Goal: Transaction & Acquisition: Purchase product/service

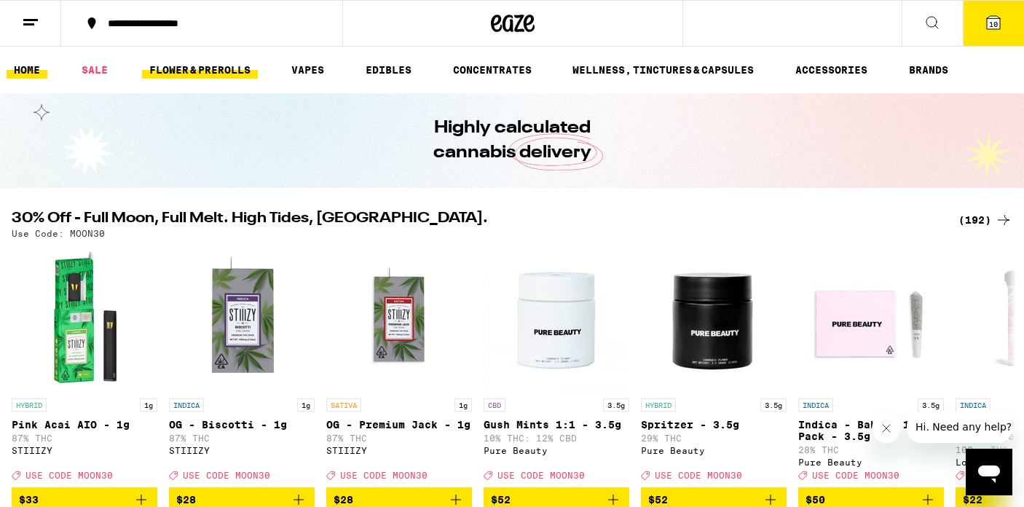
click at [217, 71] on link "FLOWER & PREROLLS" at bounding box center [200, 69] width 116 height 17
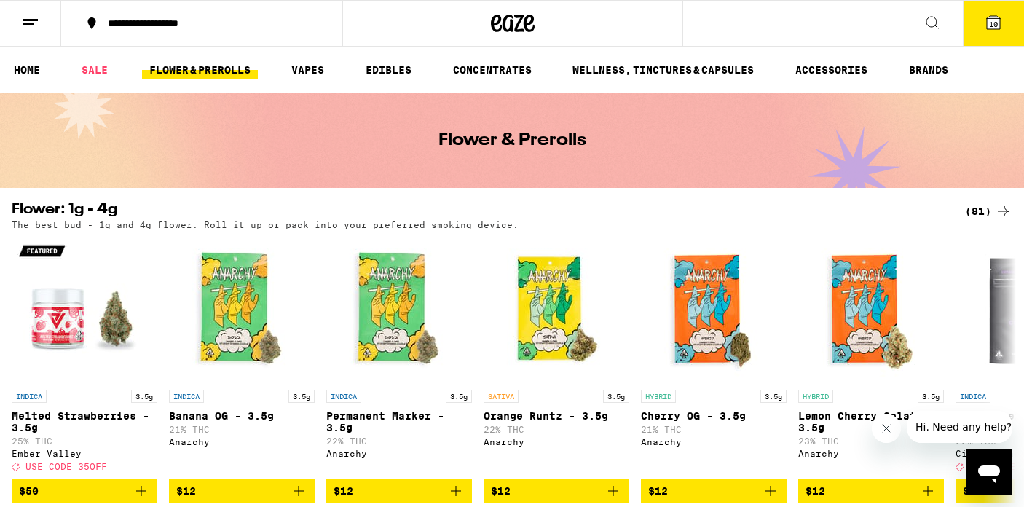
click at [920, 15] on button at bounding box center [931, 24] width 61 height 46
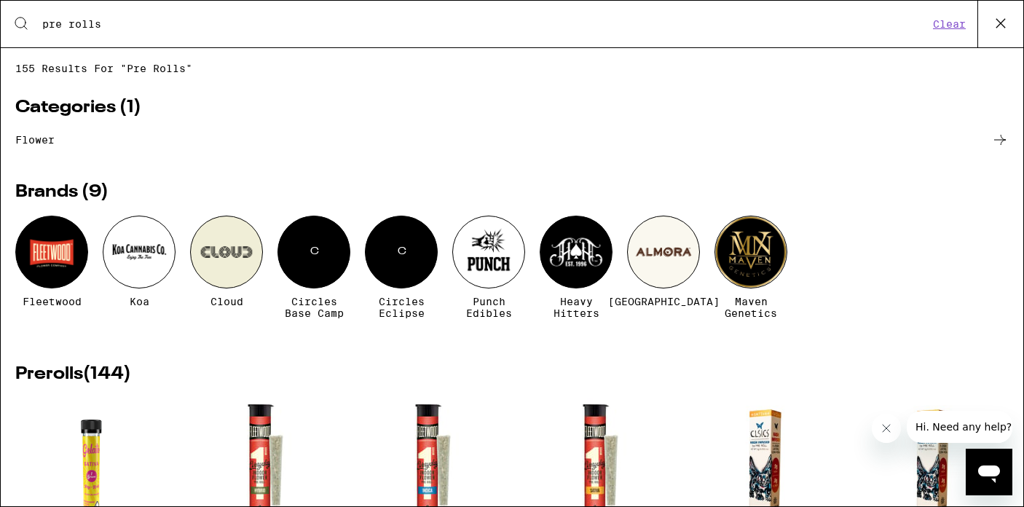
click at [67, 25] on input "pre rolls" at bounding box center [484, 23] width 887 height 13
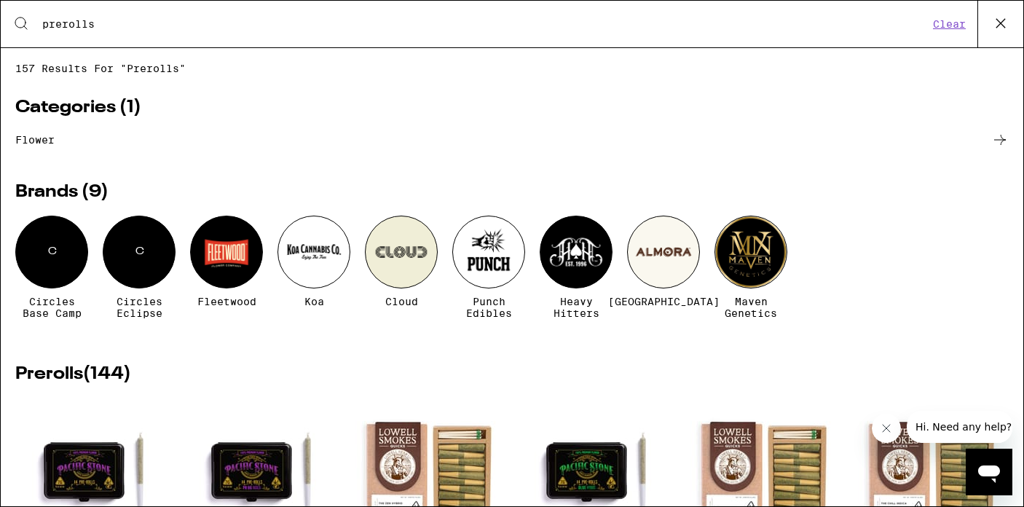
type input "prerolls"
click at [946, 25] on button "Clear" at bounding box center [948, 23] width 41 height 13
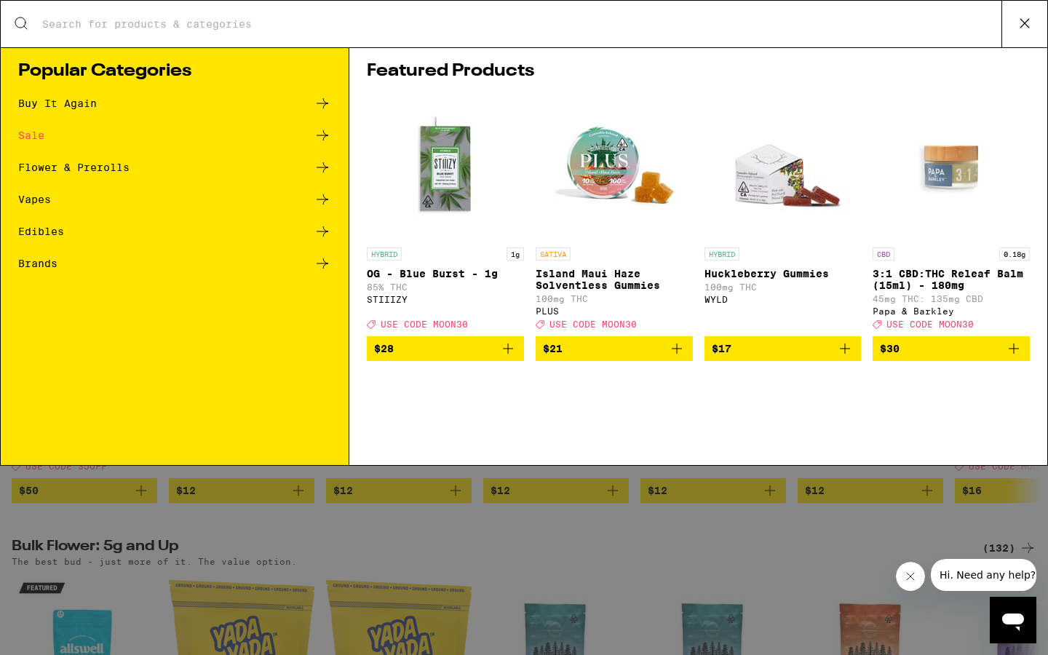
click at [40, 140] on div "Sale" at bounding box center [31, 135] width 26 height 10
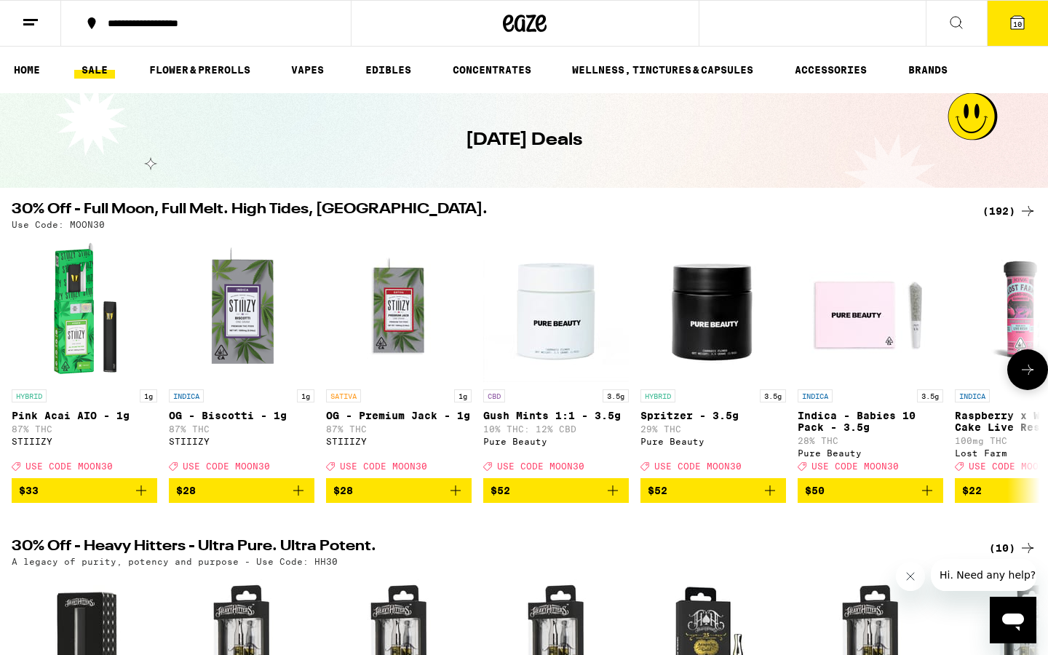
click at [1023, 373] on icon at bounding box center [1027, 369] width 17 height 17
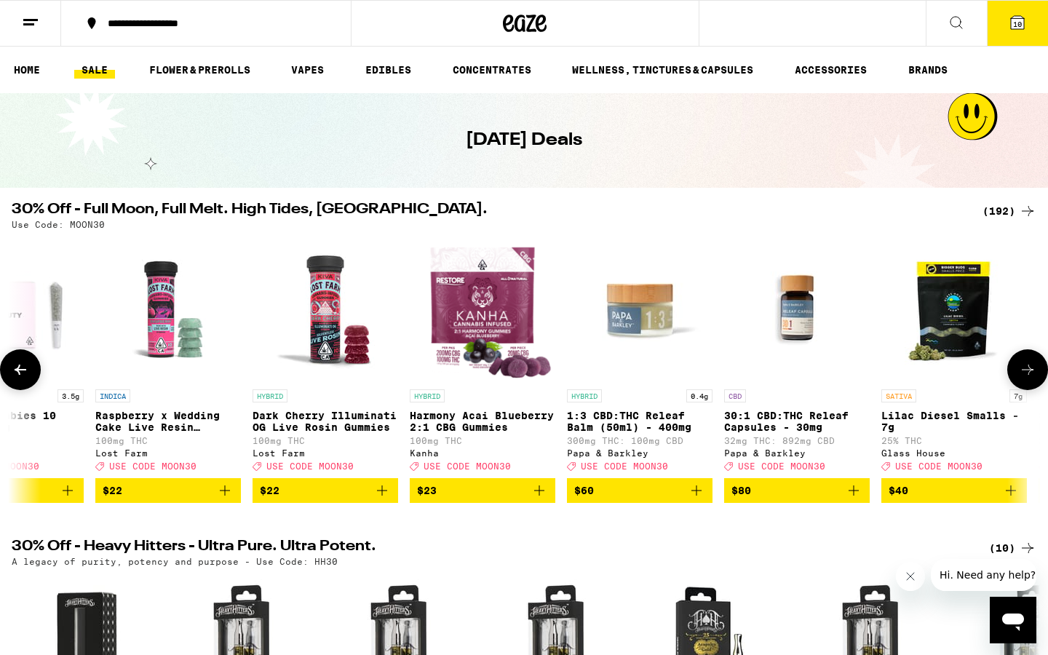
scroll to position [0, 866]
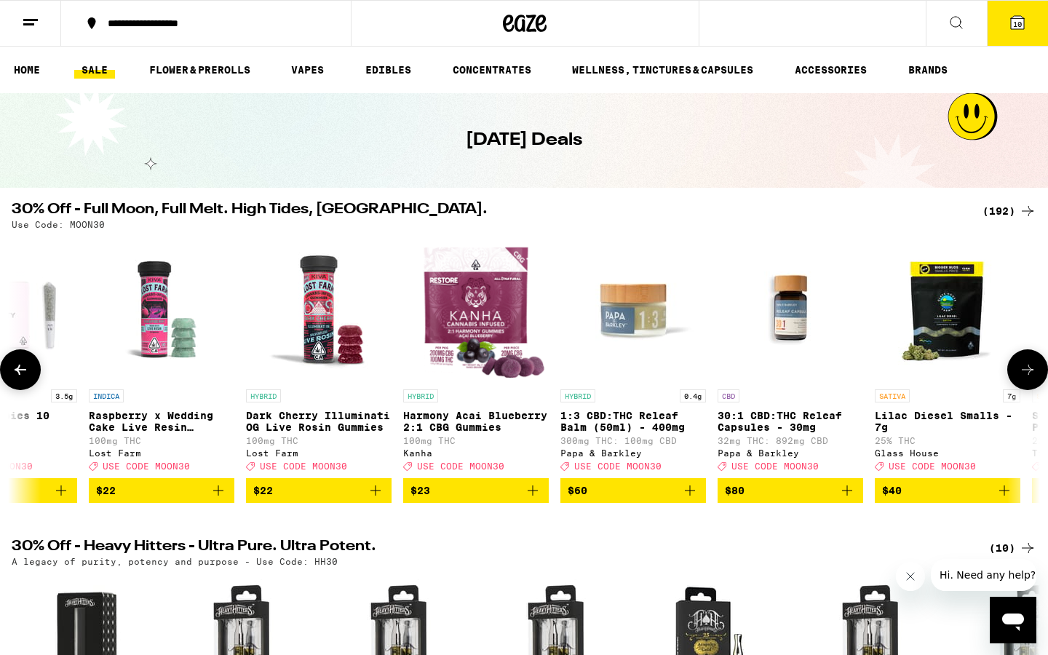
click at [1023, 373] on icon at bounding box center [1027, 369] width 17 height 17
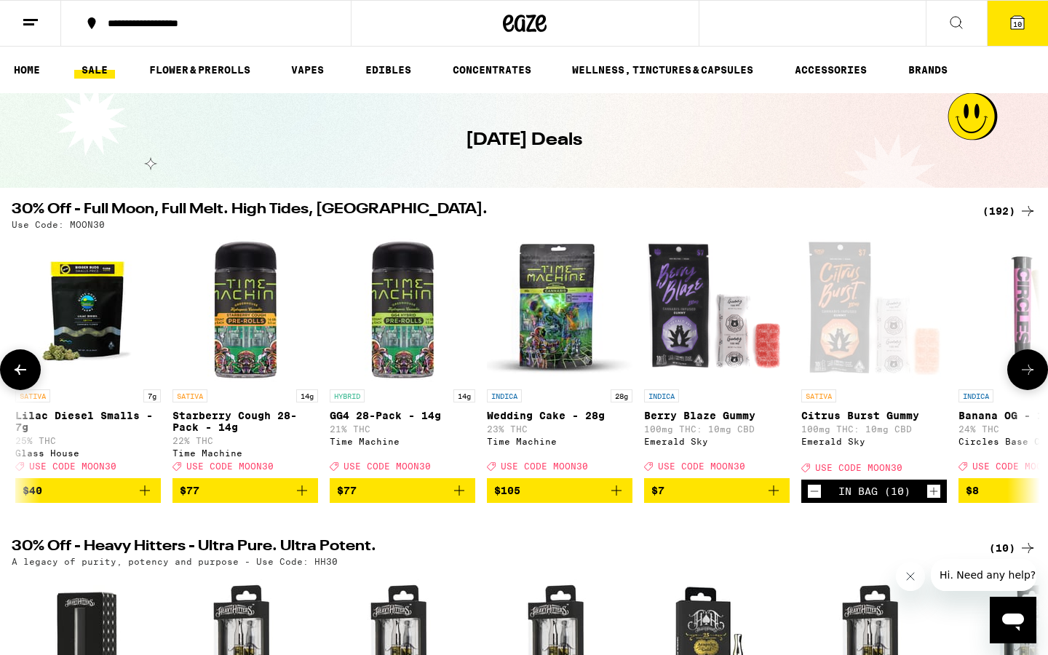
scroll to position [0, 1733]
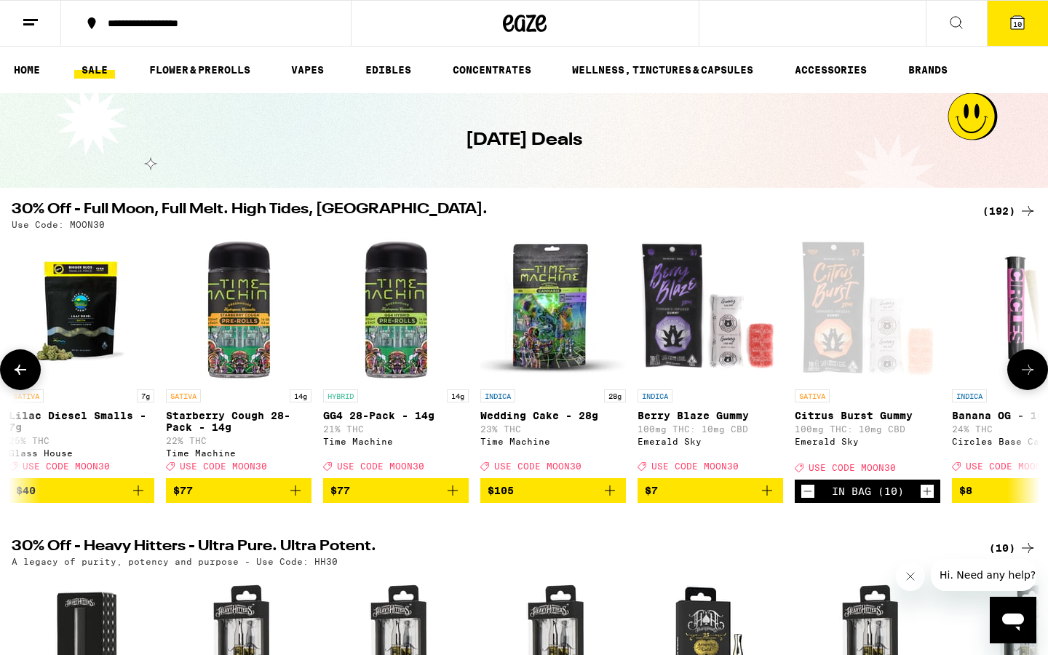
click at [1023, 373] on icon at bounding box center [1027, 369] width 17 height 17
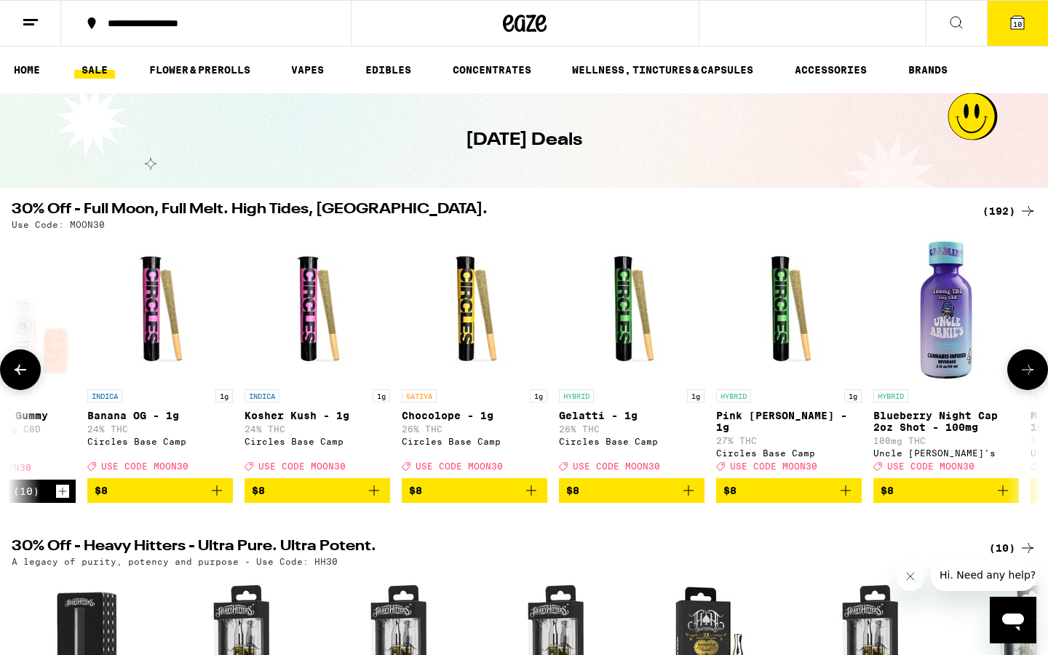
scroll to position [0, 2599]
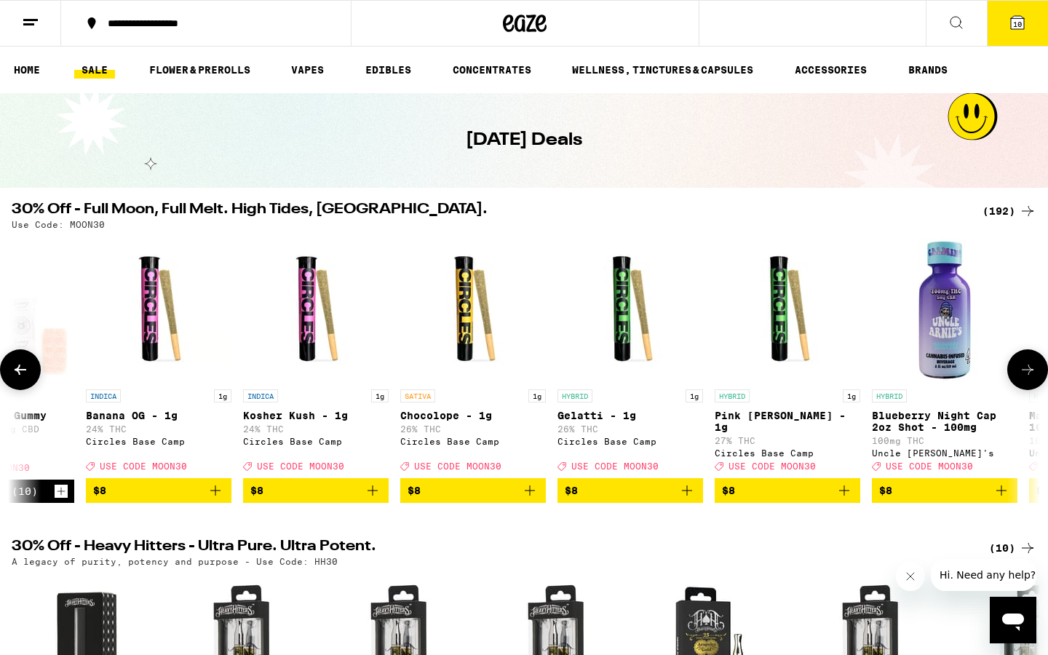
click at [224, 499] on icon "Add to bag" at bounding box center [215, 490] width 17 height 17
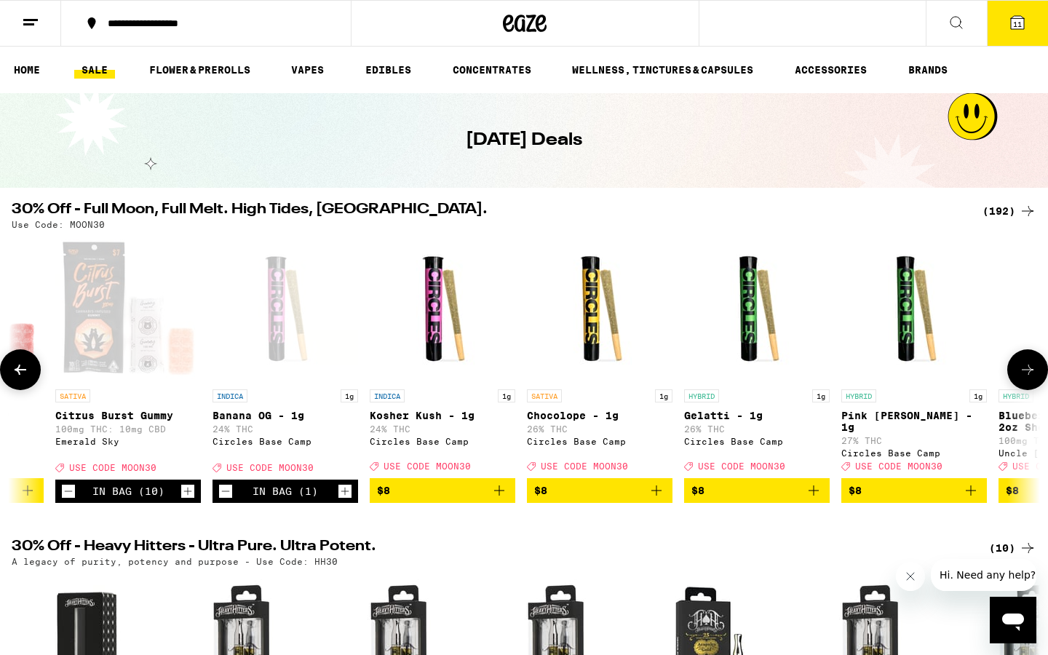
scroll to position [0, 2469]
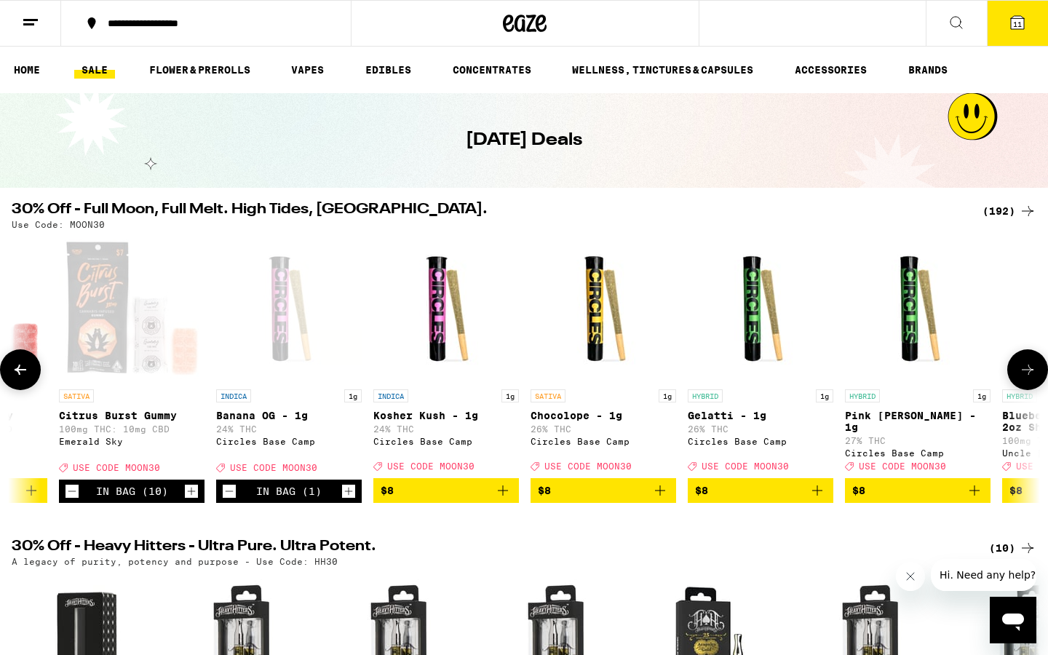
click at [73, 498] on icon "Decrement" at bounding box center [72, 491] width 13 height 17
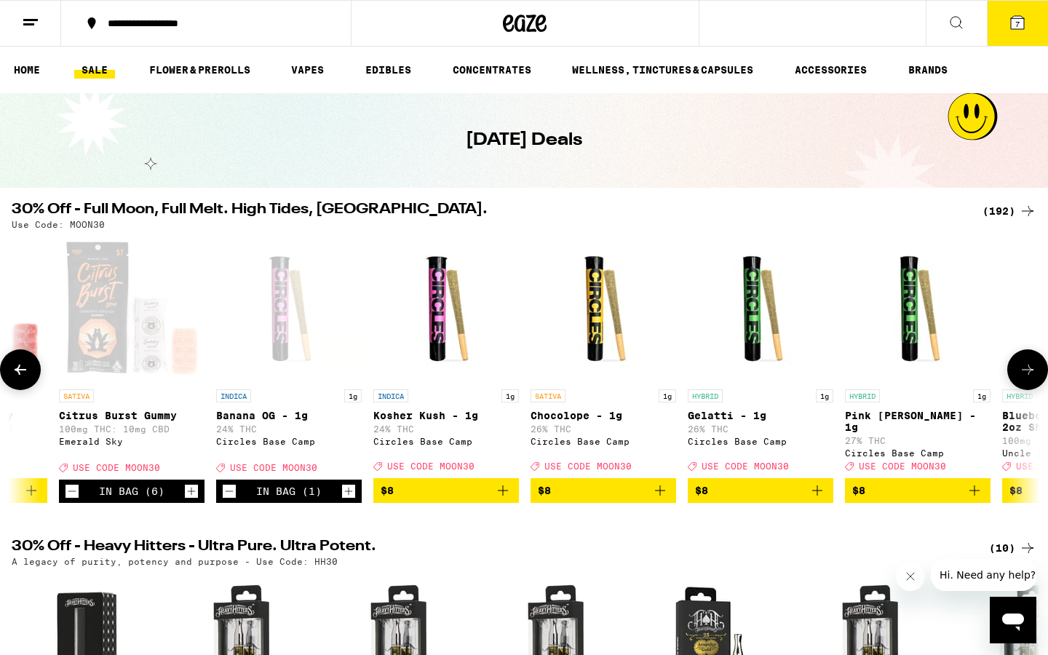
click at [73, 446] on div "Emerald Sky" at bounding box center [132, 441] width 146 height 9
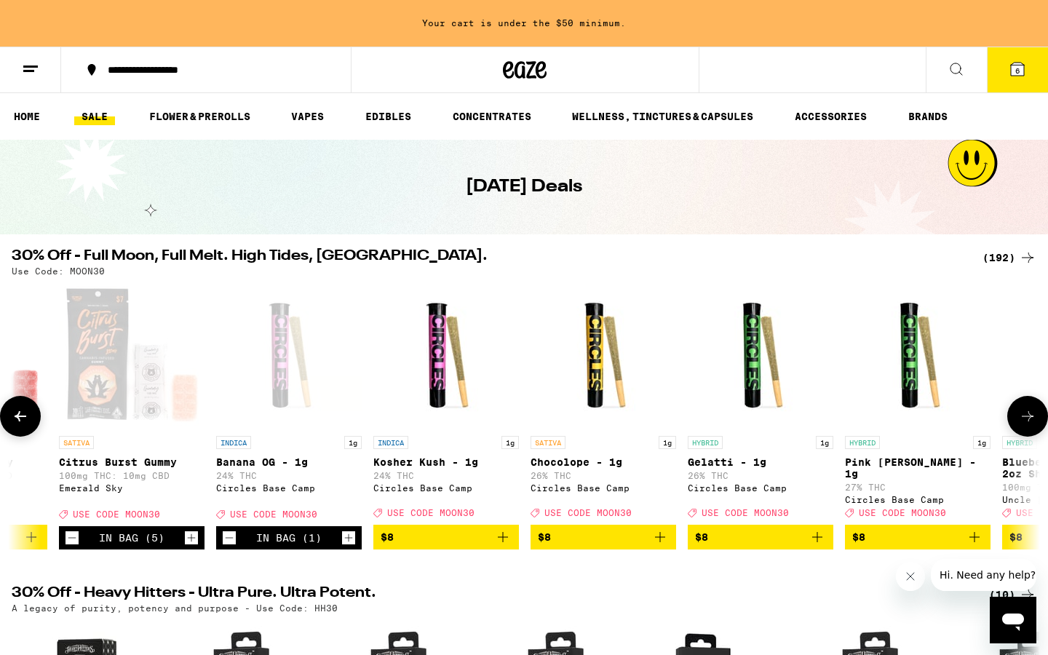
click at [71, 506] on icon "Decrement" at bounding box center [72, 537] width 13 height 17
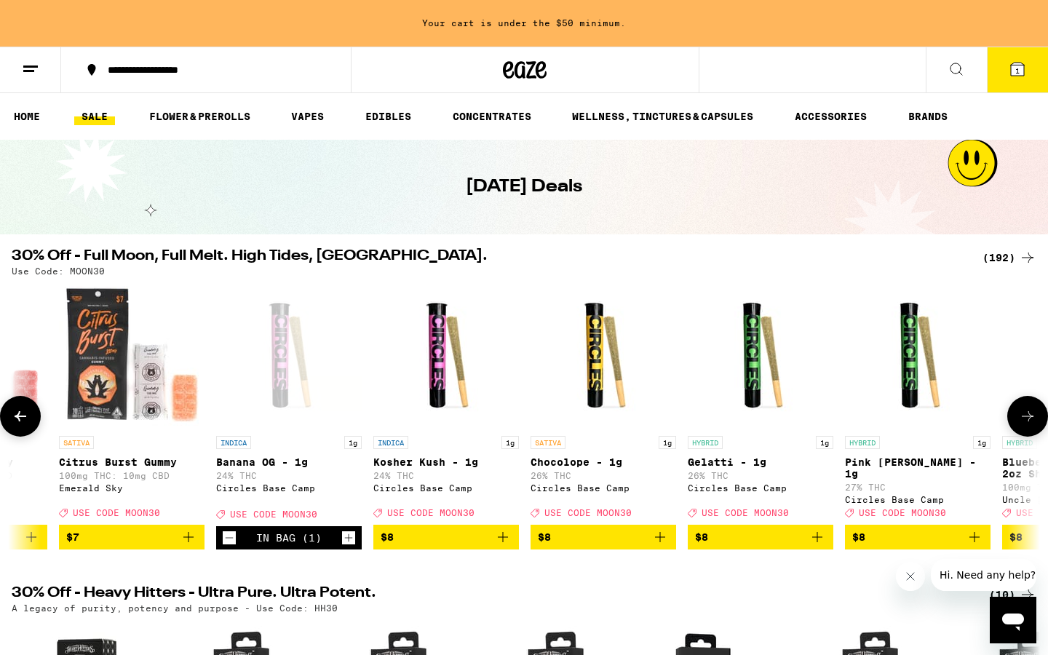
click at [500, 506] on icon "Add to bag" at bounding box center [502, 537] width 17 height 17
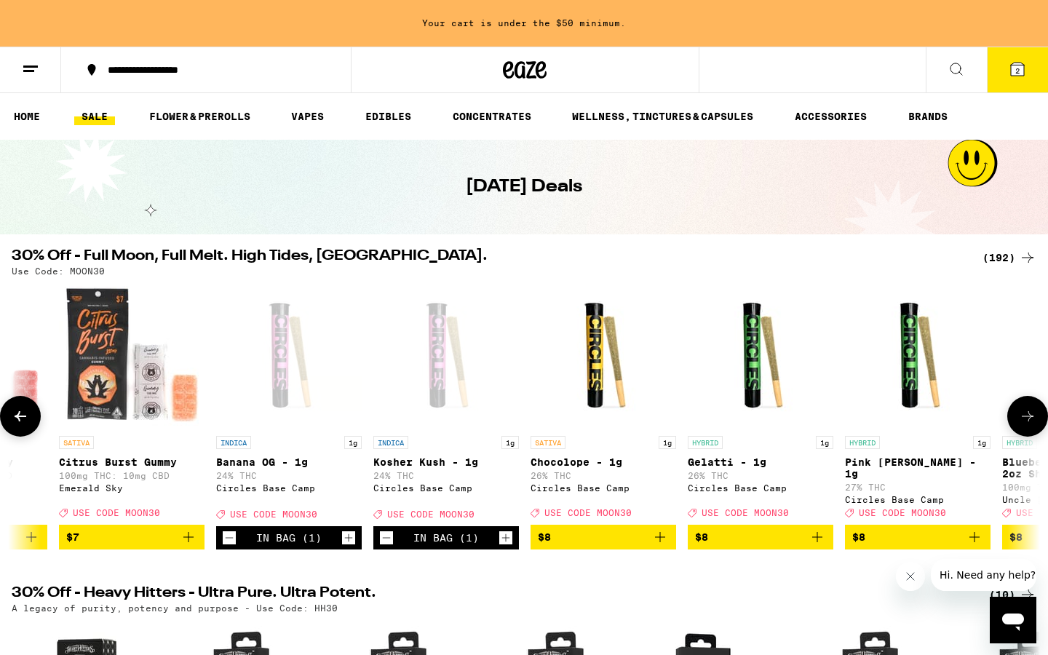
click at [663, 506] on icon "Add to bag" at bounding box center [660, 537] width 17 height 17
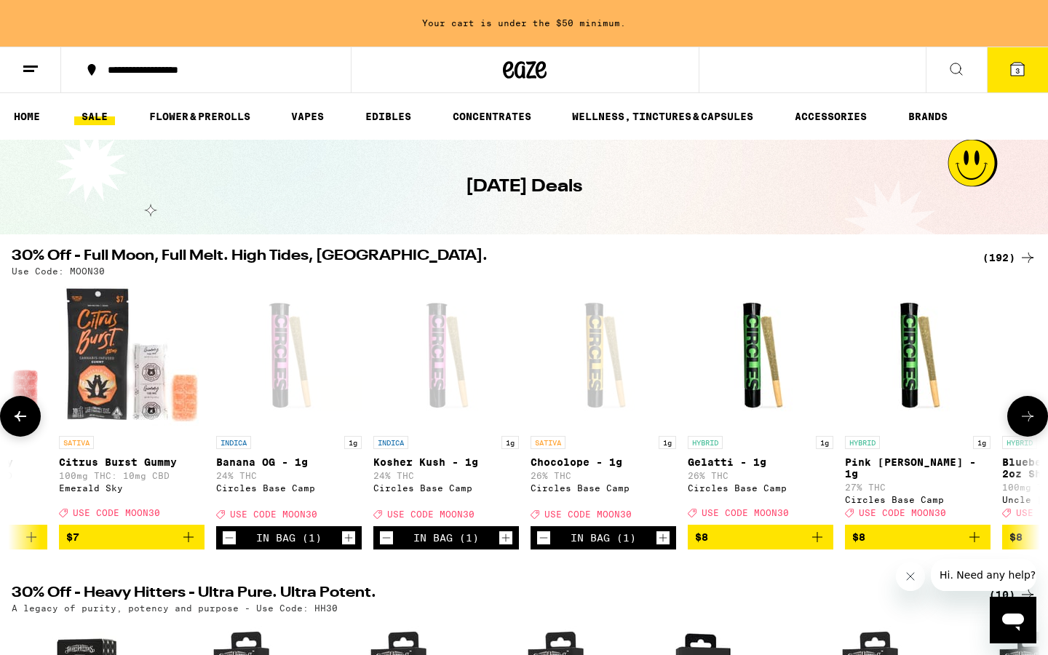
click at [817, 506] on icon "Add to bag" at bounding box center [817, 537] width 10 height 10
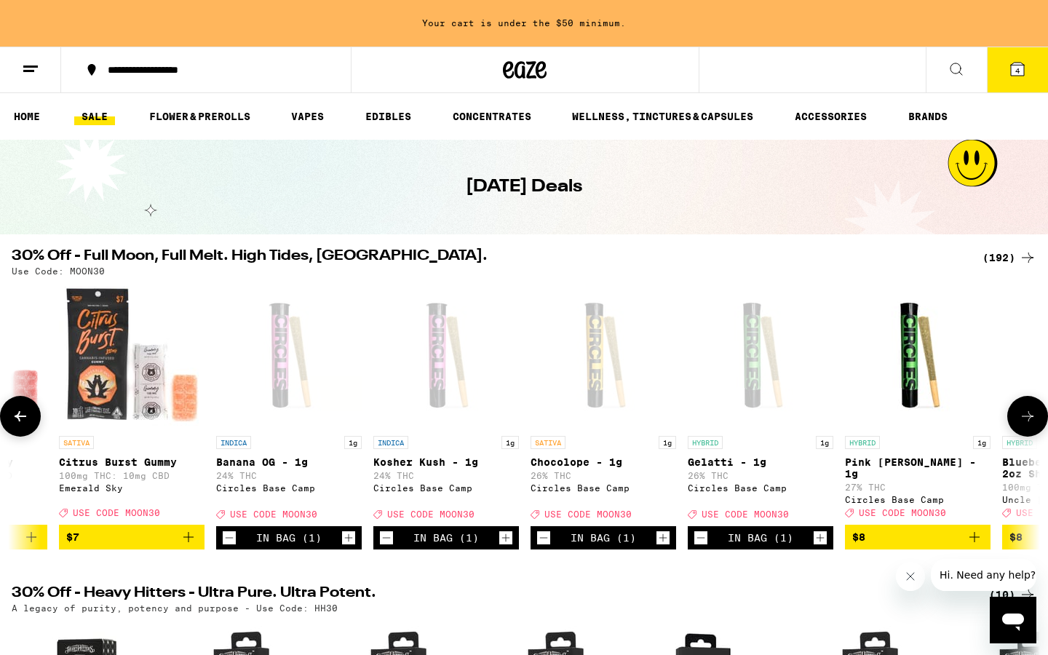
click at [977, 506] on icon "Add to bag" at bounding box center [974, 537] width 17 height 17
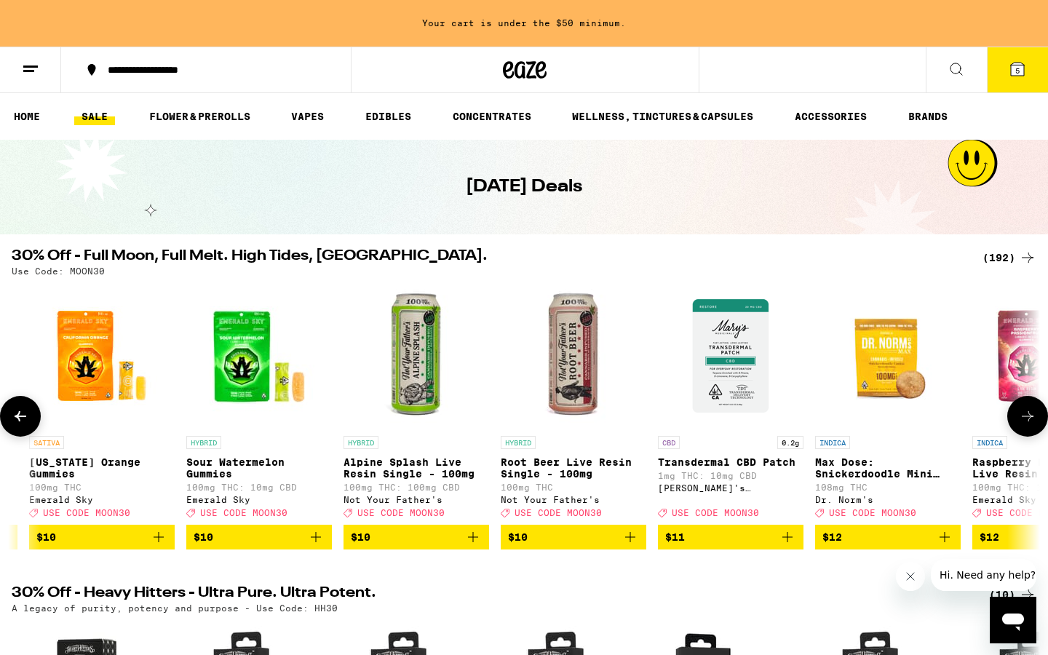
scroll to position [0, 5199]
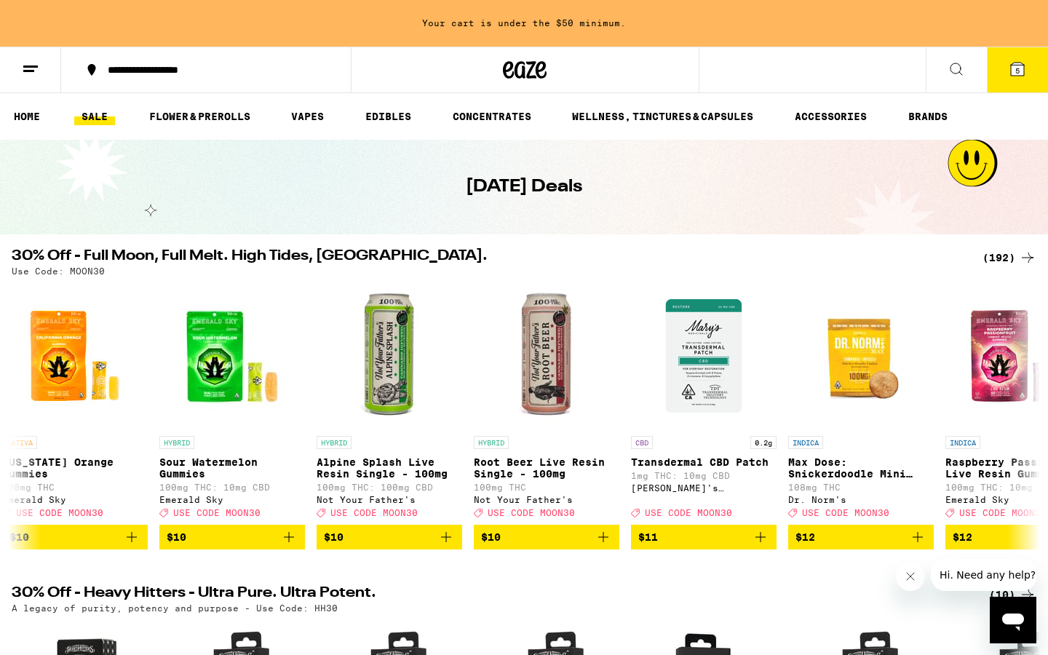
click at [1002, 262] on div "(192)" at bounding box center [1010, 257] width 54 height 17
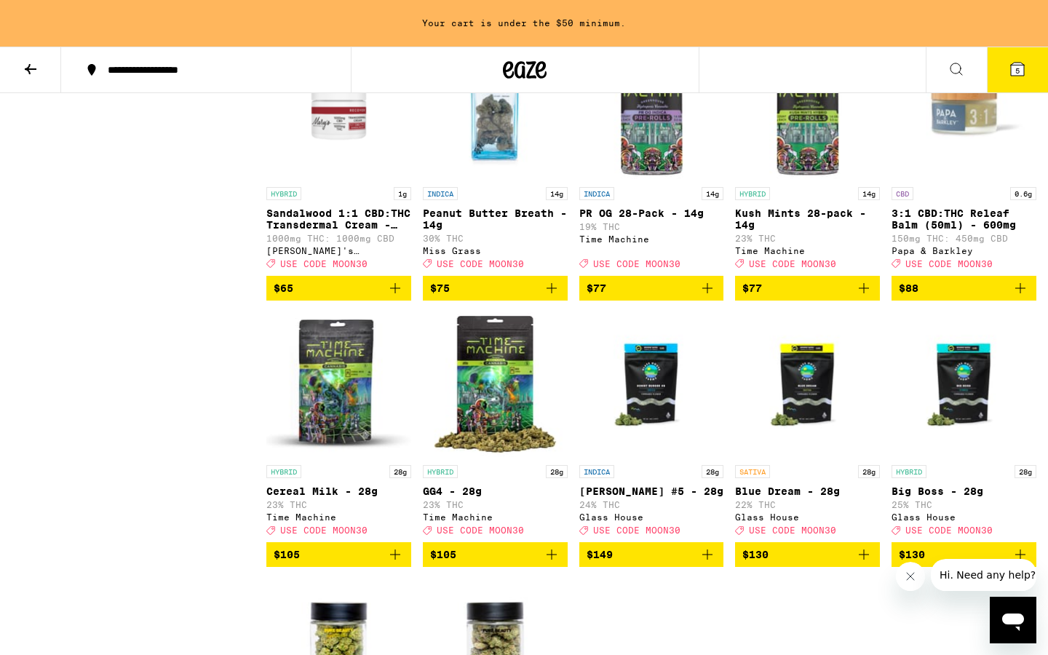
scroll to position [10198, 0]
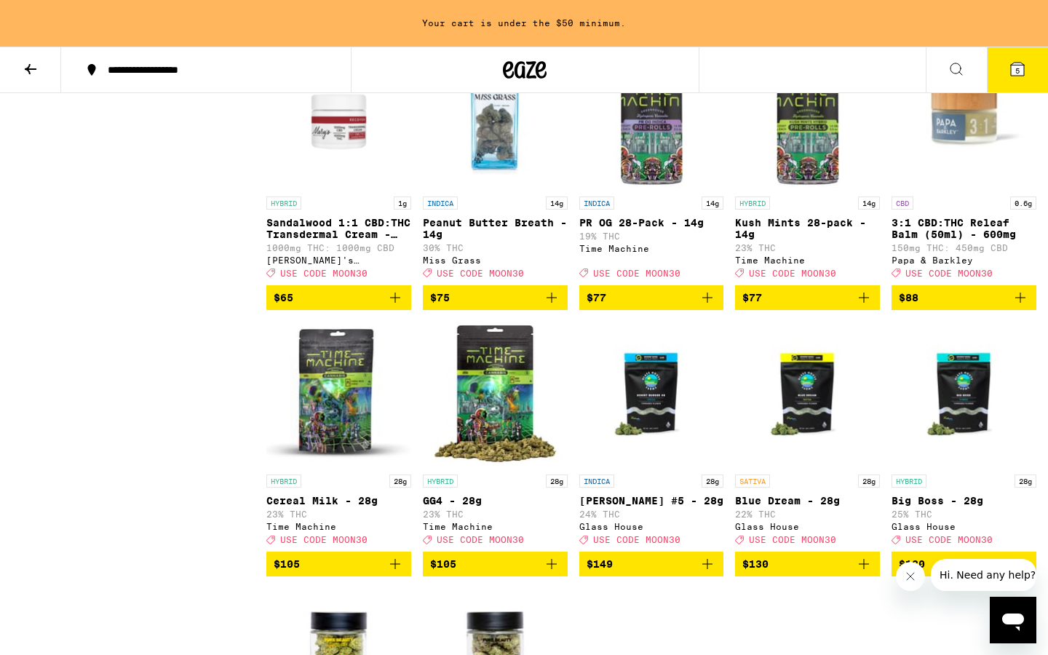
click at [815, 307] on span "$77" at bounding box center [808, 297] width 130 height 17
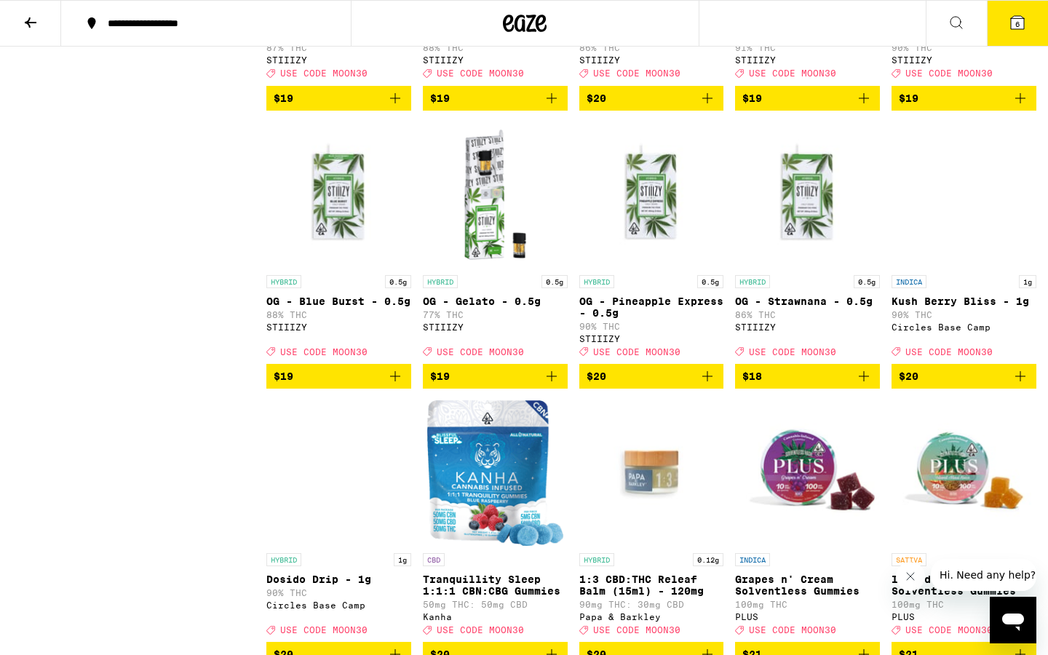
scroll to position [4637, 0]
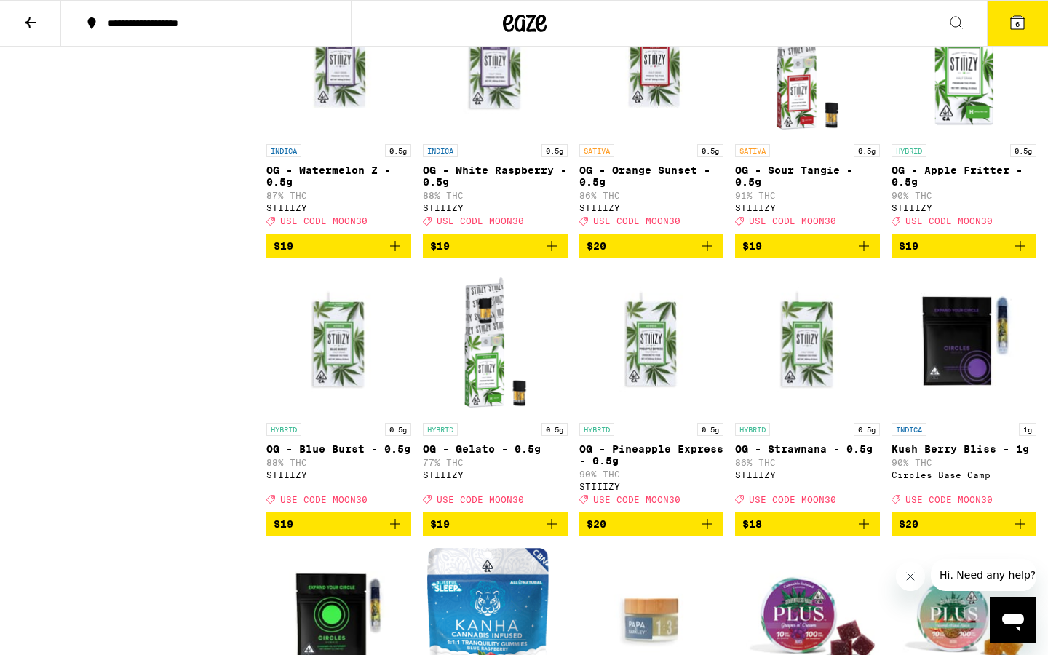
click at [1013, 23] on icon at bounding box center [1017, 22] width 13 height 13
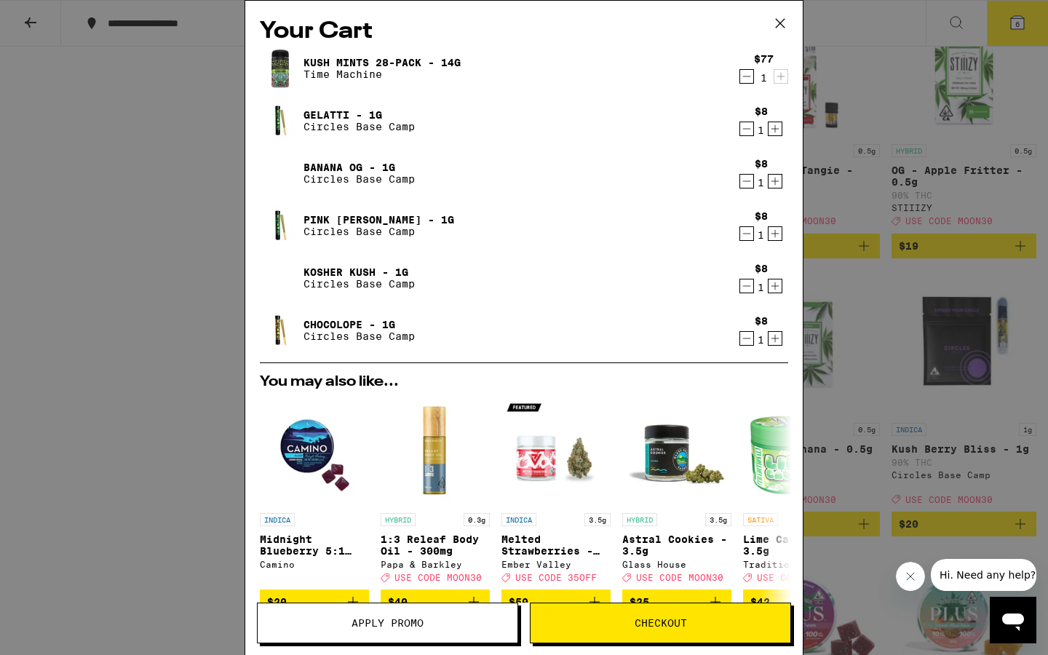
click at [743, 133] on icon "Decrement" at bounding box center [746, 128] width 13 height 17
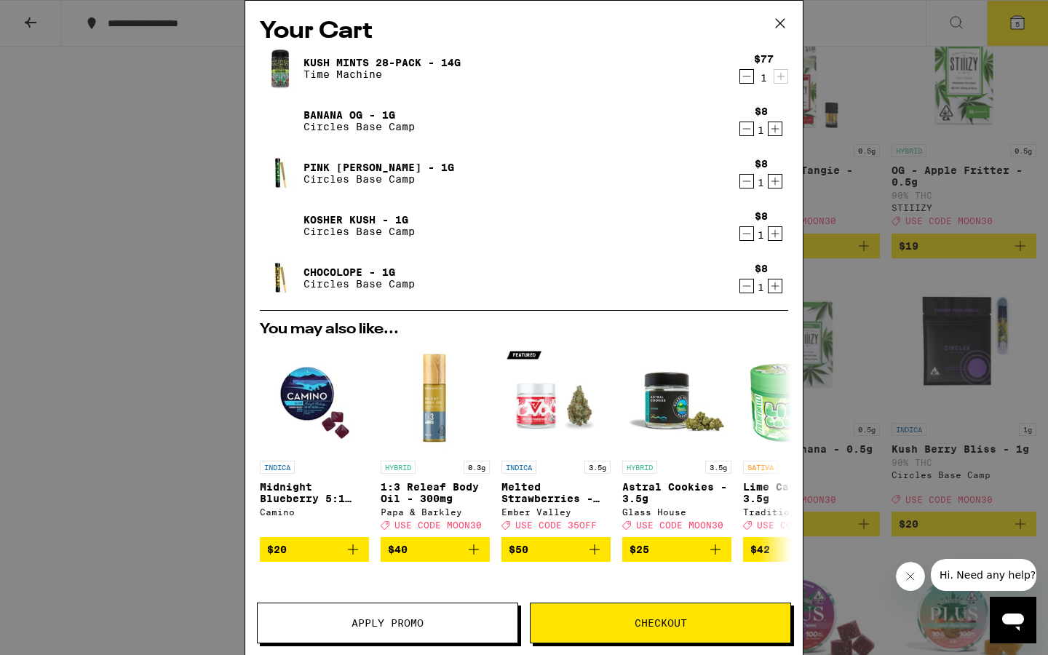
click at [744, 131] on icon "Decrement" at bounding box center [746, 128] width 13 height 17
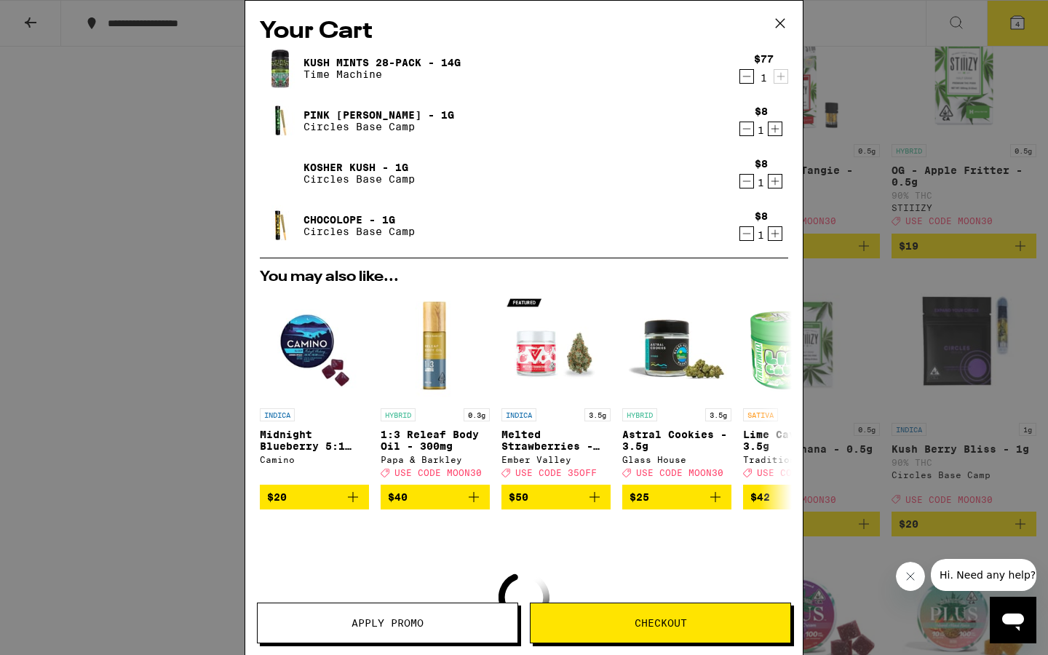
click at [744, 131] on icon "Decrement" at bounding box center [746, 128] width 13 height 17
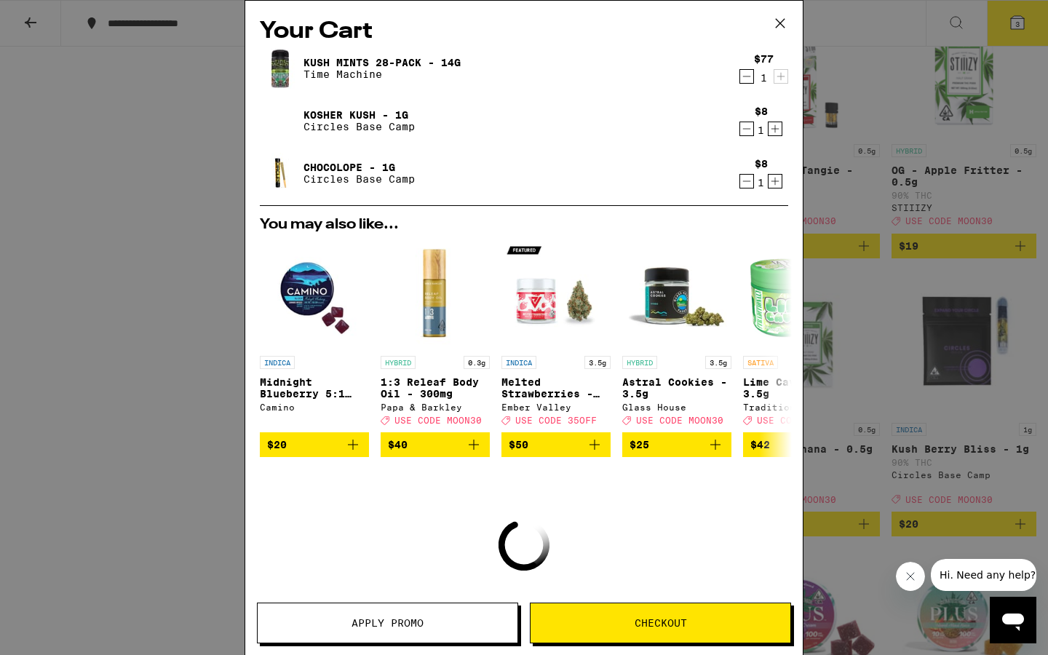
click at [744, 131] on icon "Decrement" at bounding box center [746, 128] width 13 height 17
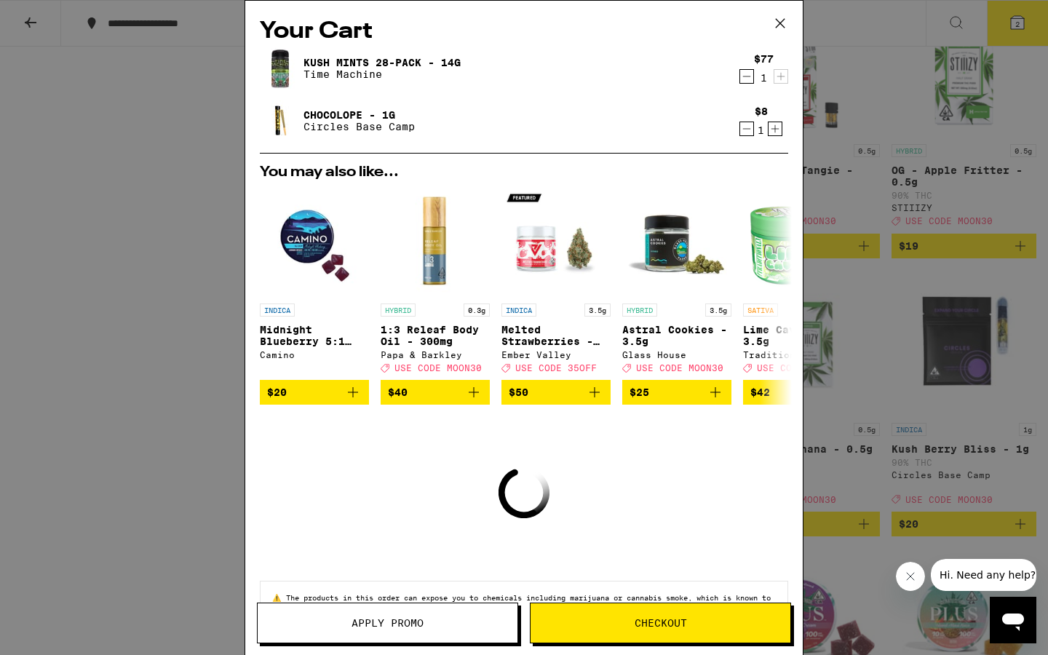
click at [746, 131] on icon "Decrement" at bounding box center [746, 128] width 13 height 17
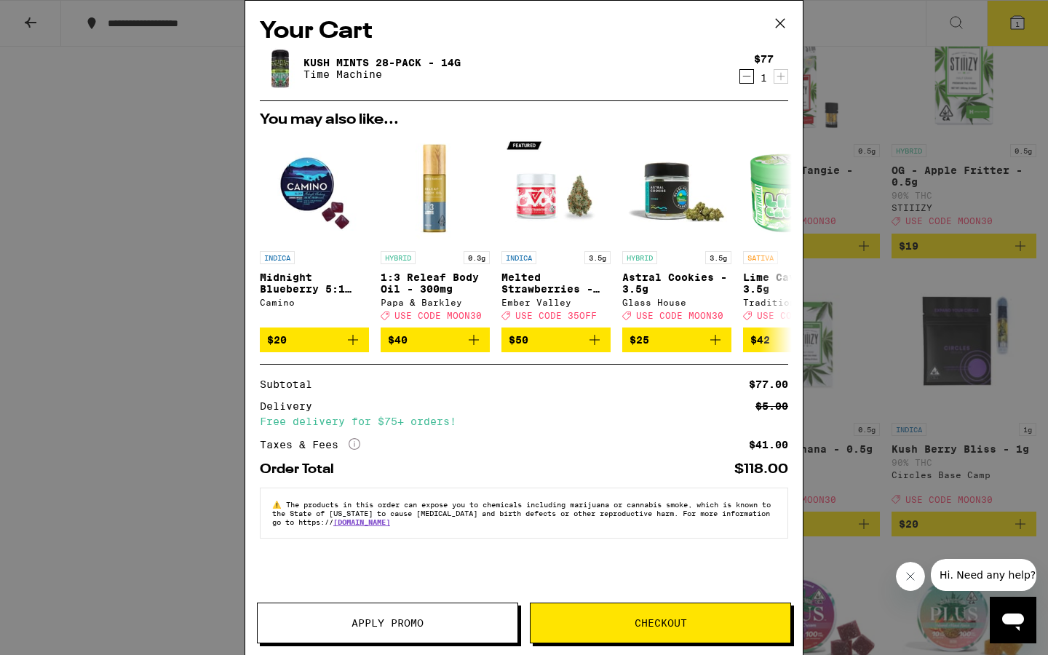
click at [416, 66] on link "Kush Mints 28-pack - 14g" at bounding box center [382, 63] width 157 height 12
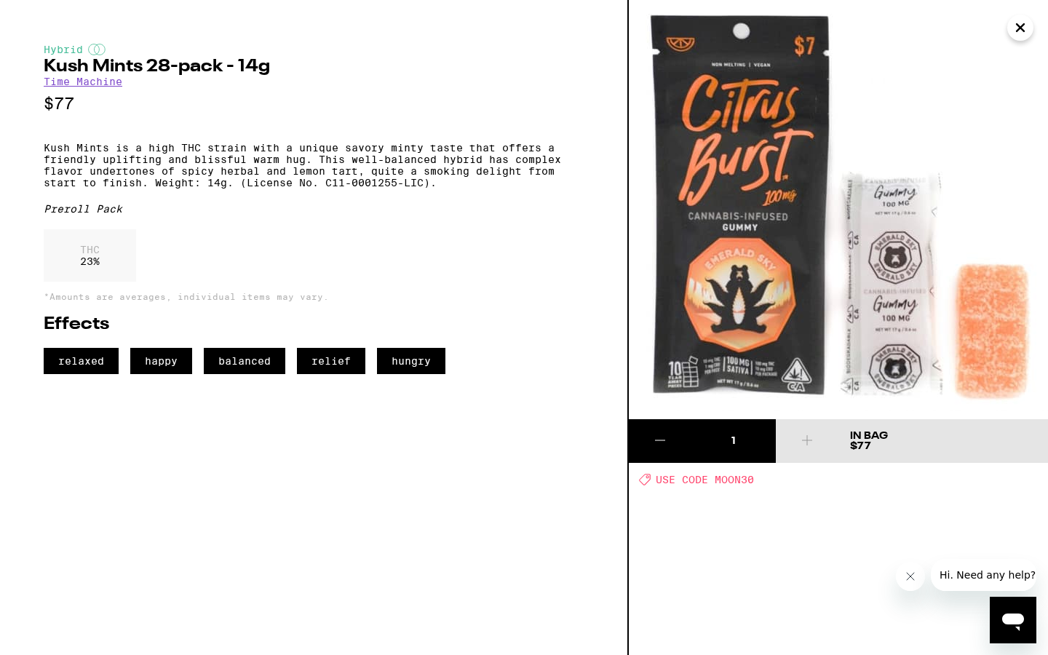
click at [1020, 31] on icon "Close" at bounding box center [1020, 28] width 17 height 22
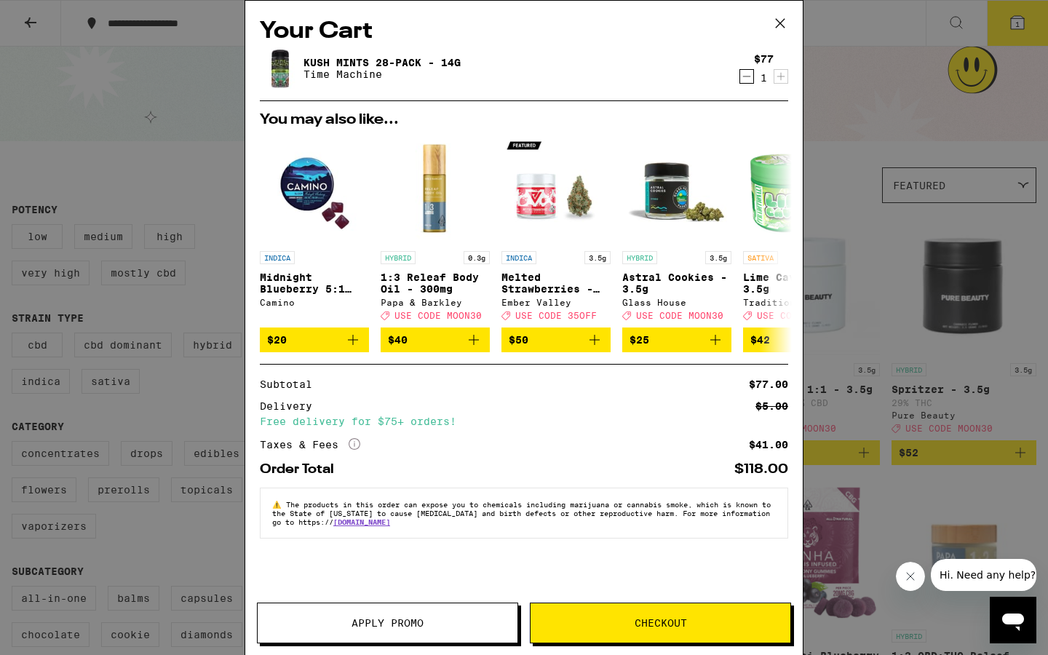
click at [432, 506] on button "Apply Promo" at bounding box center [387, 623] width 261 height 41
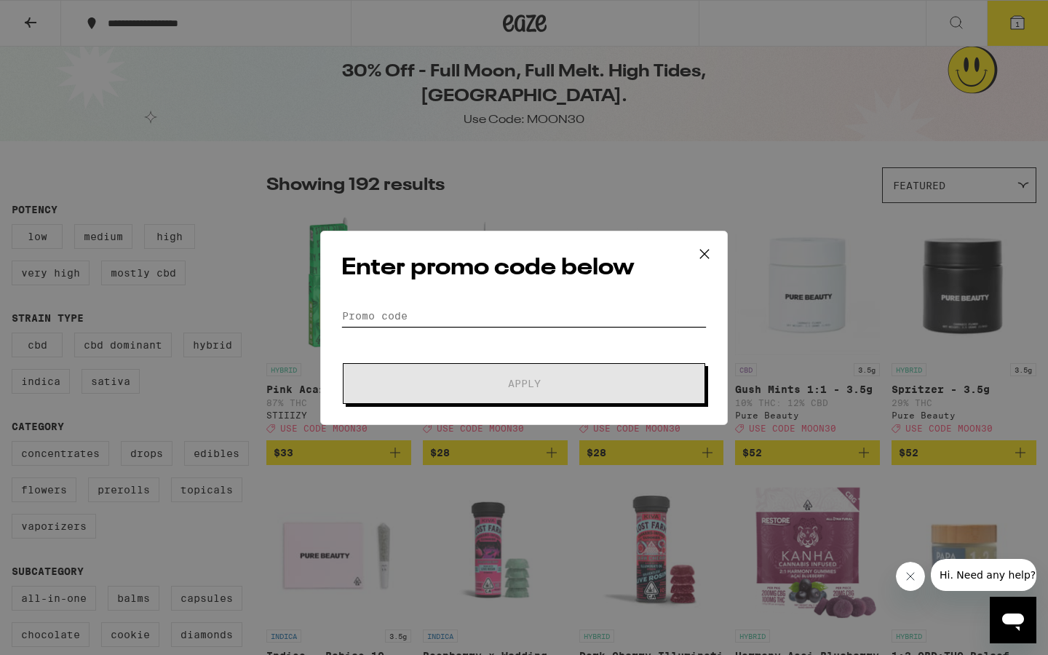
click at [424, 315] on input "Promo Code" at bounding box center [523, 316] width 365 height 22
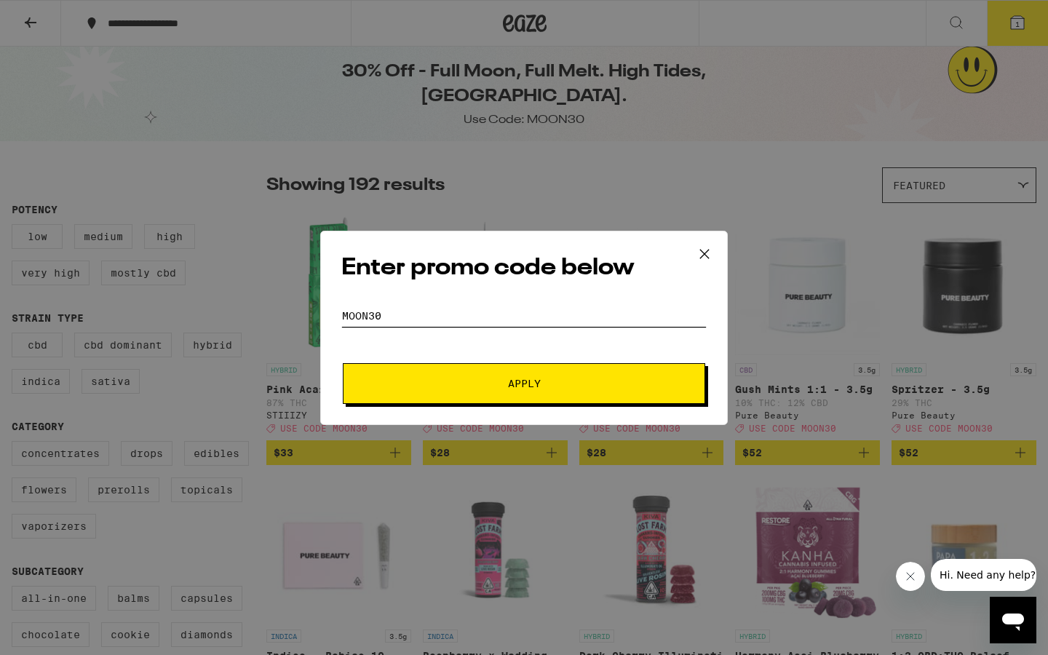
type input "MOON30"
click at [389, 381] on button "Apply" at bounding box center [524, 383] width 363 height 41
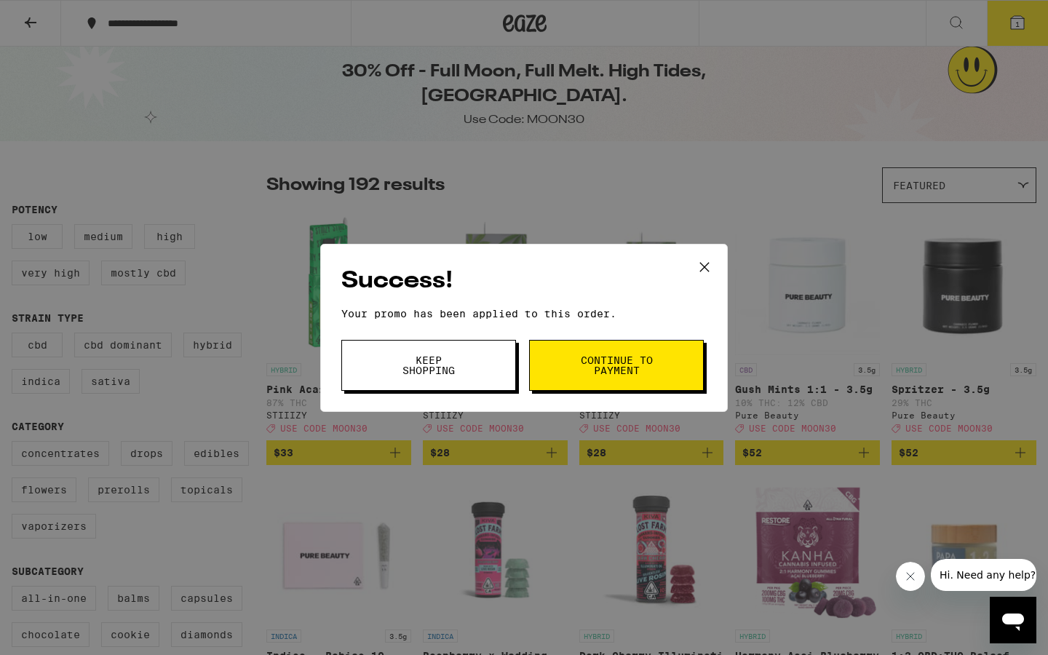
click at [637, 355] on span "Continue to payment" at bounding box center [617, 365] width 74 height 20
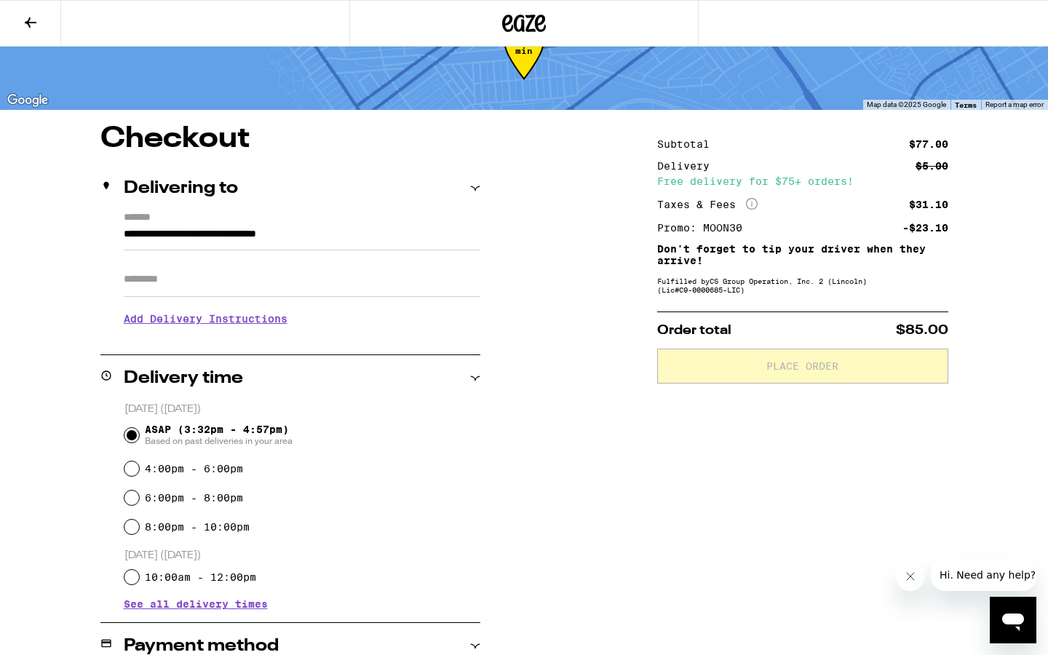
scroll to position [290, 0]
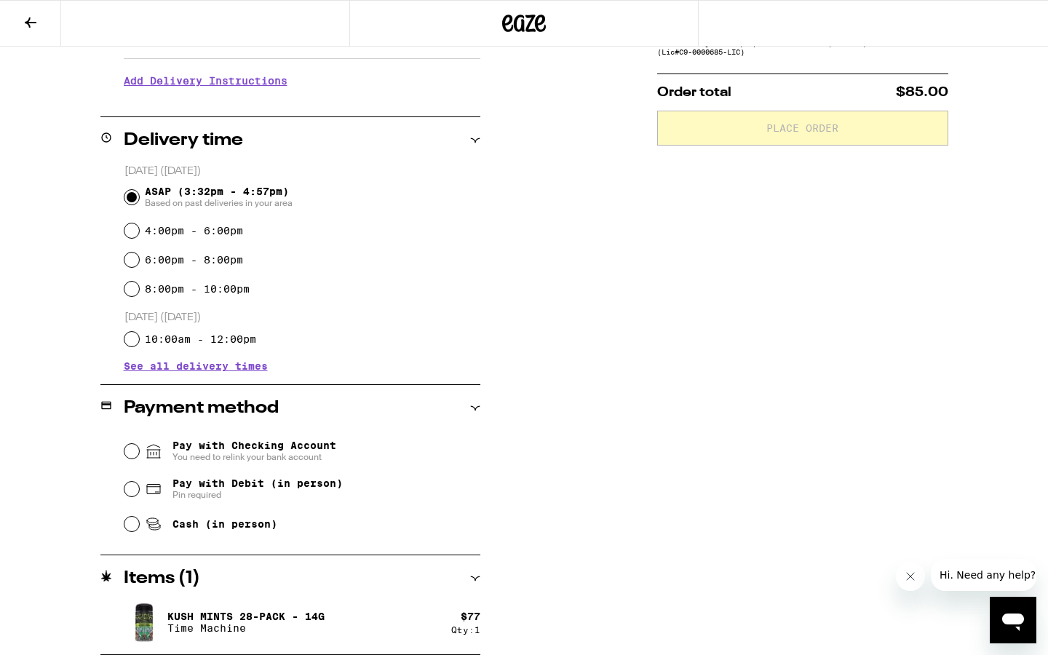
click at [261, 487] on span "Pay with Debit (in person)" at bounding box center [258, 484] width 170 height 12
click at [139, 487] on input "Pay with Debit (in person) Pin required" at bounding box center [131, 489] width 15 height 15
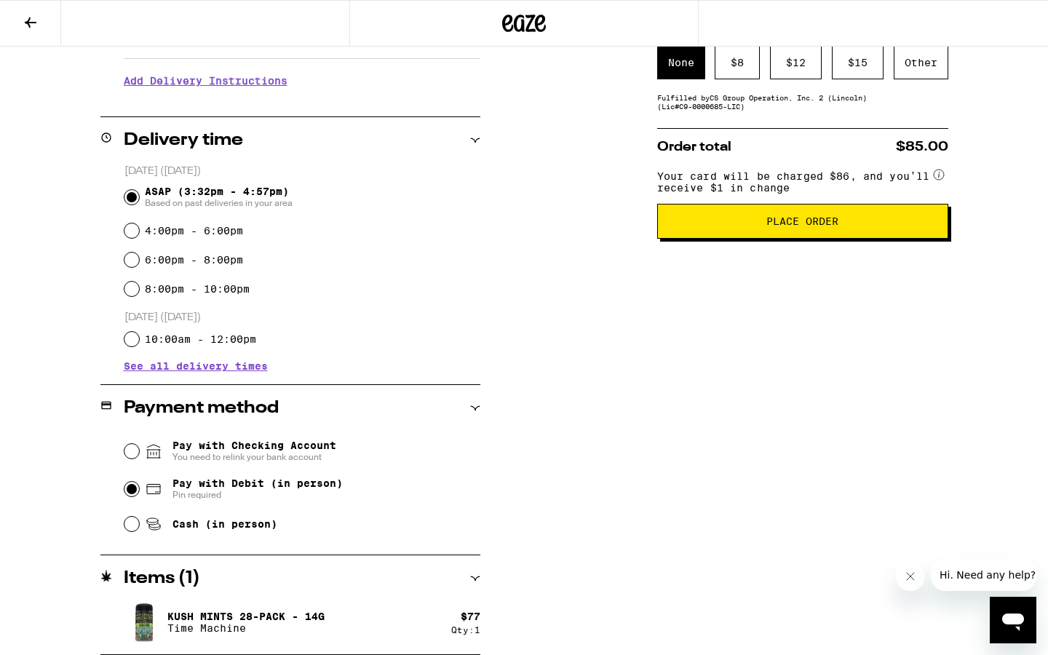
click at [308, 454] on span "You need to relink your bank account" at bounding box center [255, 457] width 164 height 12
click at [139, 454] on input "Pay with Checking Account You need to relink your bank account" at bounding box center [131, 451] width 15 height 15
radio input "false"
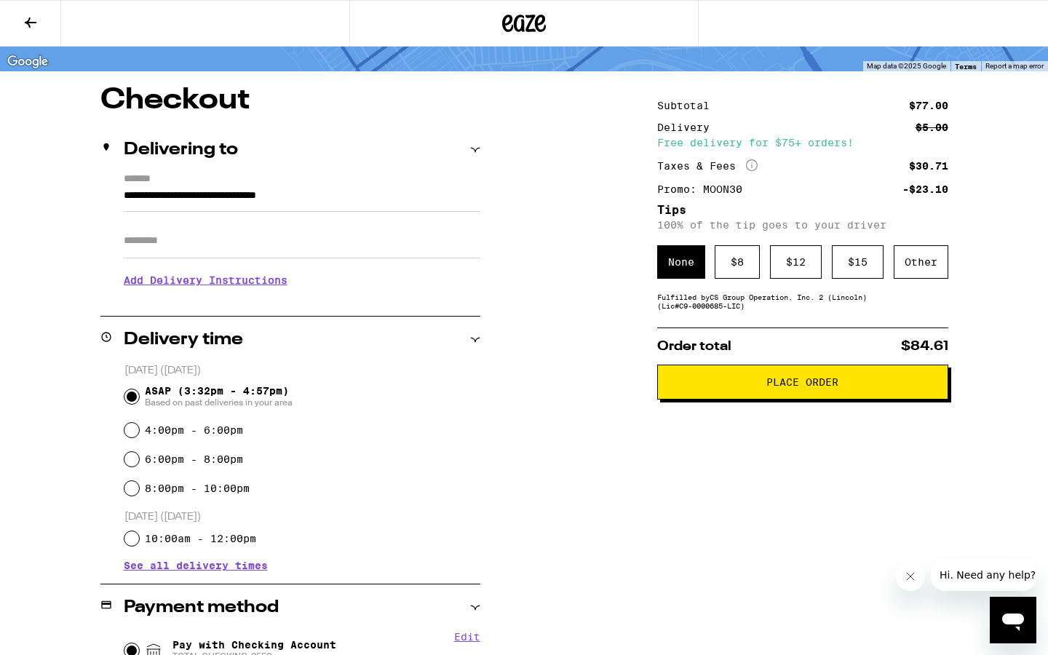
scroll to position [0, 0]
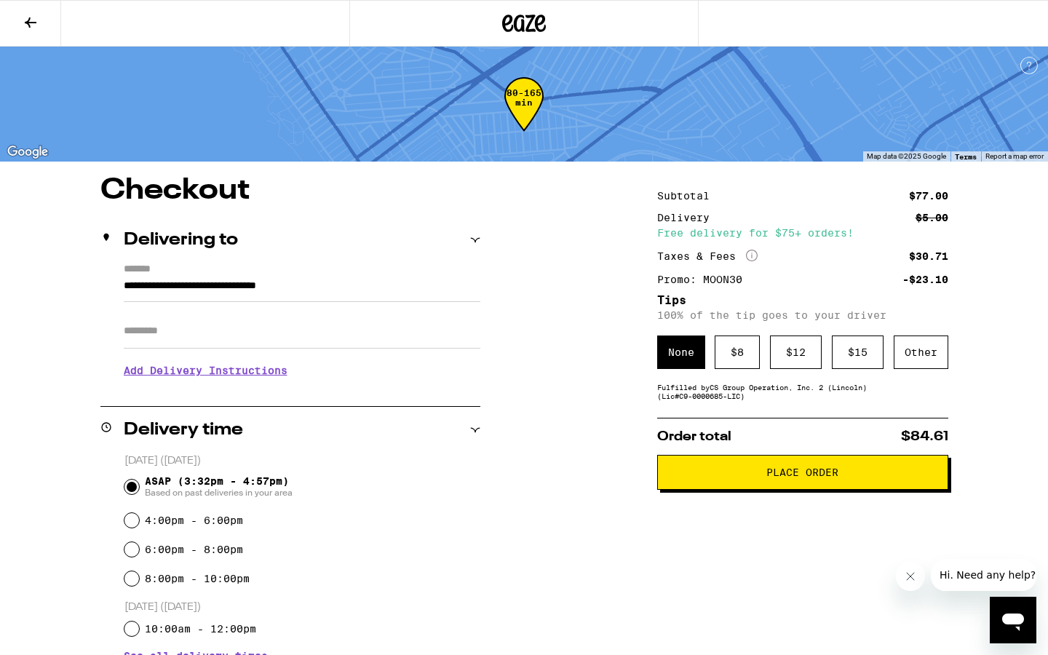
click at [37, 24] on icon at bounding box center [30, 22] width 17 height 17
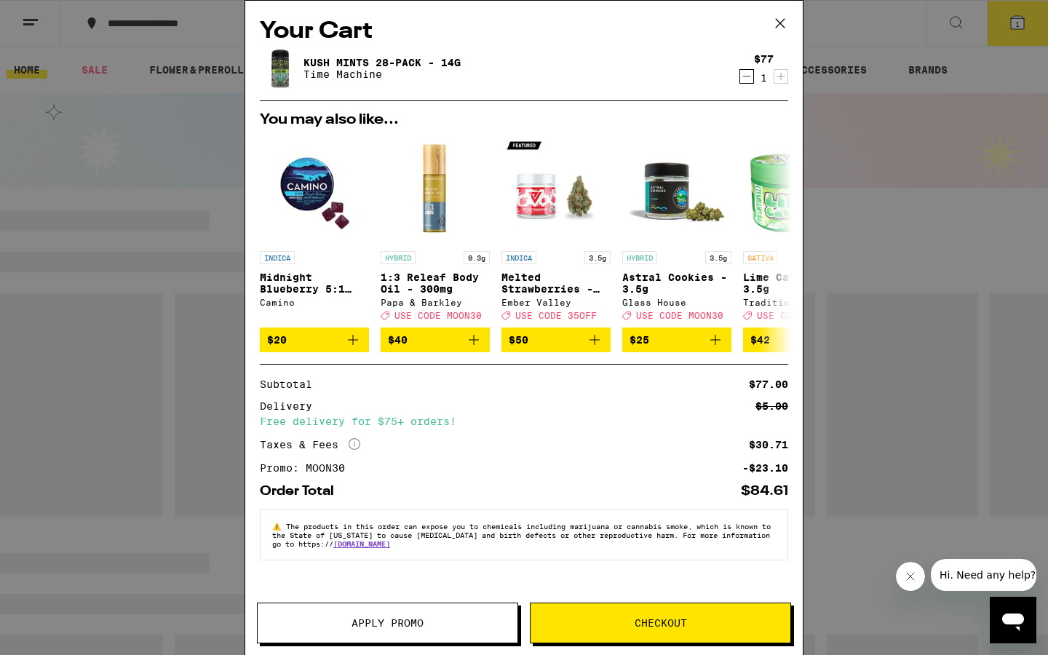
click at [780, 25] on icon at bounding box center [781, 23] width 22 height 22
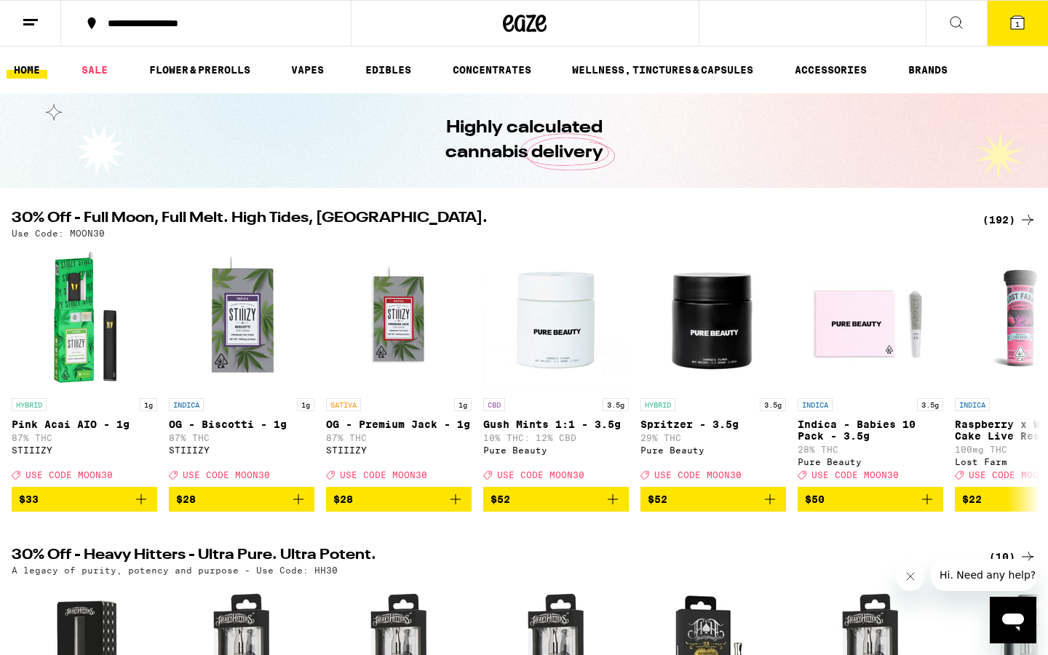
click at [1023, 218] on icon at bounding box center [1027, 219] width 17 height 17
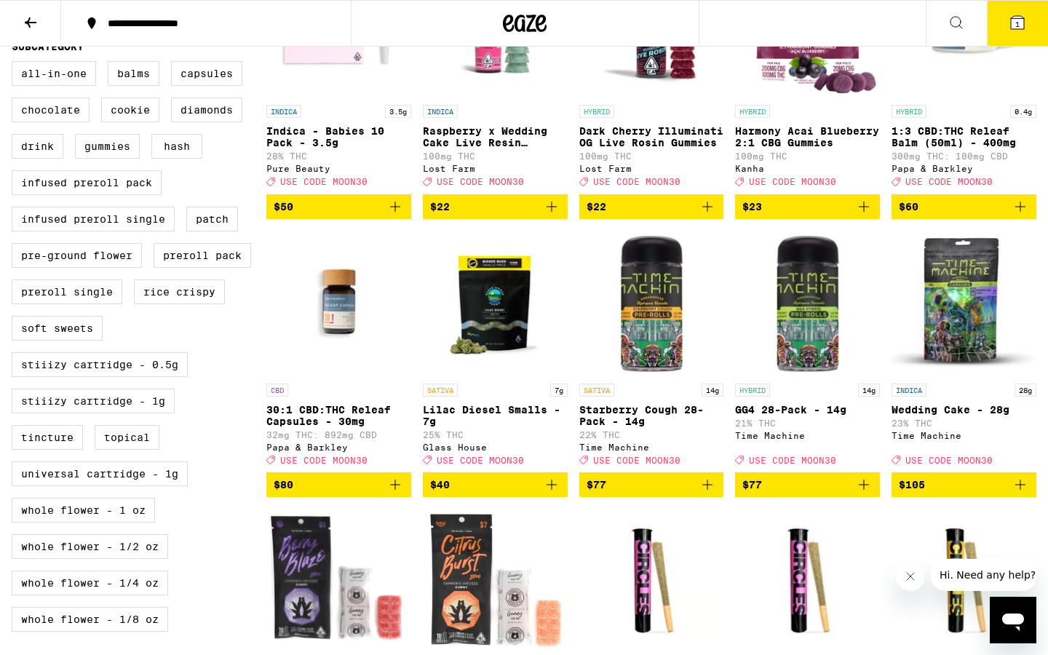
scroll to position [1009, 0]
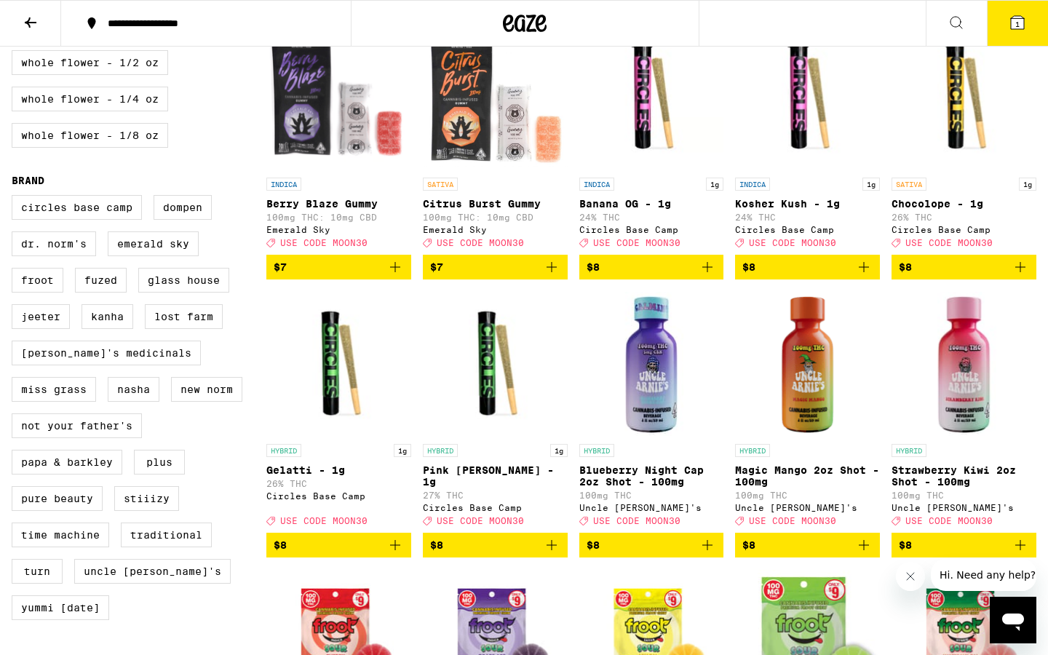
click at [320, 506] on span "$8" at bounding box center [339, 545] width 130 height 17
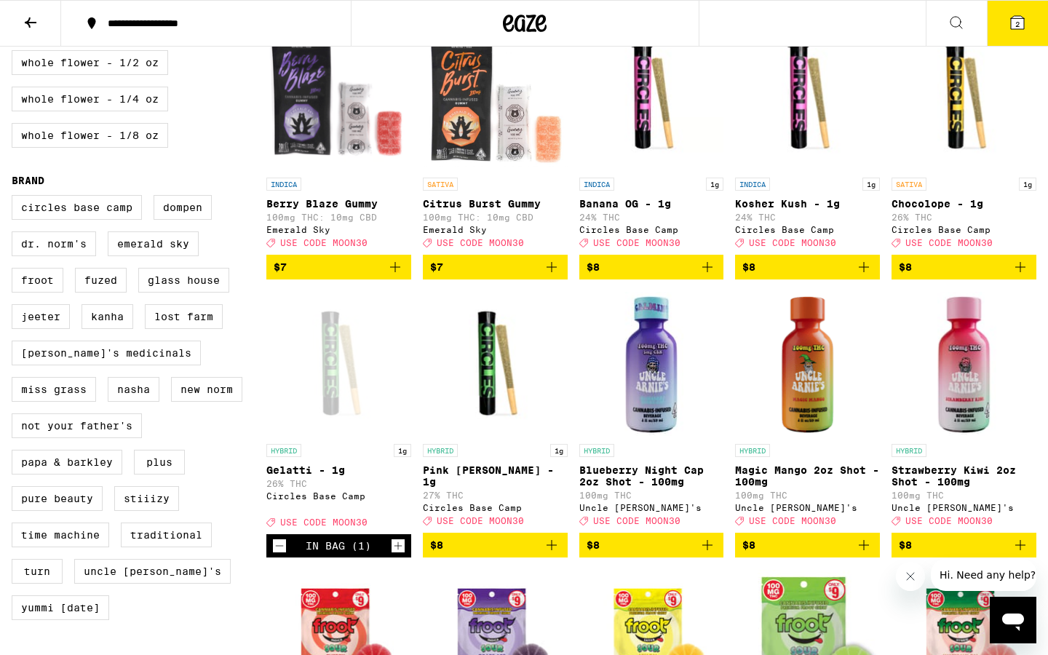
click at [1011, 17] on icon at bounding box center [1017, 22] width 17 height 17
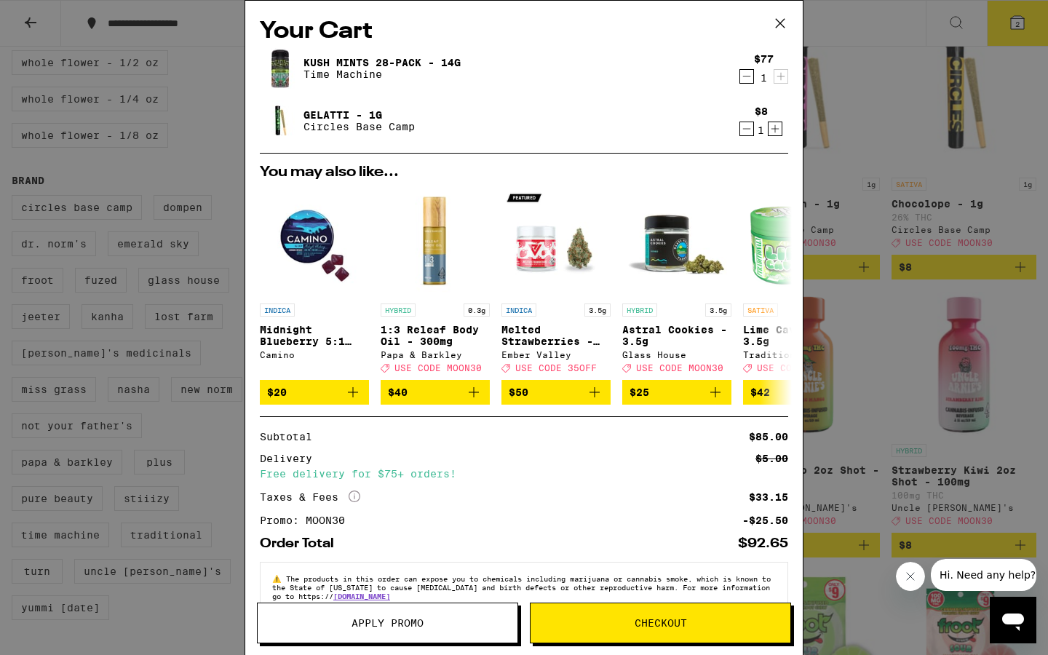
click at [749, 129] on icon "Decrement" at bounding box center [746, 128] width 13 height 17
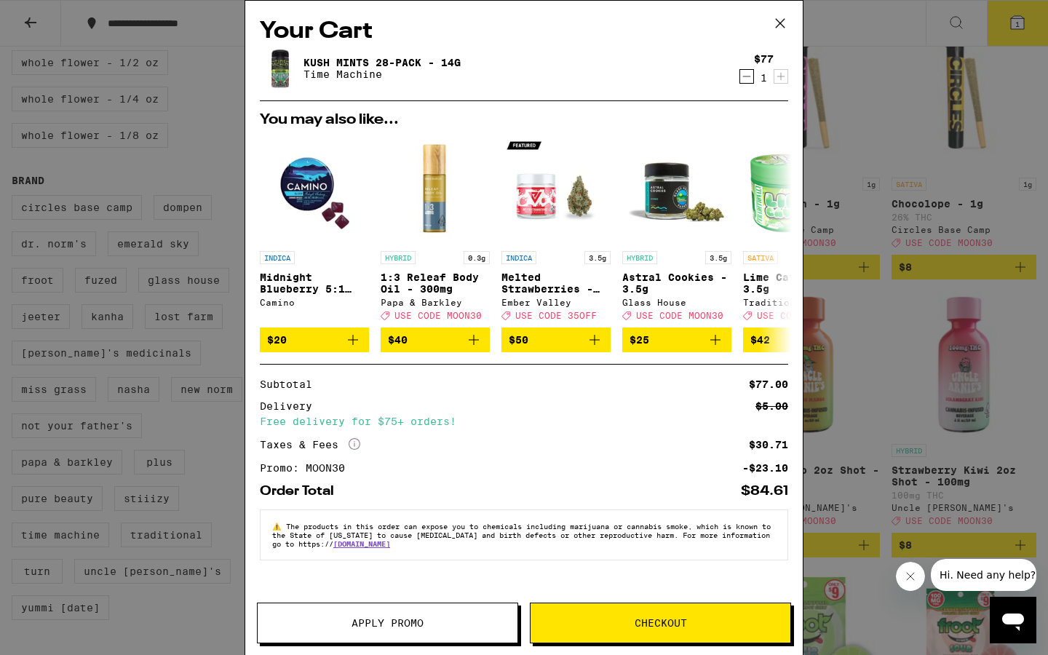
click at [602, 506] on span "Checkout" at bounding box center [661, 623] width 260 height 10
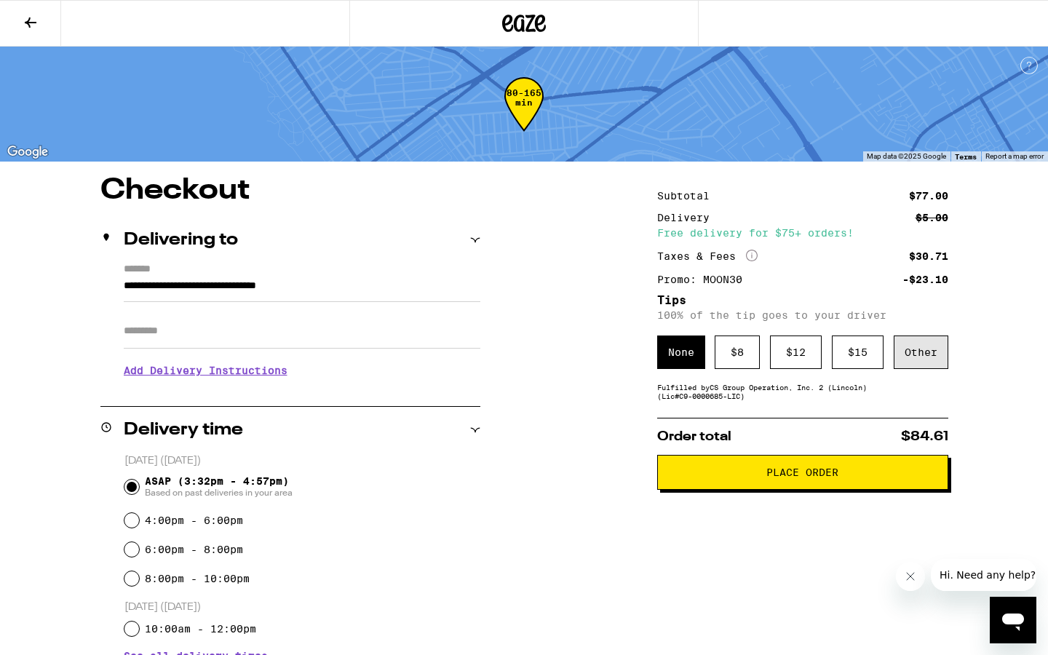
click at [925, 355] on div "Other" at bounding box center [921, 352] width 55 height 33
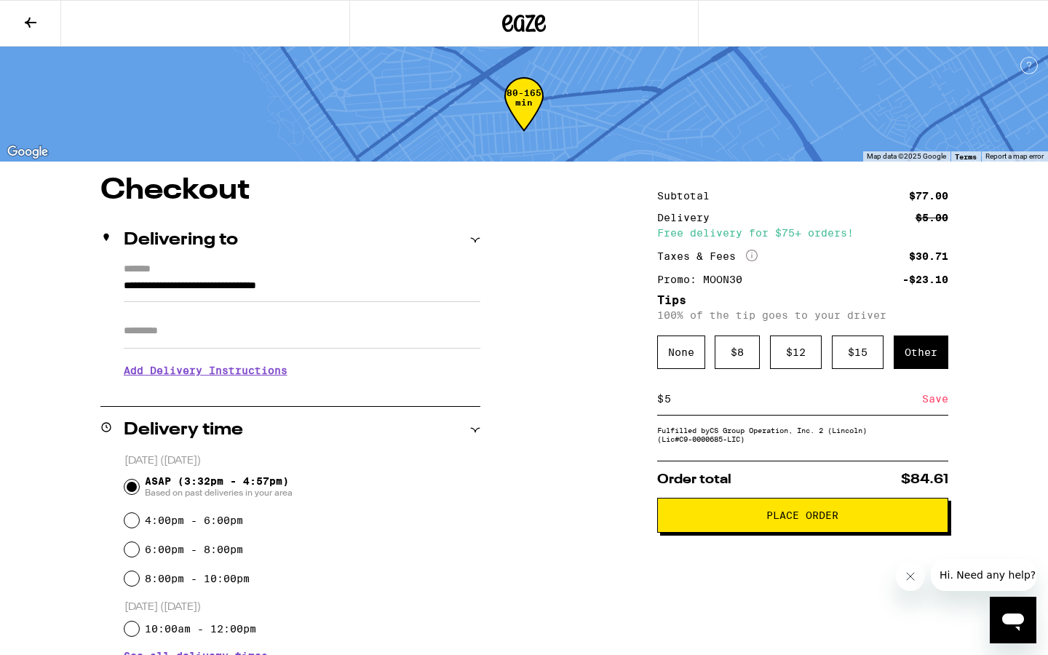
type input "5"
click at [932, 406] on div "Save" at bounding box center [935, 399] width 26 height 32
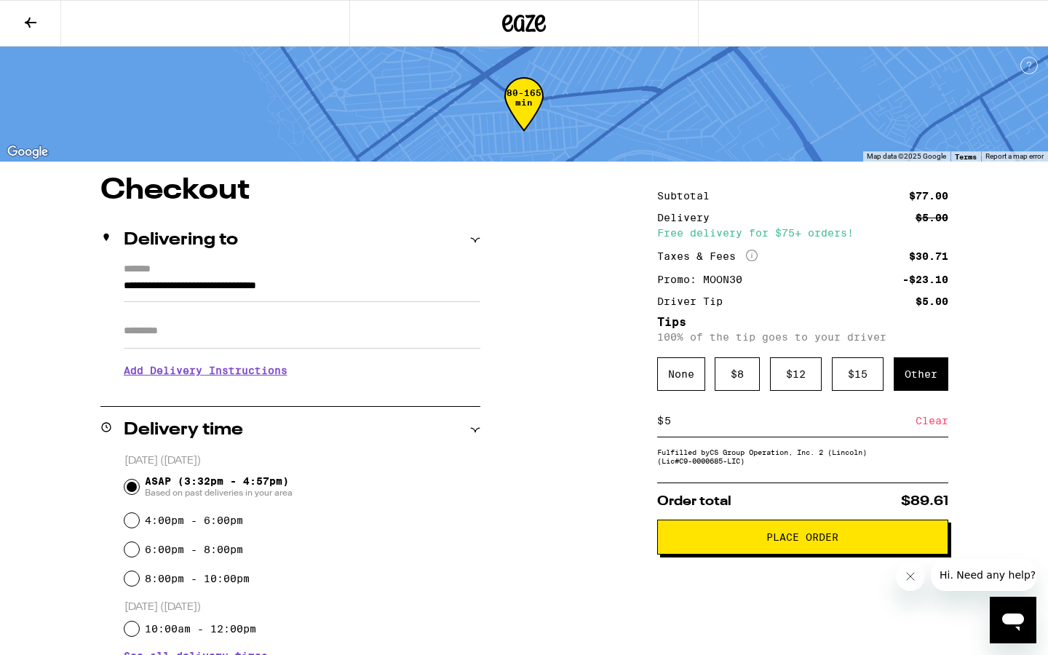
click at [807, 506] on span "Place Order" at bounding box center [803, 537] width 72 height 10
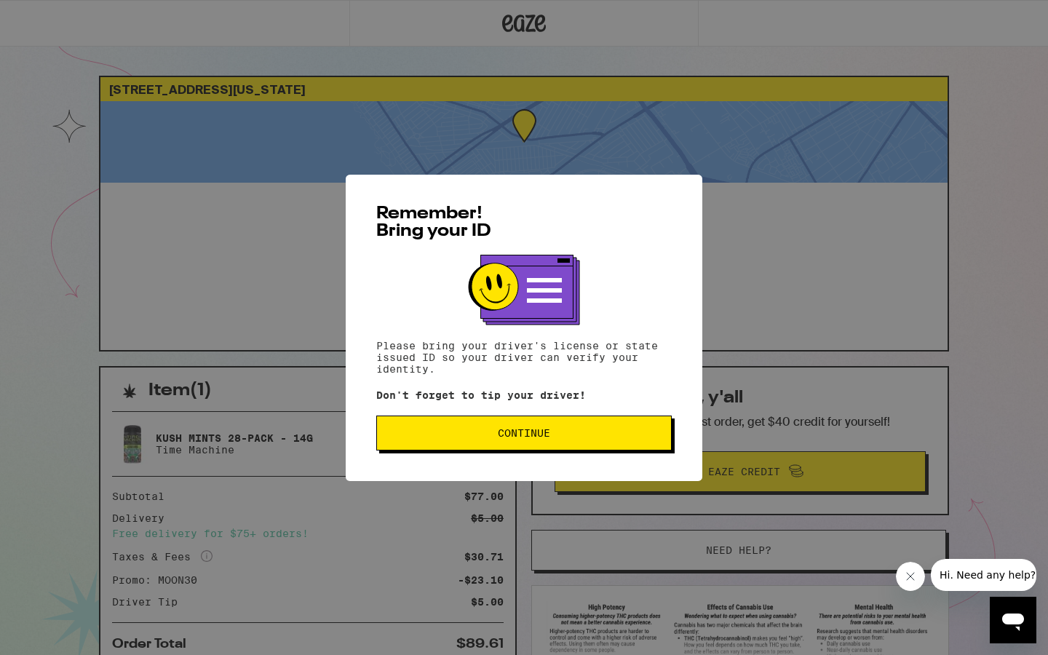
click at [565, 428] on button "Continue" at bounding box center [524, 433] width 296 height 35
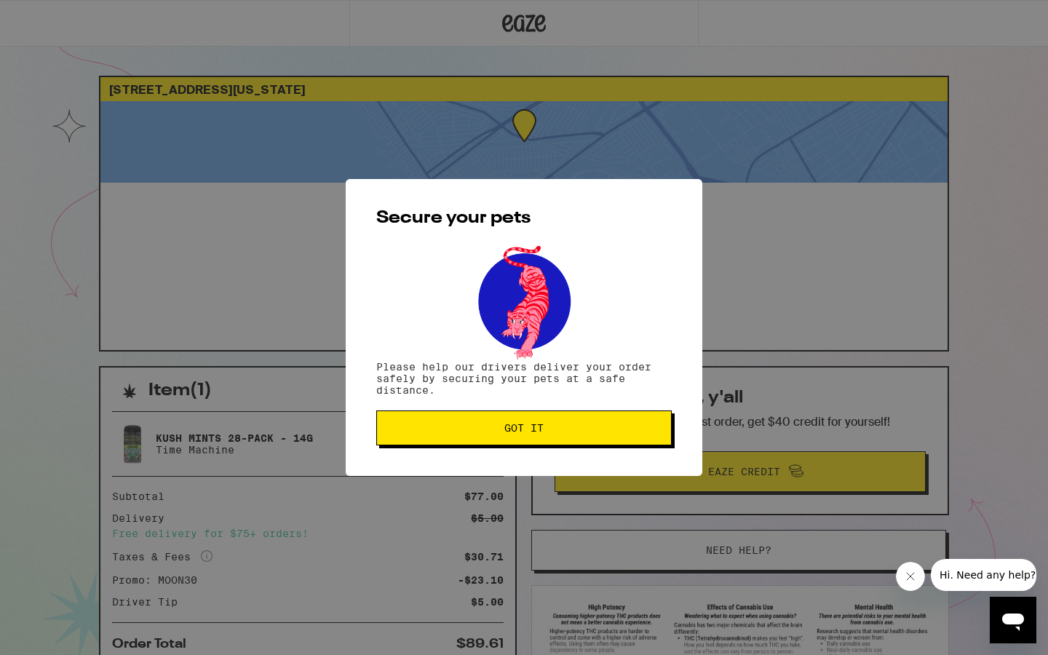
click at [565, 428] on span "Got it" at bounding box center [524, 428] width 271 height 10
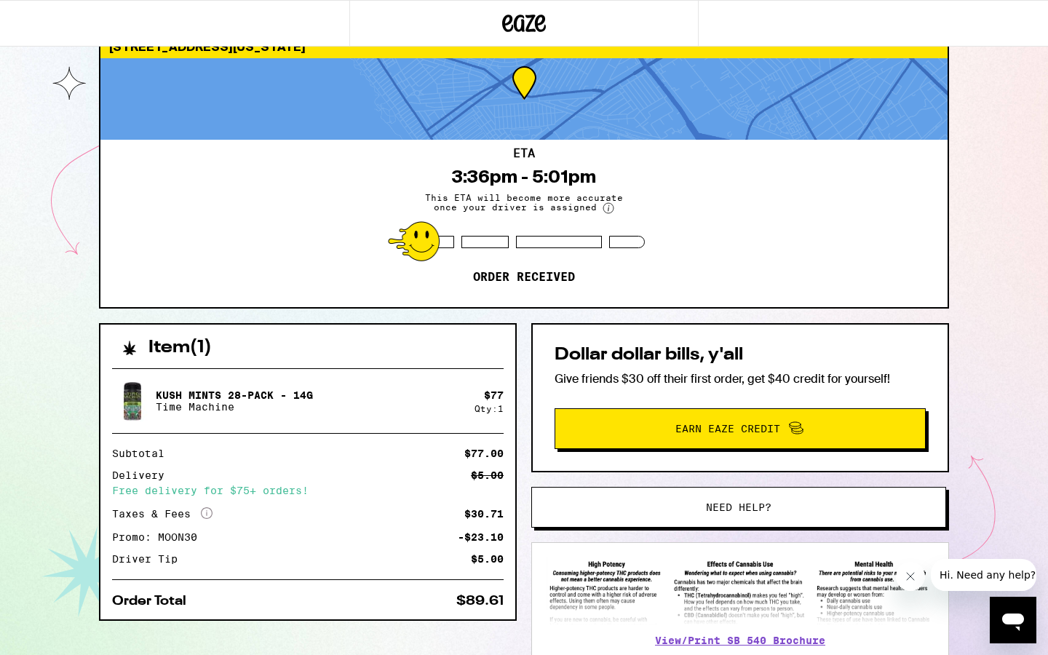
scroll to position [32, 0]
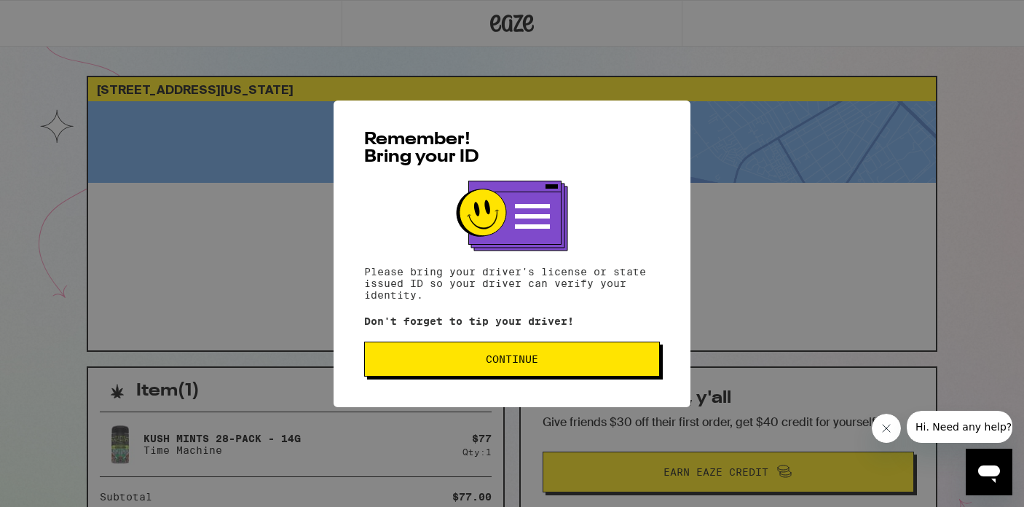
click at [474, 364] on span "Continue" at bounding box center [511, 359] width 271 height 10
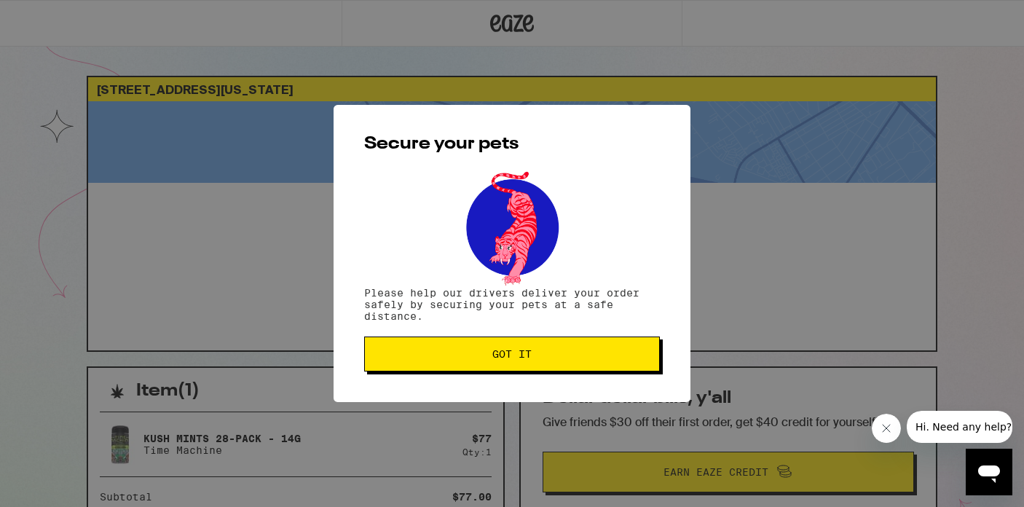
click at [474, 363] on button "Got it" at bounding box center [512, 353] width 296 height 35
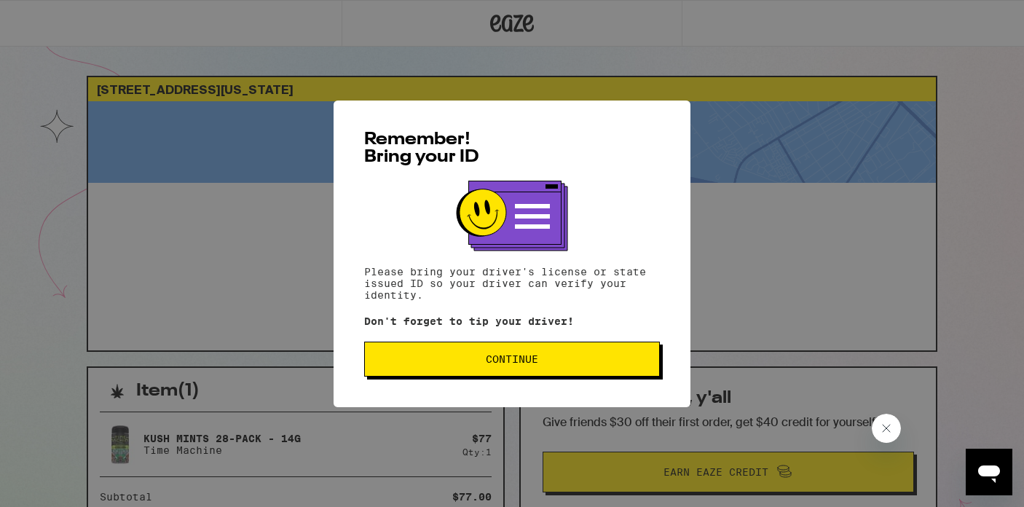
click at [438, 357] on span "Continue" at bounding box center [511, 359] width 271 height 10
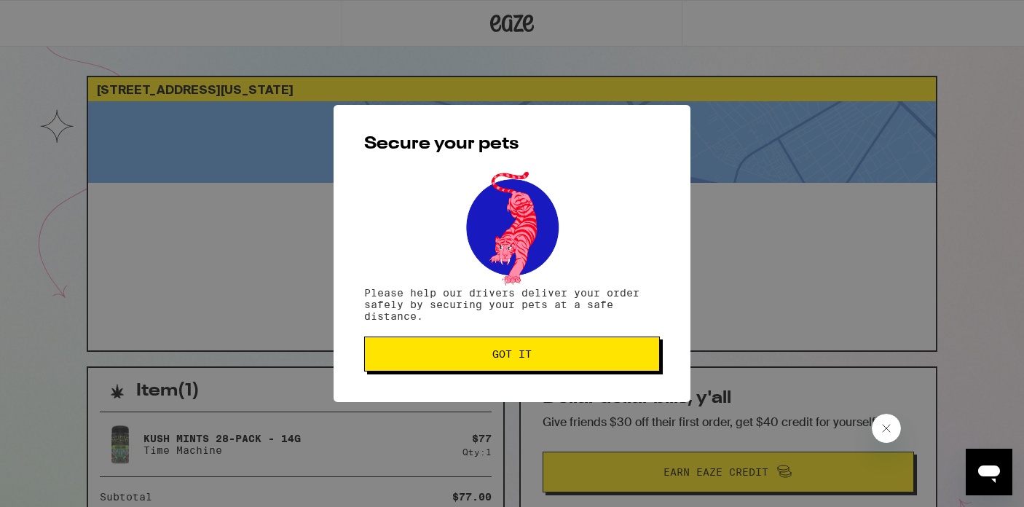
click at [439, 359] on span "Got it" at bounding box center [511, 354] width 271 height 10
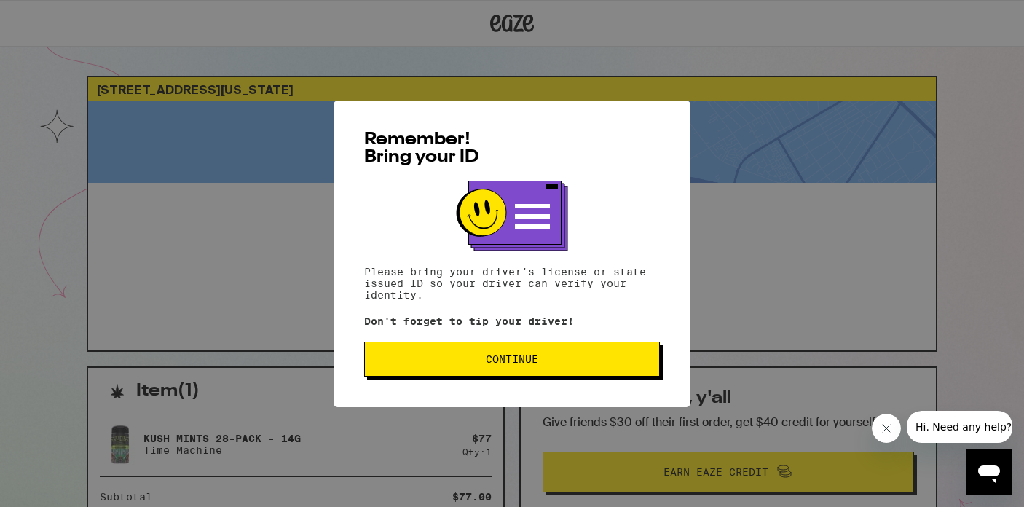
click at [469, 351] on button "Continue" at bounding box center [512, 358] width 296 height 35
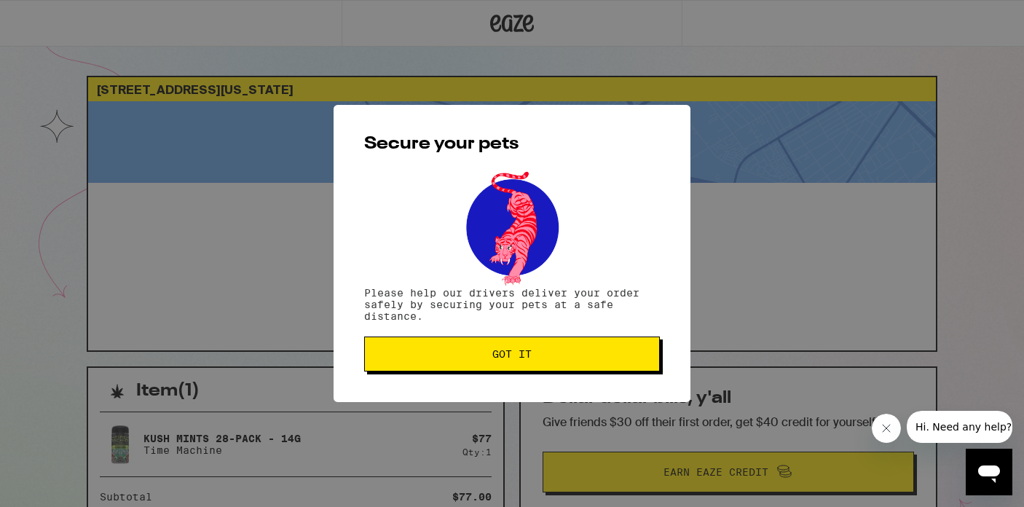
click at [469, 351] on button "Got it" at bounding box center [512, 353] width 296 height 35
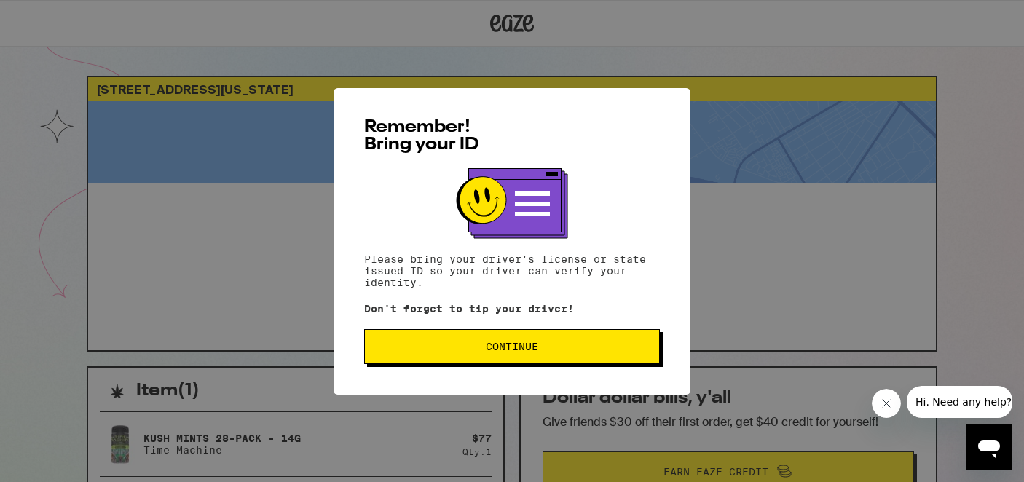
click at [416, 352] on span "Continue" at bounding box center [511, 346] width 271 height 10
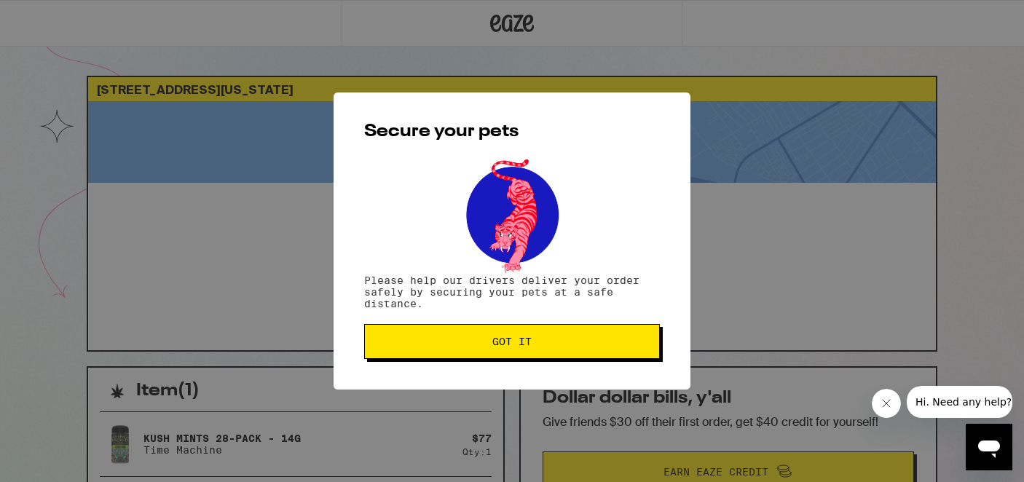
click at [416, 354] on button "Got it" at bounding box center [512, 341] width 296 height 35
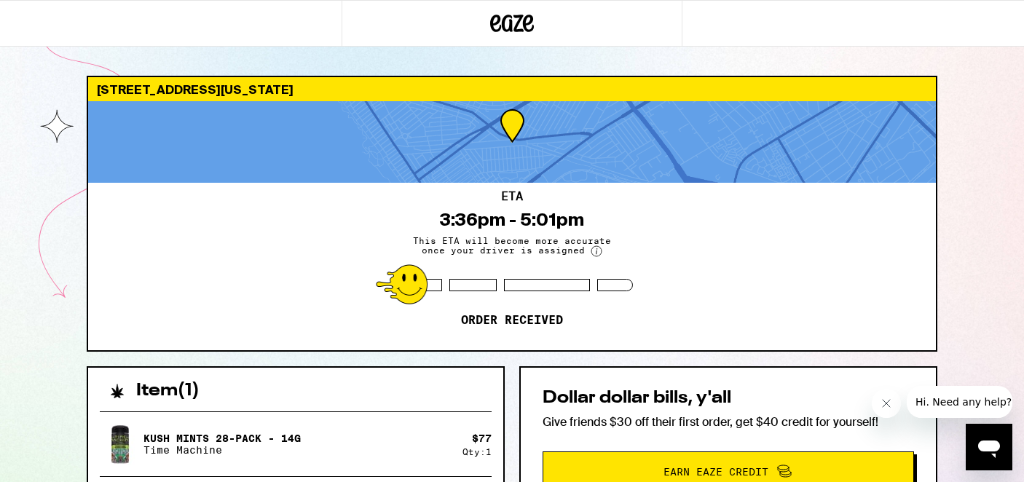
click at [989, 442] on icon "Open messaging window" at bounding box center [989, 448] width 22 height 17
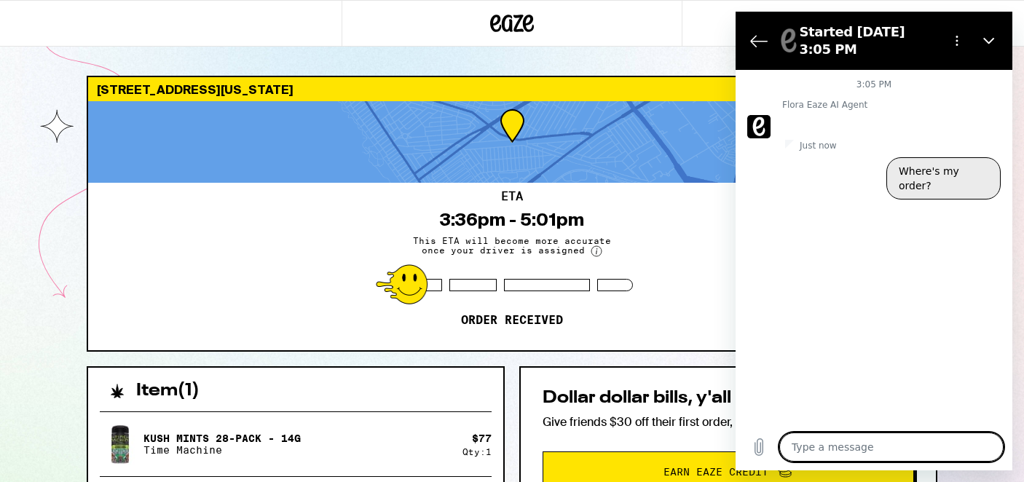
click at [931, 159] on button "Where's my order?" at bounding box center [943, 178] width 114 height 42
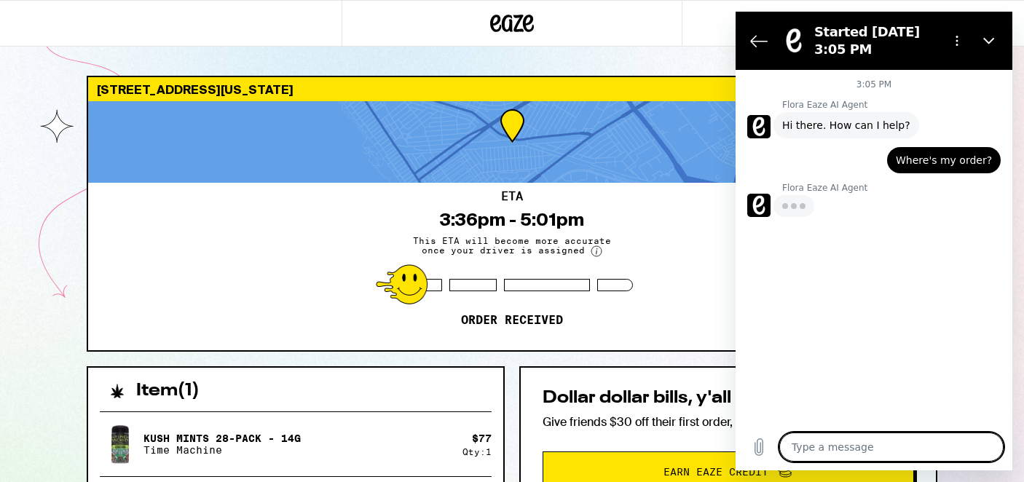
type textarea "x"
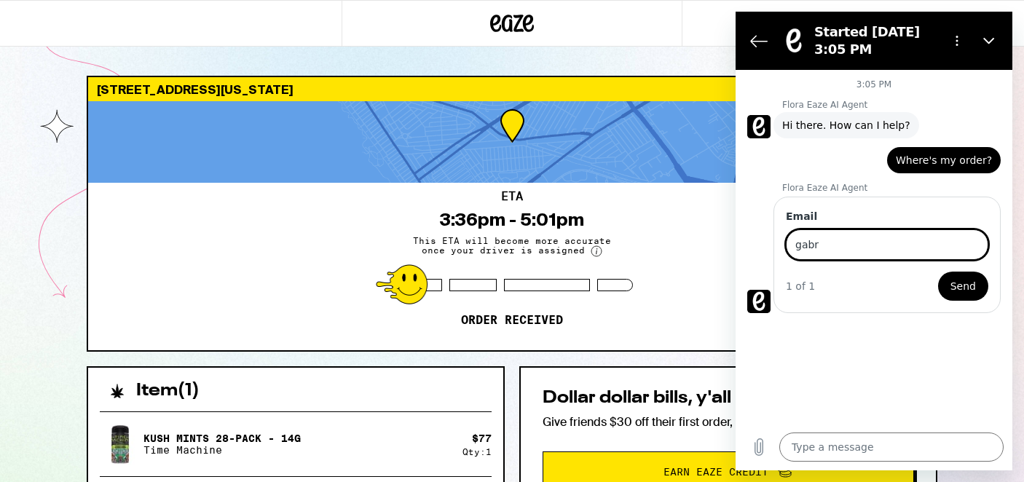
type input "gabrielleldelouche@gmail.com"
click at [938, 272] on button "Send" at bounding box center [963, 286] width 50 height 29
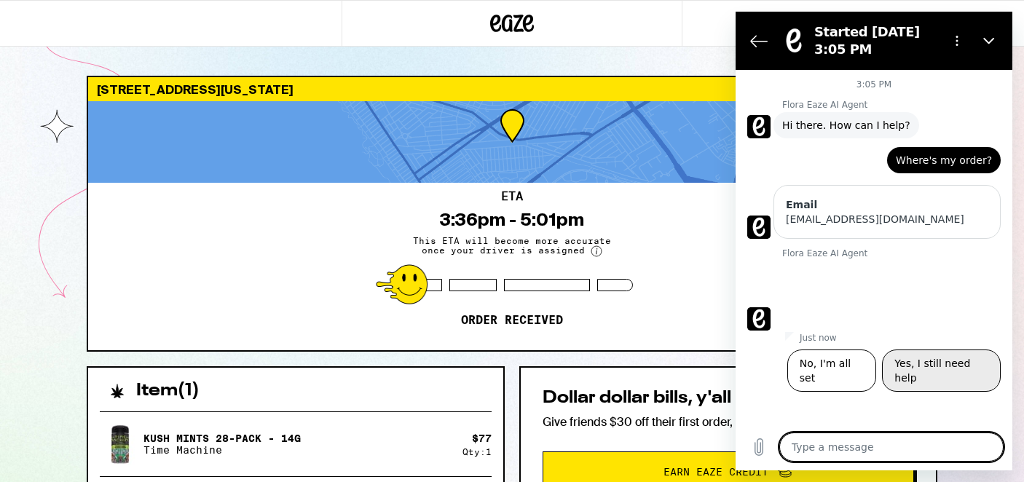
click at [907, 349] on button "Yes, I still need help" at bounding box center [941, 370] width 119 height 42
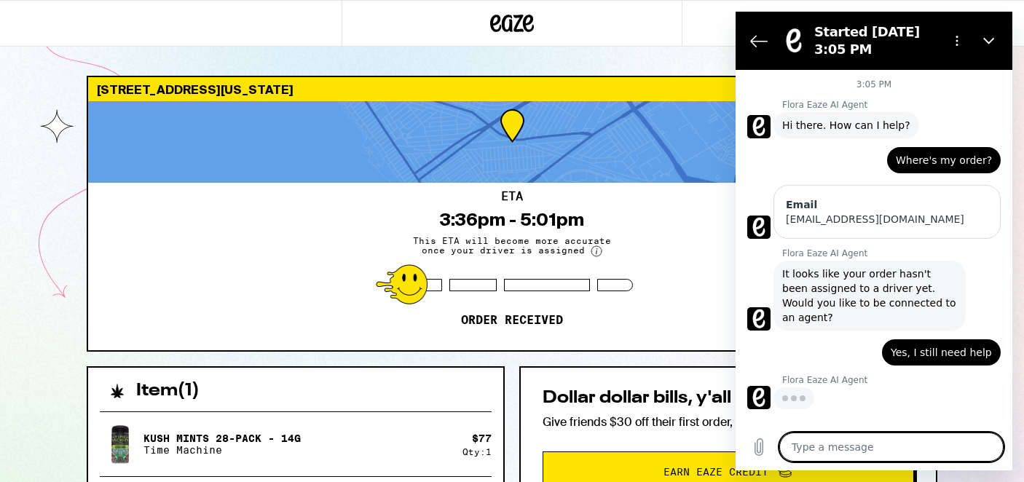
type textarea "x"
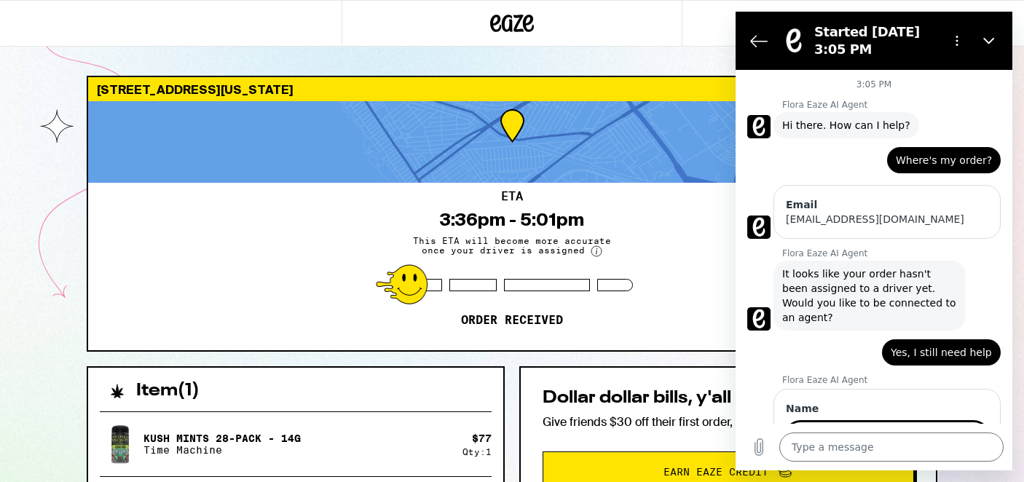
scroll to position [68, 0]
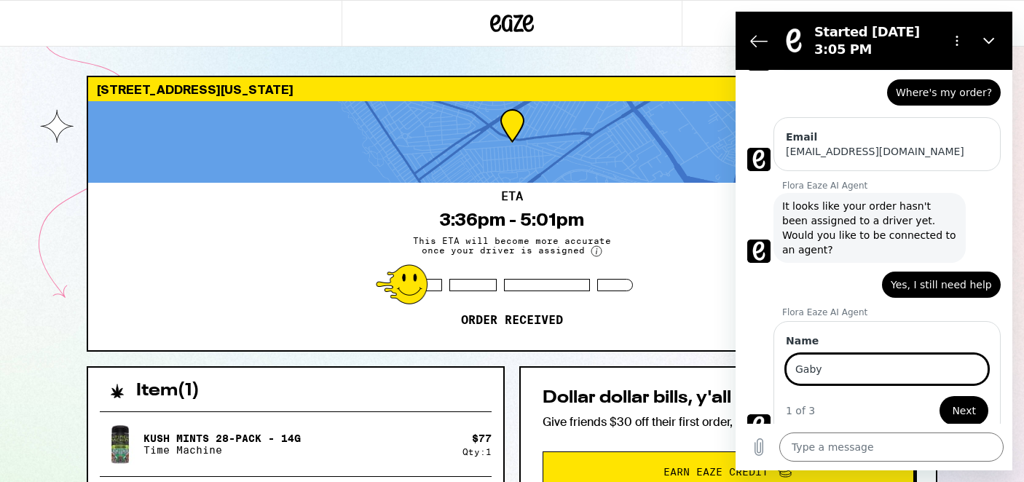
type input "Gaby"
click at [939, 396] on button "Next" at bounding box center [963, 410] width 49 height 29
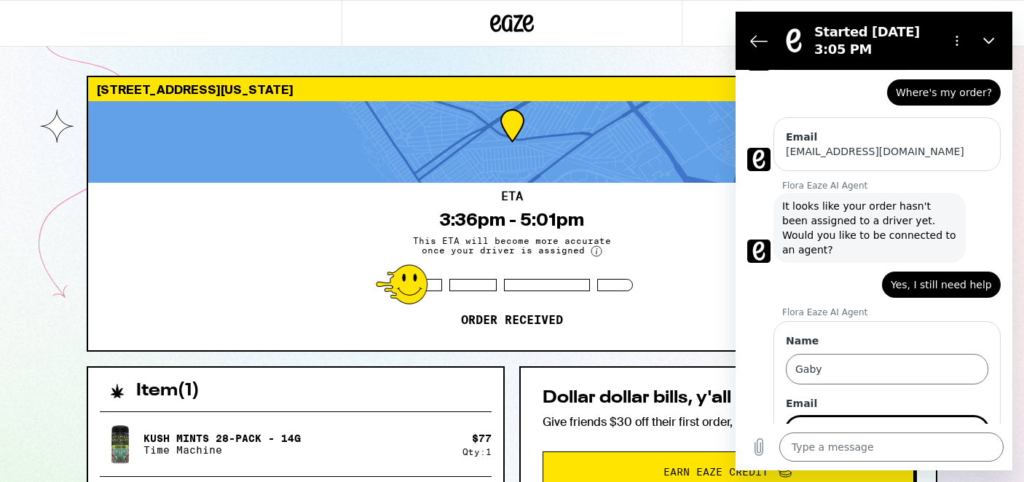
scroll to position [130, 0]
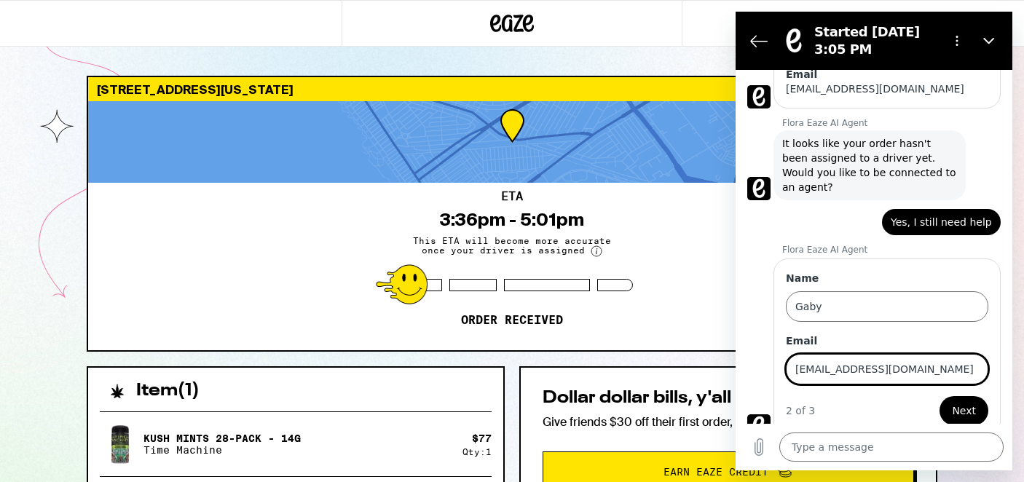
type input "gabrielleldelouche@gmail.com"
click at [939, 396] on button "Next" at bounding box center [963, 410] width 49 height 29
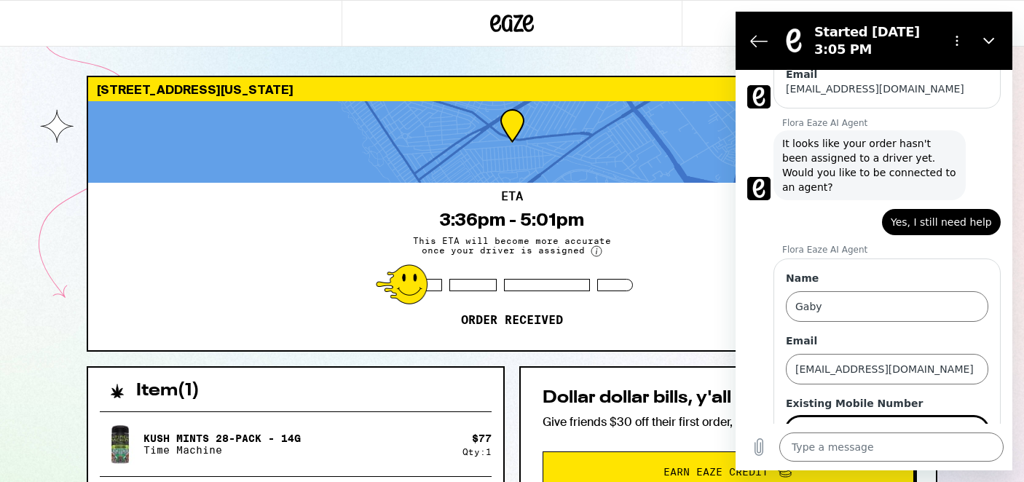
scroll to position [193, 0]
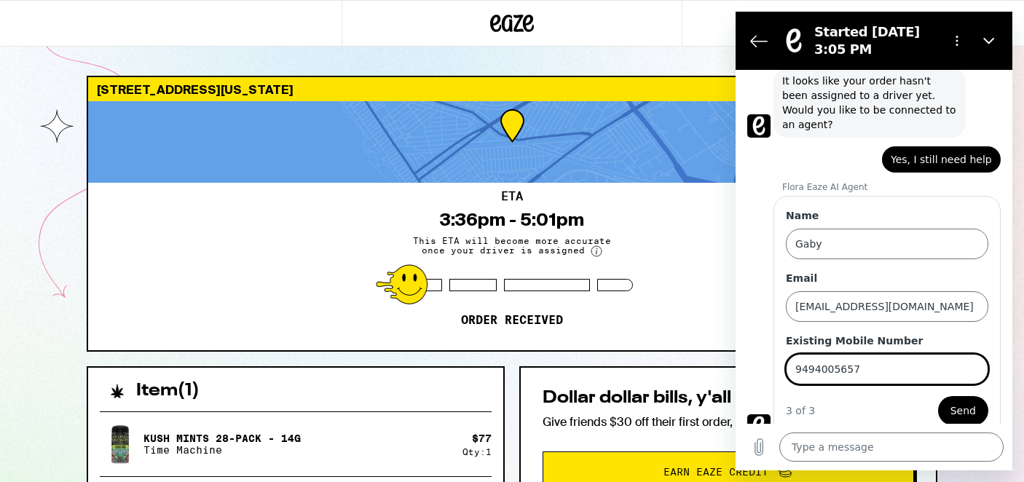
type input "9494005657"
click at [938, 396] on button "Send" at bounding box center [963, 410] width 50 height 29
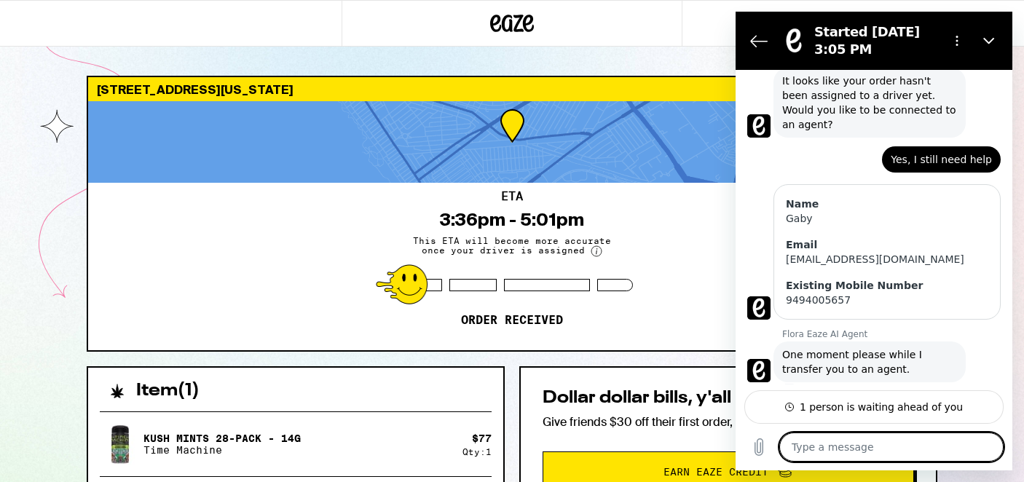
type textarea "x"
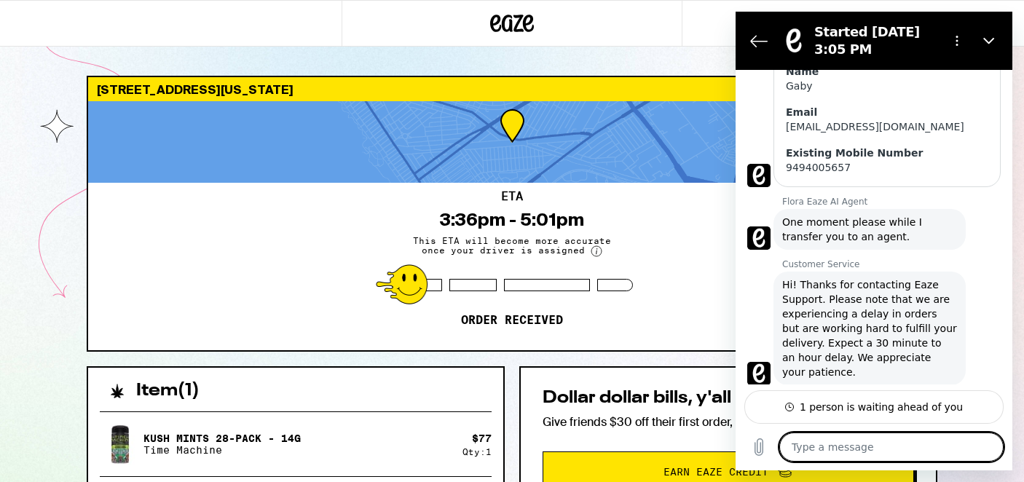
scroll to position [328, 0]
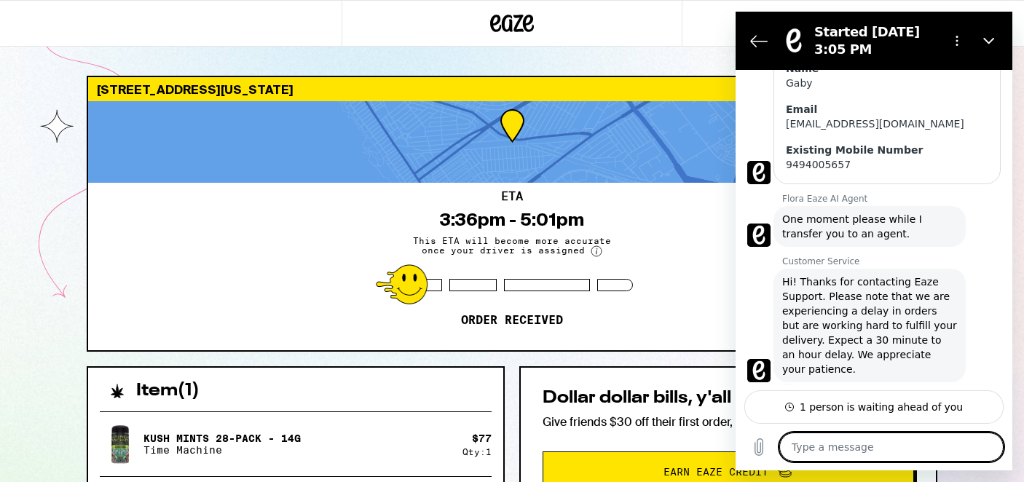
type textarea "I"
type textarea "x"
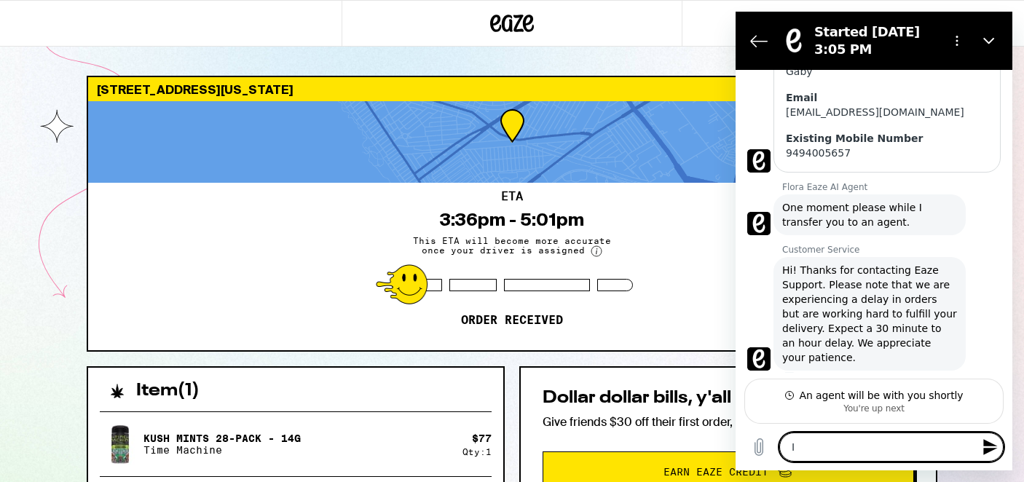
type textarea "I"
type textarea "x"
type textarea "I w"
type textarea "x"
type textarea "I wo"
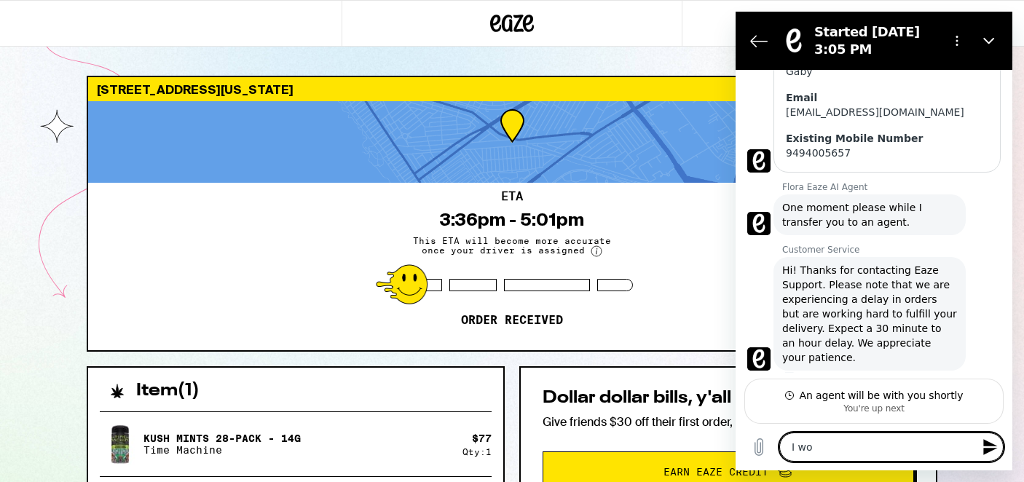
type textarea "x"
type textarea "I wou"
type textarea "x"
type textarea "I woul"
type textarea "x"
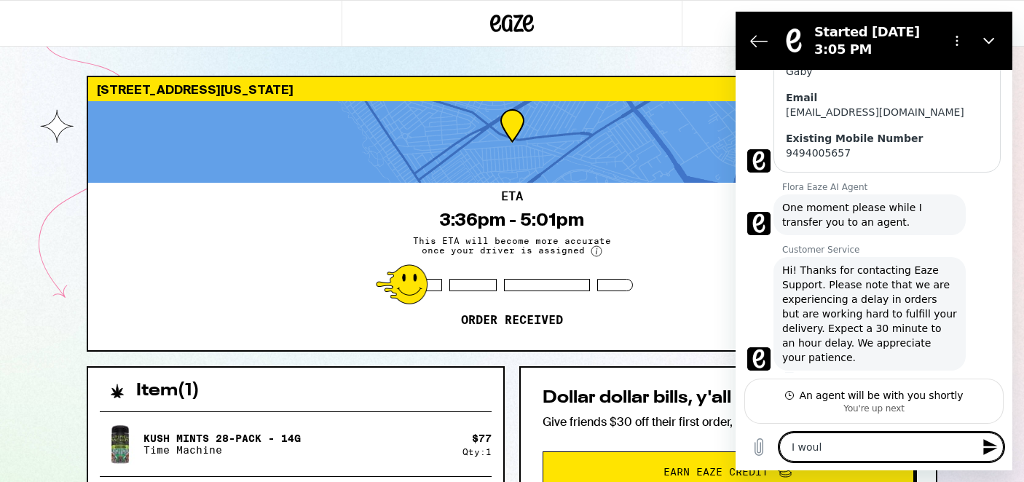
type textarea "I would"
type textarea "x"
type textarea "I would"
type textarea "x"
type textarea "I would l"
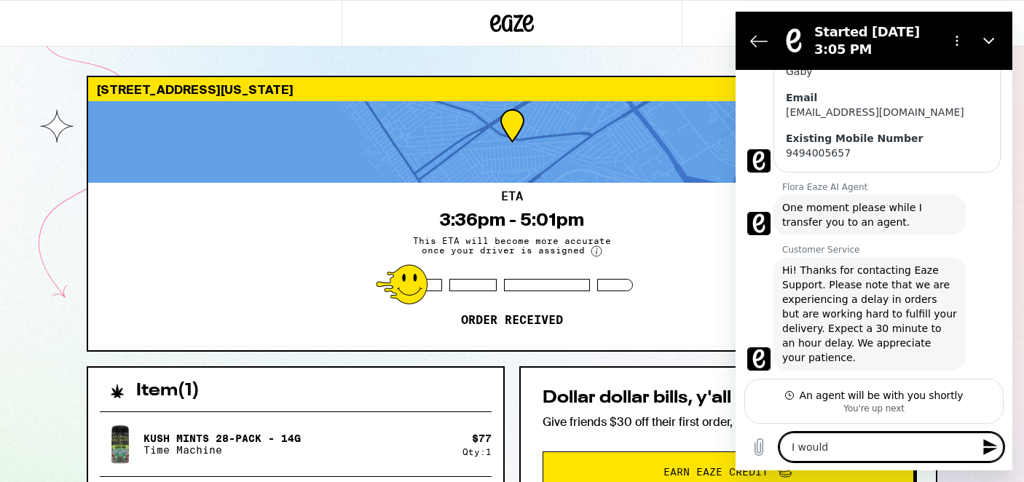
type textarea "x"
type textarea "I would li"
type textarea "x"
type textarea "I would lik"
type textarea "x"
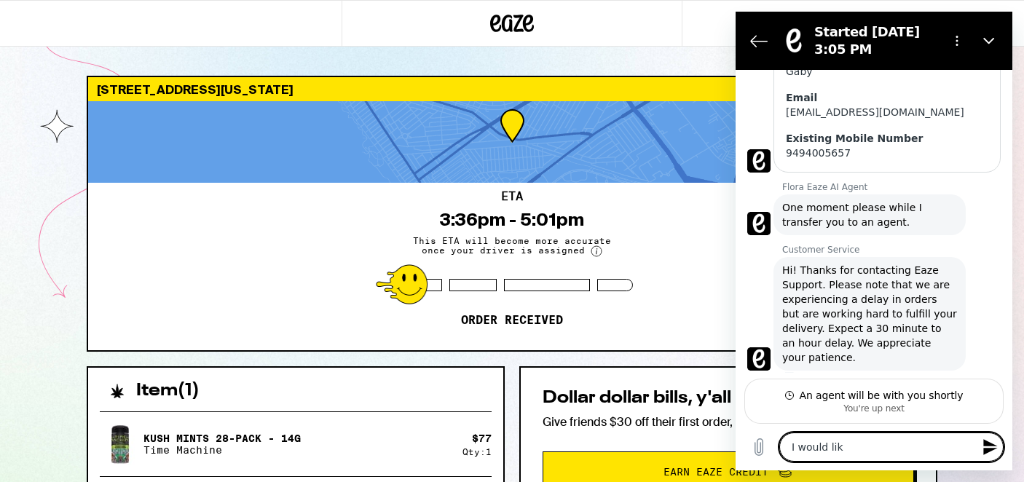
type textarea "I would like"
type textarea "x"
type textarea "I would like"
type textarea "x"
type textarea "I would like t"
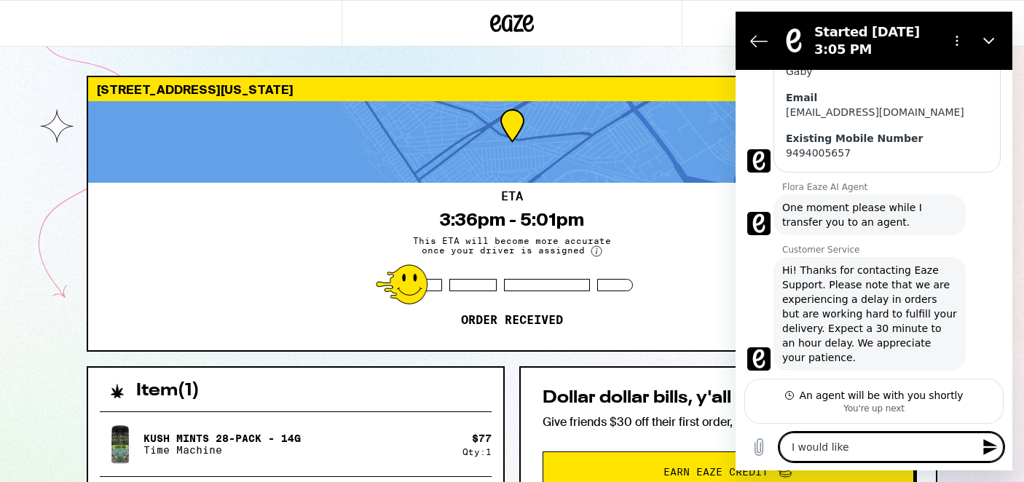
type textarea "x"
type textarea "I would like to"
type textarea "x"
type textarea "I would like to"
type textarea "x"
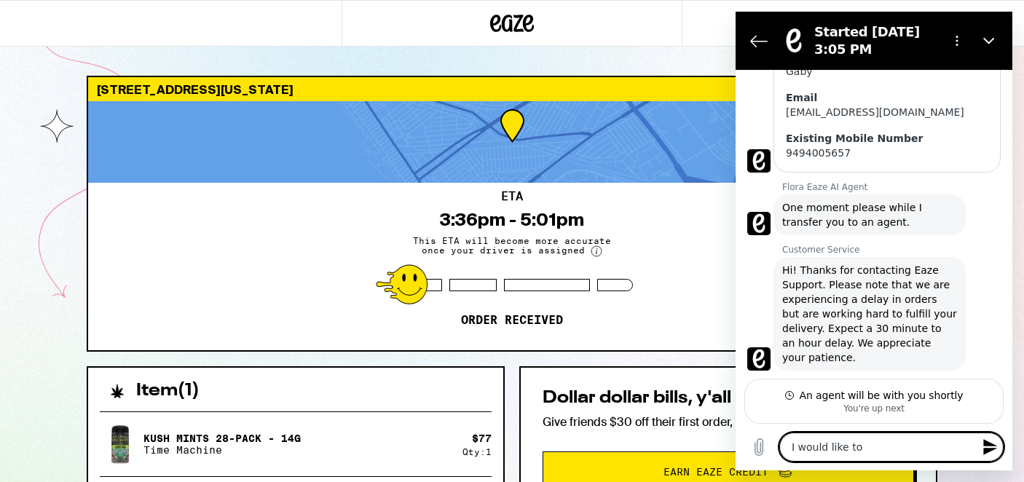
type textarea "I would like to c"
type textarea "x"
type textarea "I would like to ca"
type textarea "x"
type textarea "I would like to c"
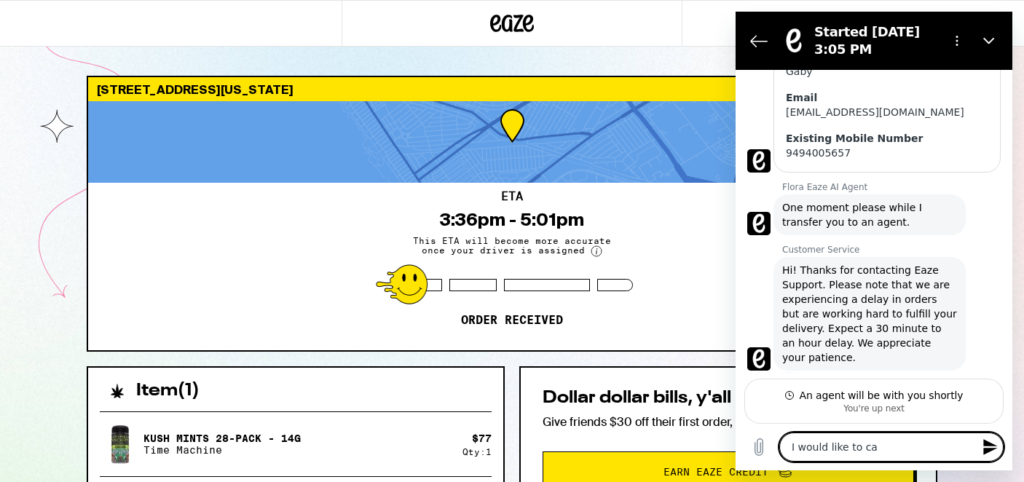
type textarea "x"
type textarea "I would like to"
type textarea "x"
type textarea "I would like to c"
type textarea "x"
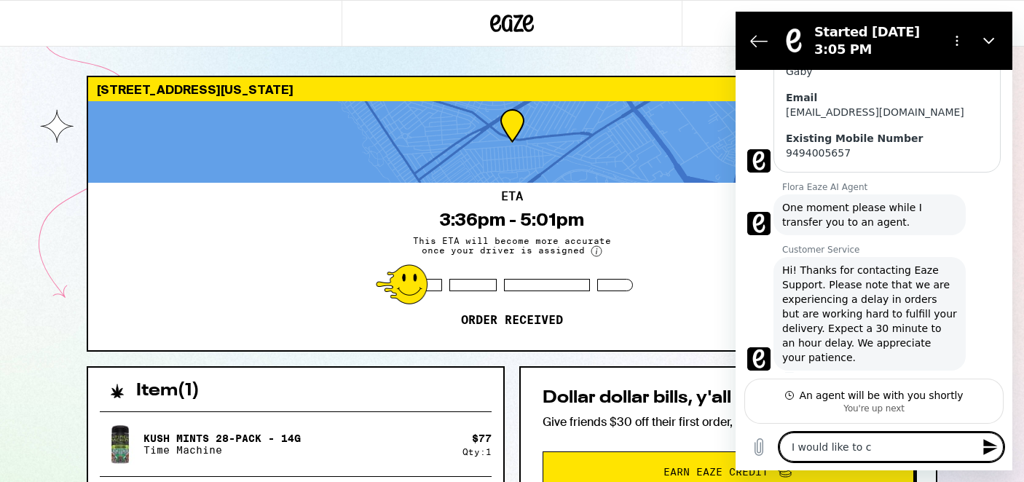
type textarea "I would like to ca"
type textarea "x"
type textarea "I would like to can"
type textarea "x"
type textarea "I would like to canc"
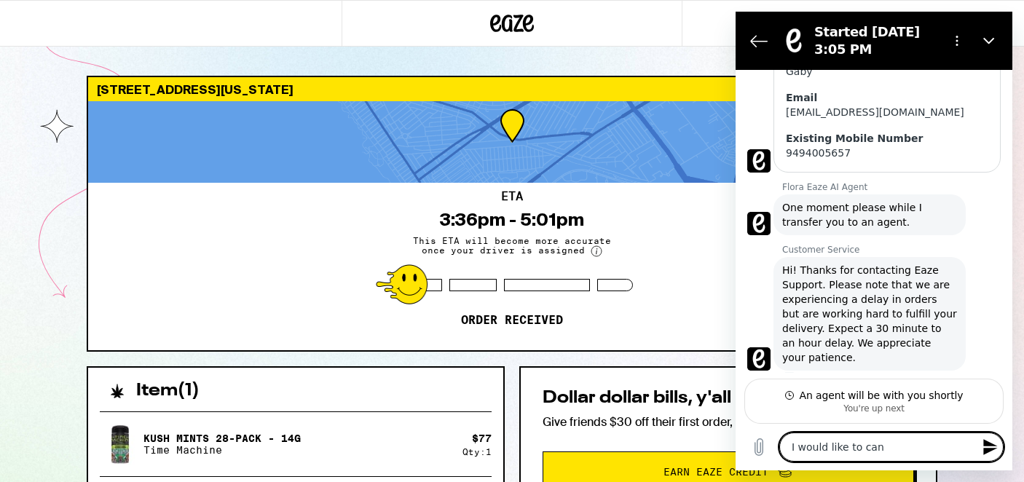
type textarea "x"
type textarea "I would like to cance"
type textarea "x"
type textarea "I would like to cancel"
type textarea "x"
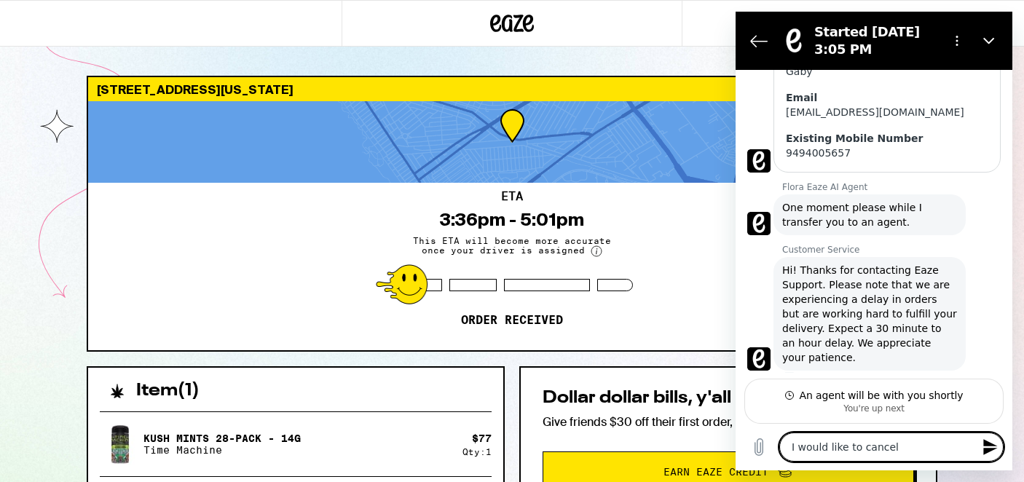
type textarea "I would like to cancel"
type textarea "x"
type textarea "I would like to cancel i"
type textarea "x"
type textarea "I would like to cancel if"
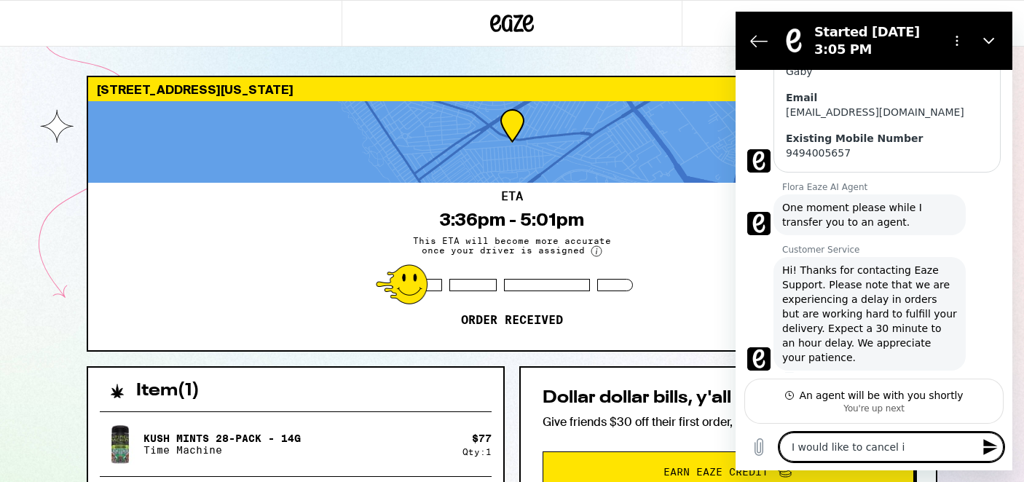
type textarea "x"
type textarea "I would like to cancel if"
type textarea "x"
type textarea "I would like to cancel if y"
type textarea "x"
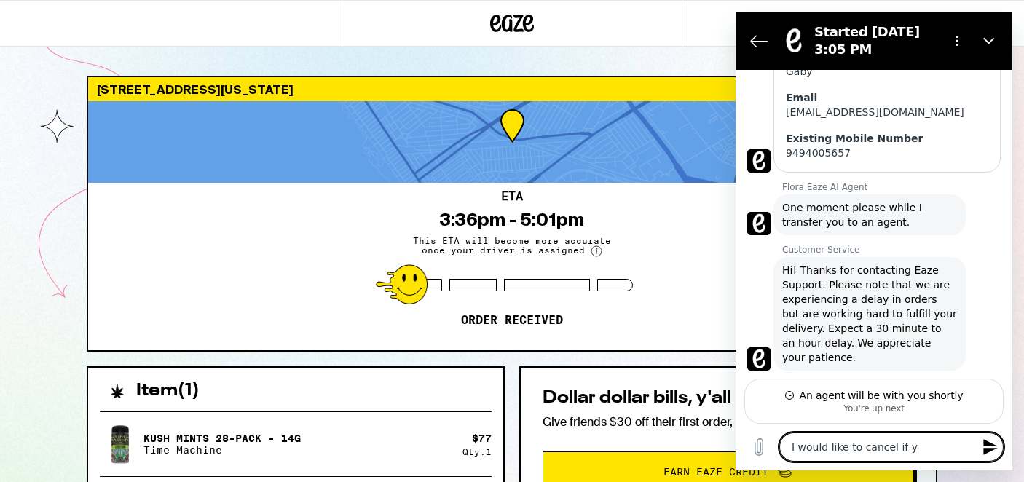
type textarea "I would like to cancel if yo"
type textarea "x"
type textarea "I would like to cancel if you"
type textarea "x"
type textarea "I would like to cancel if you"
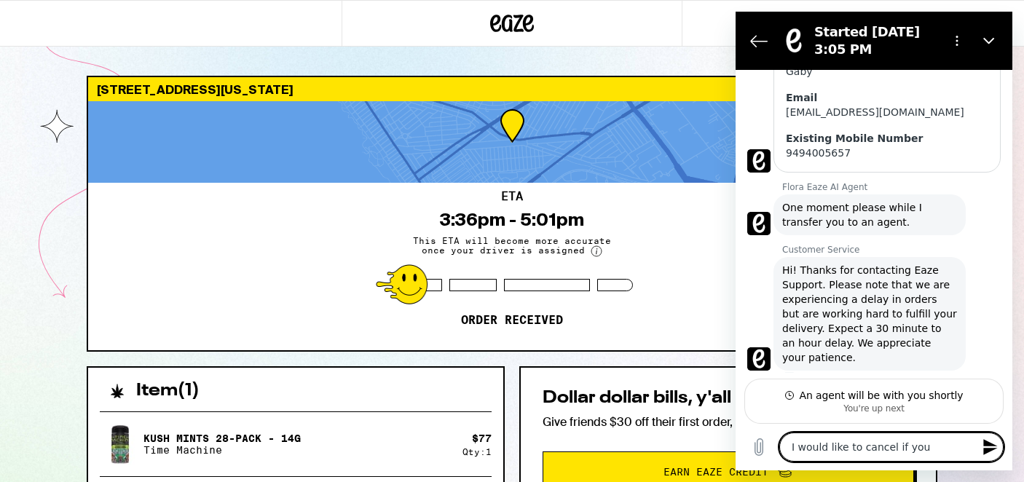
type textarea "x"
type textarea "I would like to cancel if you a"
type textarea "x"
type textarea "I would like to cancel if you ar"
type textarea "x"
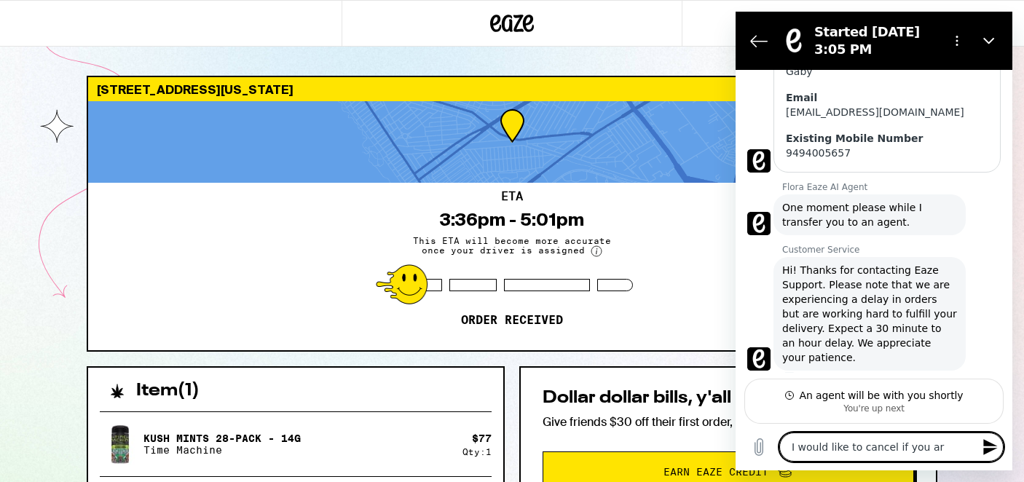
type textarea "I would like to cancel if you are"
type textarea "x"
type textarea "I would like to cancel if you are"
type textarea "x"
type textarea "I would like to cancel if you are t"
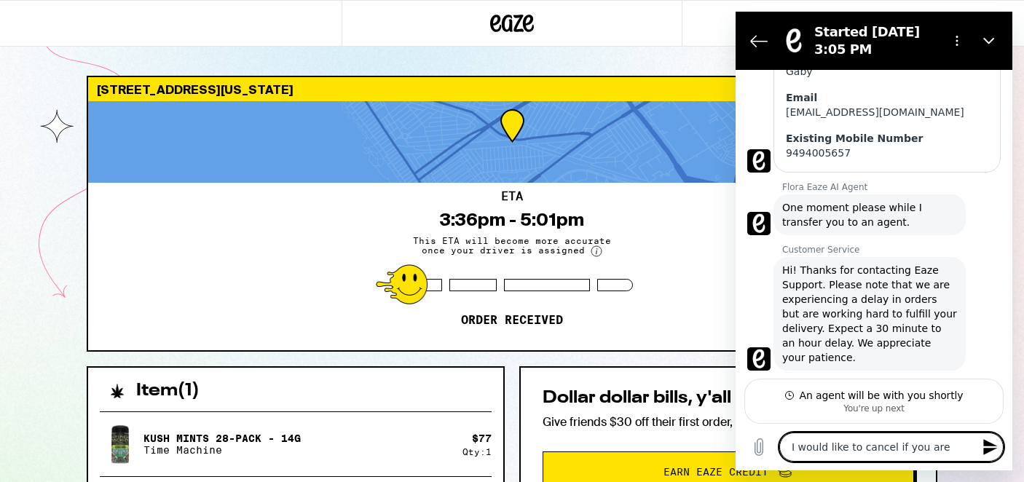
type textarea "x"
type textarea "I would like to cancel if you are th"
type textarea "x"
type textarea "I would like to cancel if you are tha"
type textarea "x"
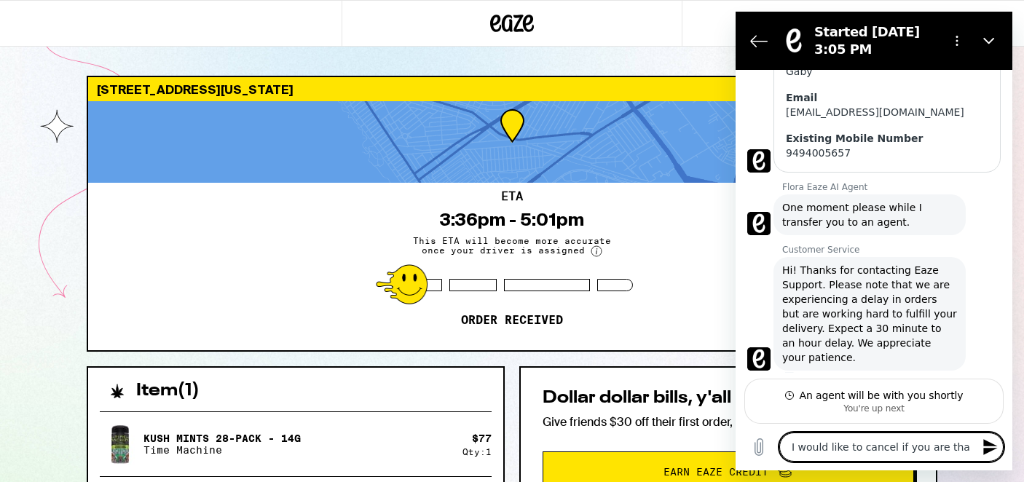
type textarea "I would like to cancel if you are that"
type textarea "x"
type textarea "I would like to cancel if you are that"
type textarea "x"
type textarea "I would like to cancel if you are that d"
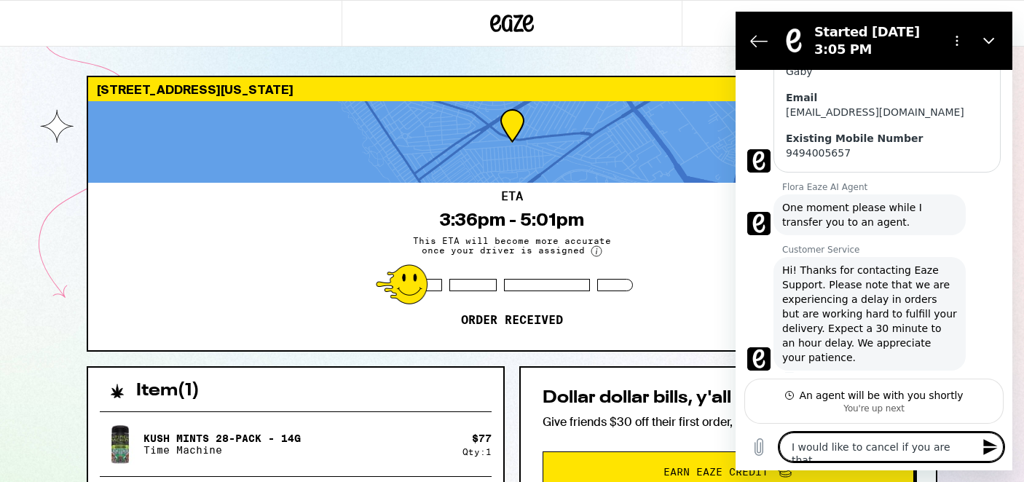
type textarea "x"
type textarea "I would like to cancel if you are that de"
type textarea "x"
type textarea "I would like to cancel if you are that del"
type textarea "x"
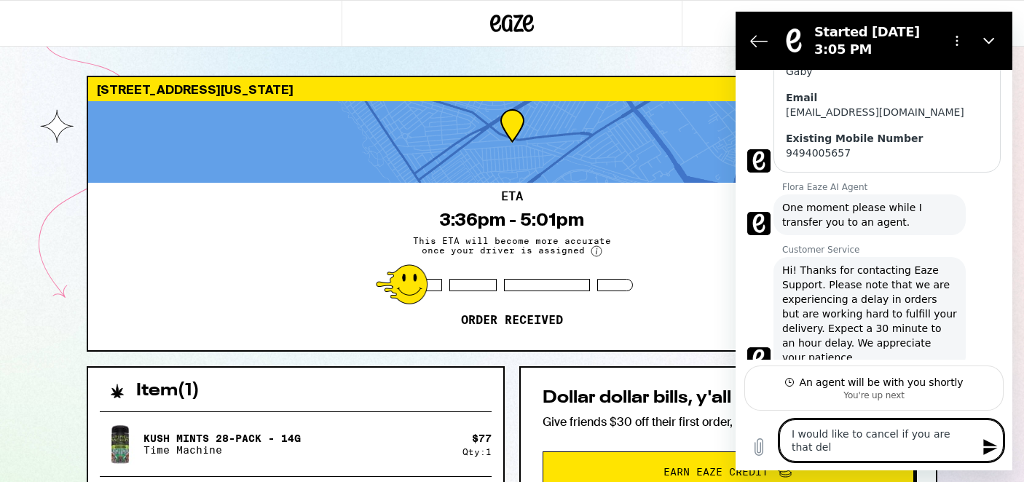
type textarea "I would like to cancel if you are that dela"
type textarea "x"
type textarea "I would like to cancel if you are that delay"
type textarea "x"
type textarea "I would like to cancel if you are that delaye"
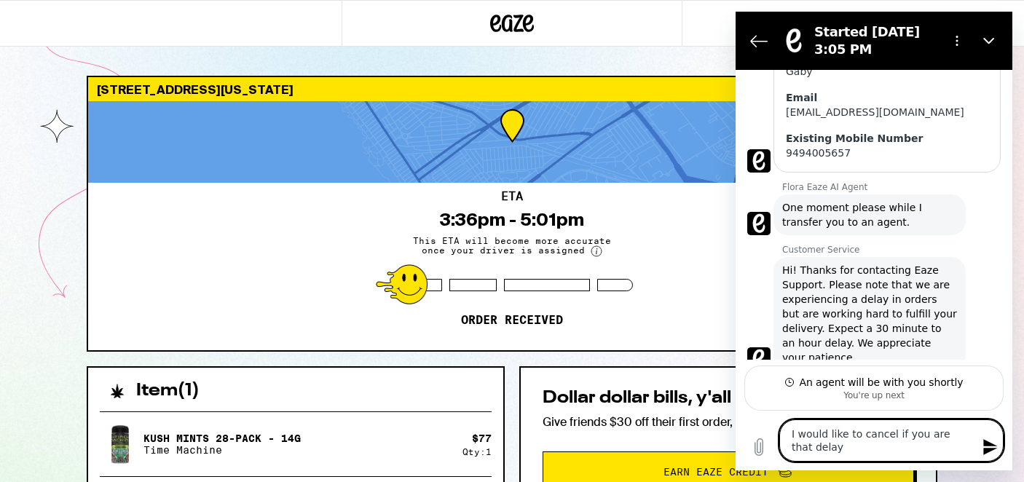
type textarea "x"
type textarea "I would like to cancel if you are that delayed"
type textarea "x"
type textarea "I would like to cancel if you are that delayed!"
type textarea "x"
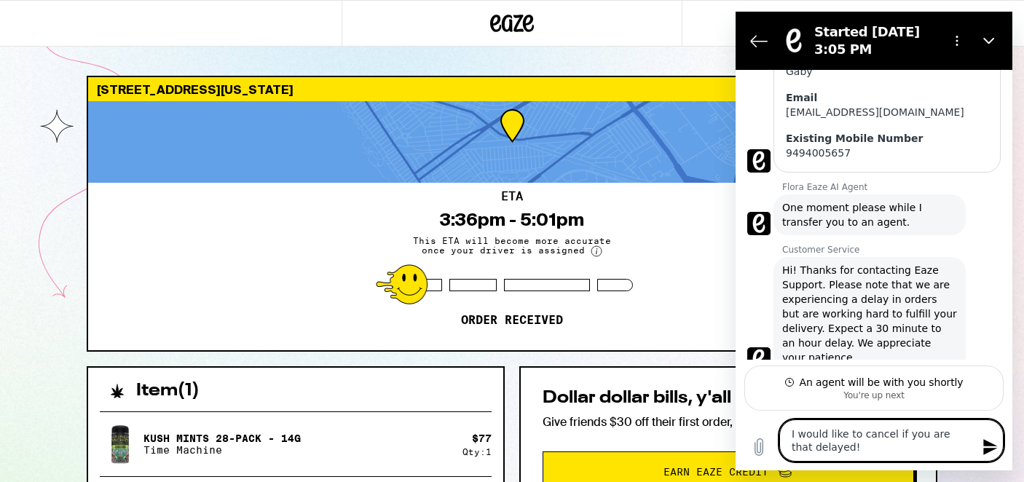
type textarea "I would like to cancel if you are that delayed!!"
type textarea "x"
type textarea "I would like to cancel if you are that delayed!!!"
type textarea "x"
type textarea "I would like to cancel if you are that delayed!!!!"
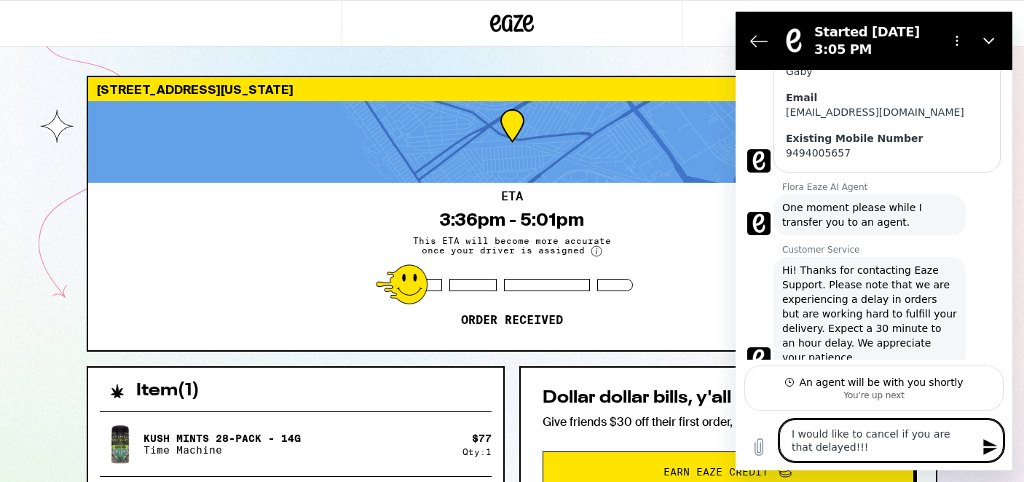
type textarea "x"
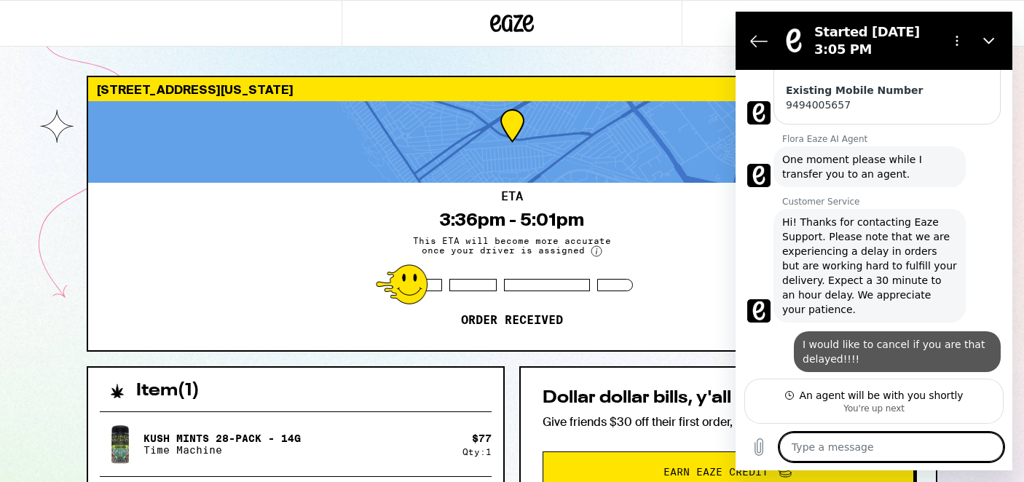
type textarea "x"
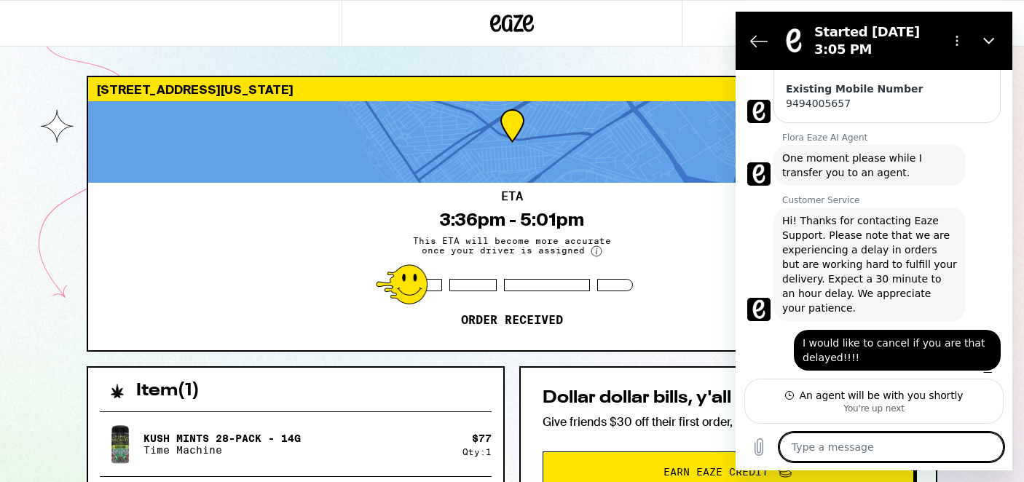
type textarea "I"
type textarea "x"
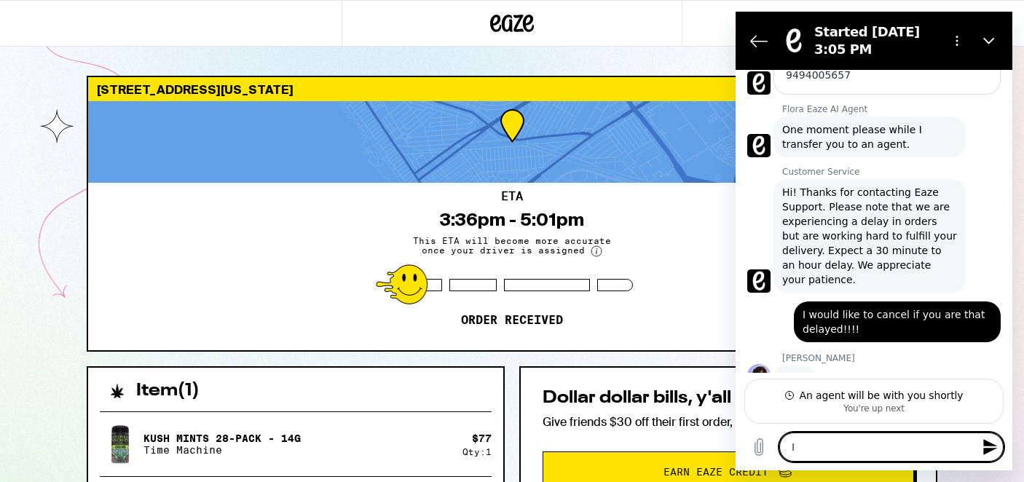
type textarea "I"
type textarea "x"
type textarea "I w"
type textarea "x"
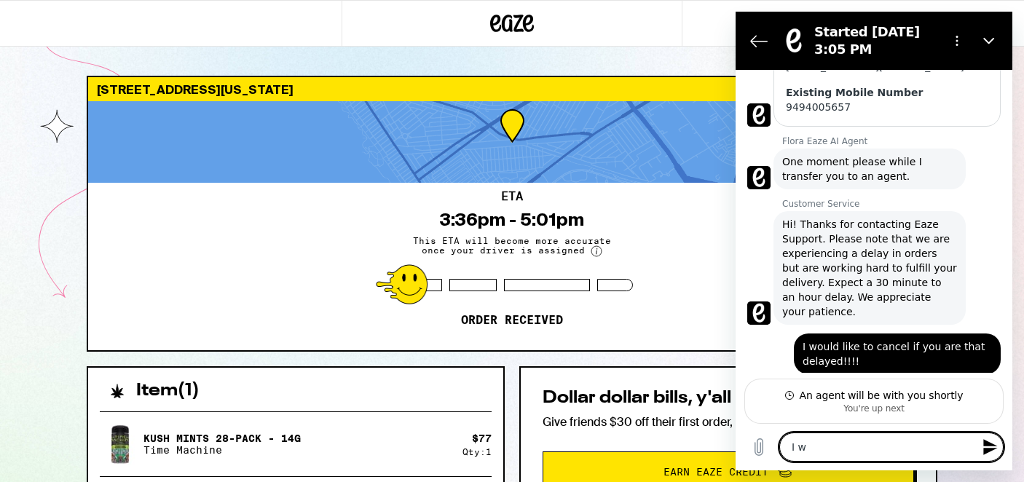
type textarea "I wi"
type textarea "x"
type textarea "I wiu"
type textarea "x"
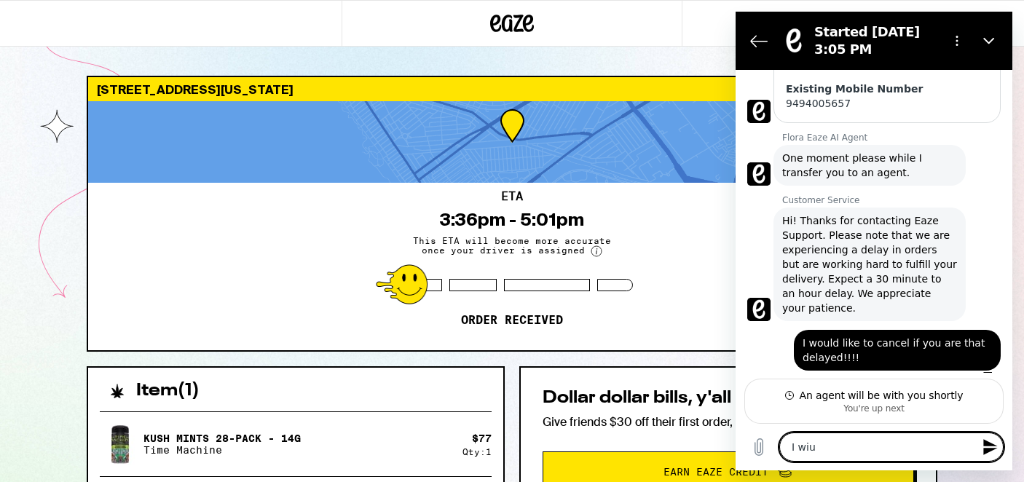
type textarea "I wi"
type textarea "x"
type textarea "I w"
type textarea "x"
type textarea "I"
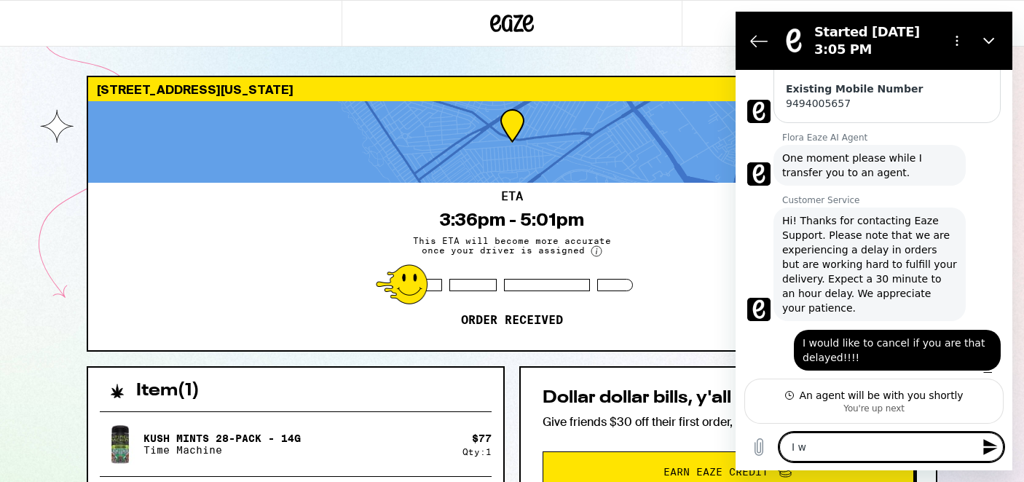
type textarea "x"
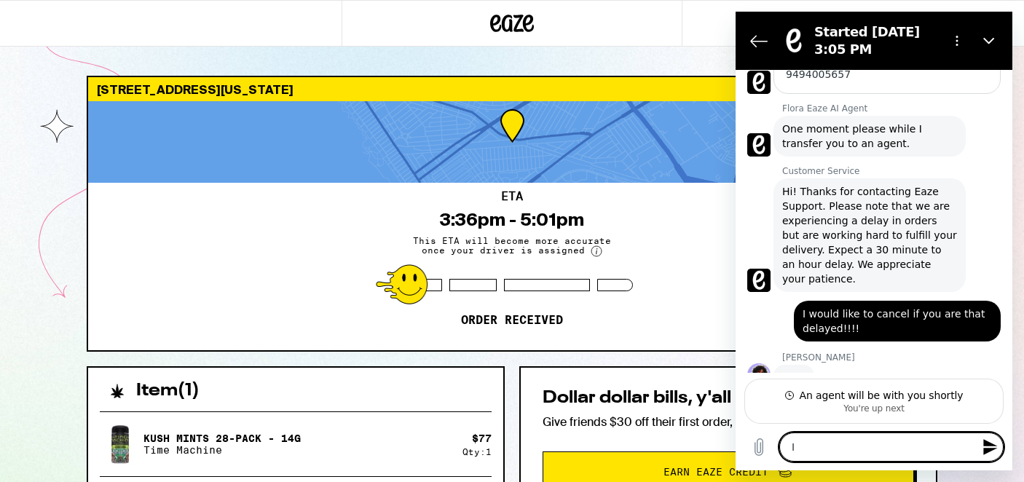
scroll to position [417, 0]
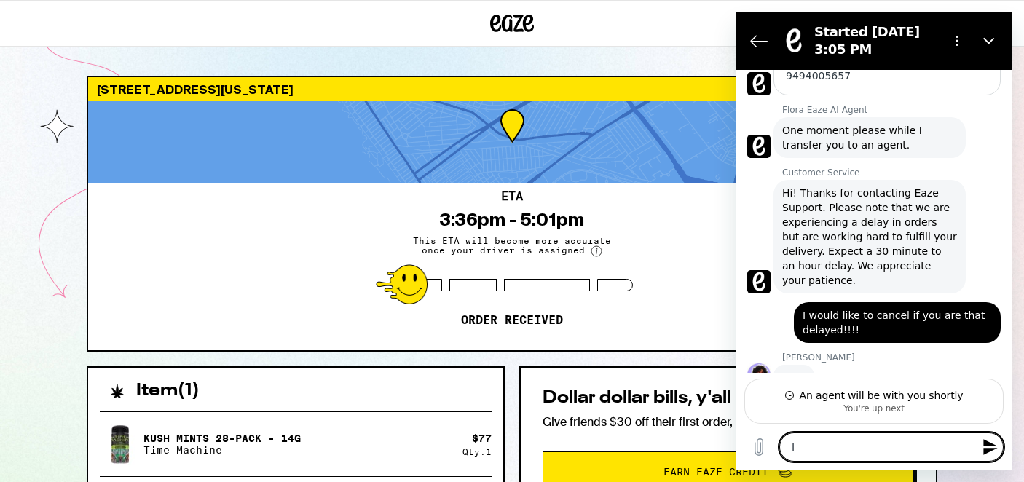
type textarea "I w"
type textarea "x"
type textarea "I wo"
type textarea "x"
type textarea "I wou"
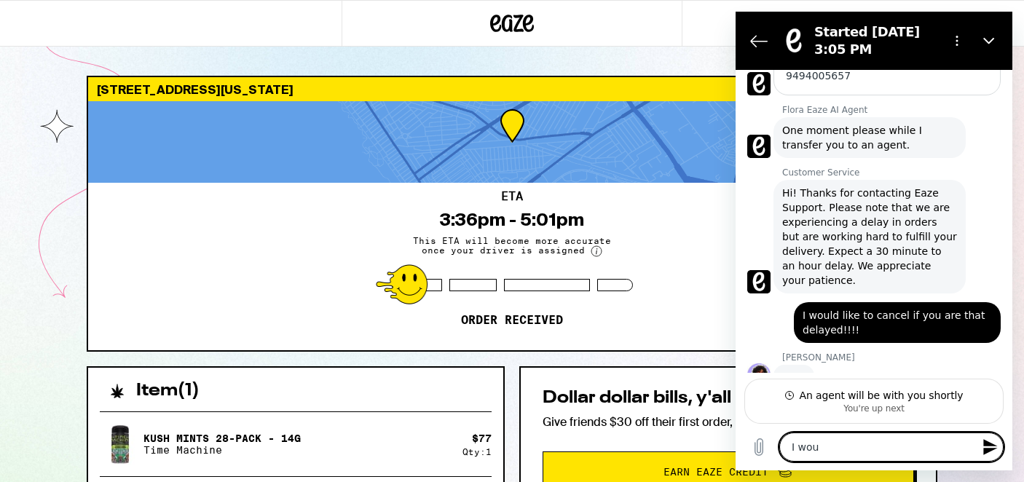
type textarea "x"
type textarea "I woul"
type textarea "x"
type textarea "I would"
type textarea "x"
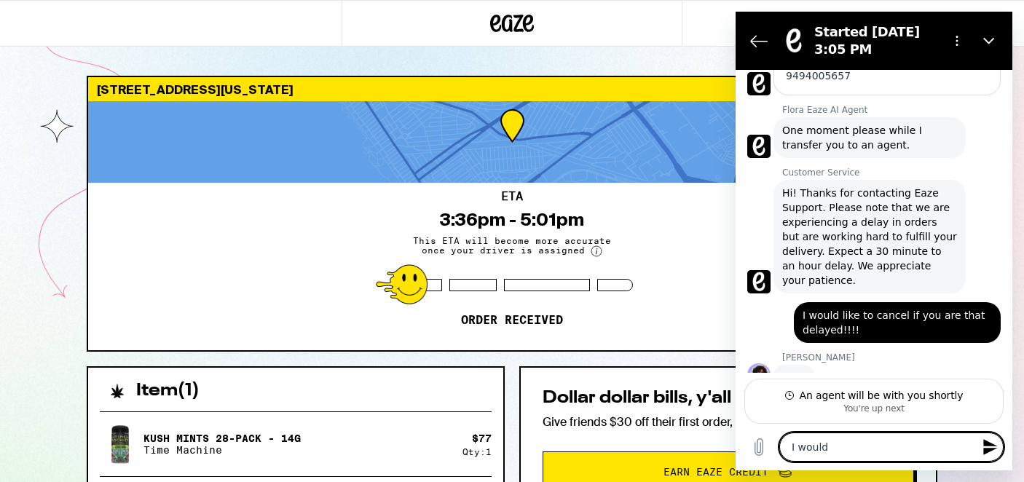
type textarea "I would"
type textarea "x"
type textarea "I would n"
type textarea "x"
type textarea "I would no"
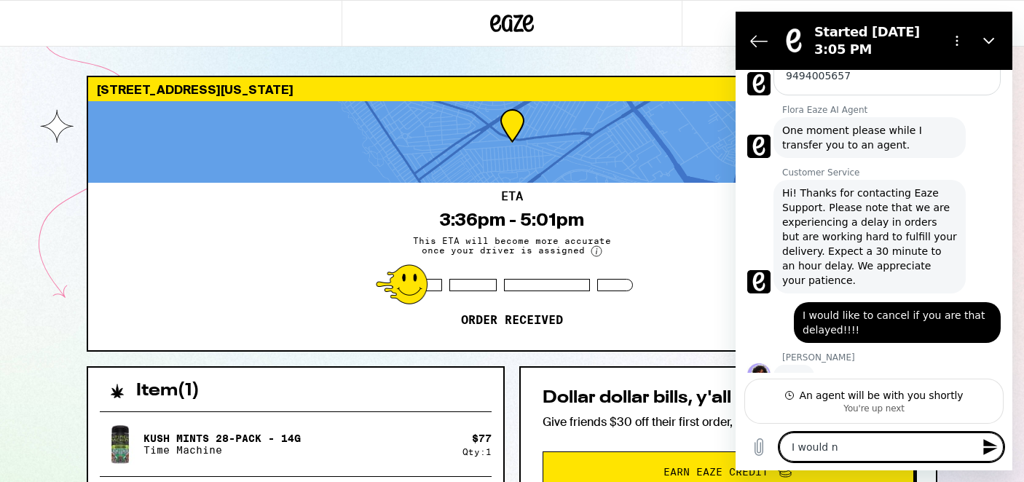
type textarea "x"
type textarea "I would not"
type textarea "x"
type textarea "I would not"
type textarea "x"
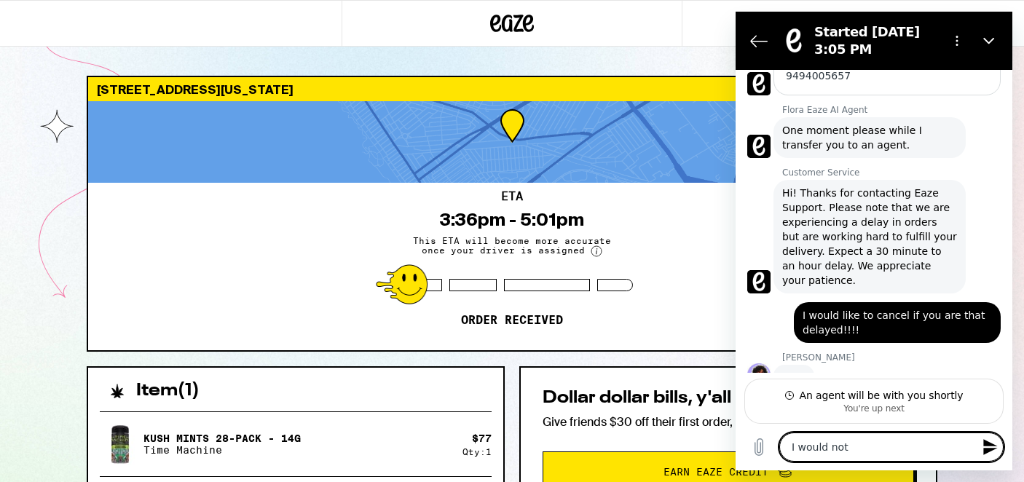
type textarea "I would not h"
type textarea "x"
type textarea "I would not ha"
type textarea "x"
type textarea "I would not hav"
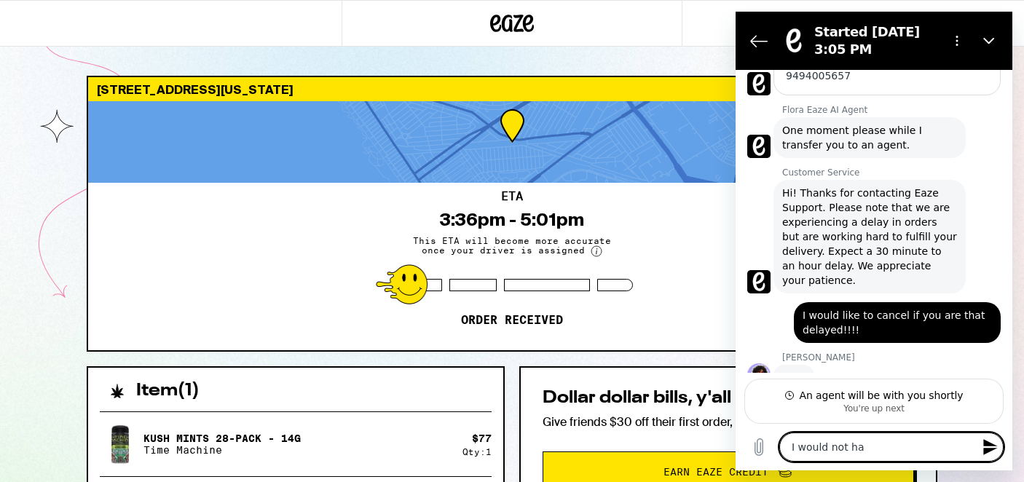
type textarea "x"
type textarea "I would not have"
type textarea "x"
type textarea "I would not have"
type textarea "x"
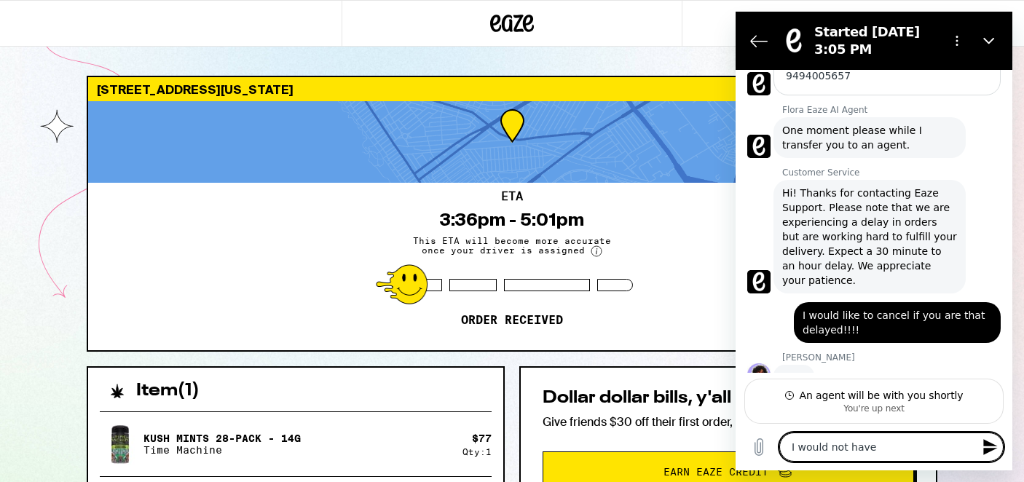
type textarea "I would not have p"
type textarea "x"
type textarea "I would not have pa"
type textarea "x"
type textarea "I would not have p"
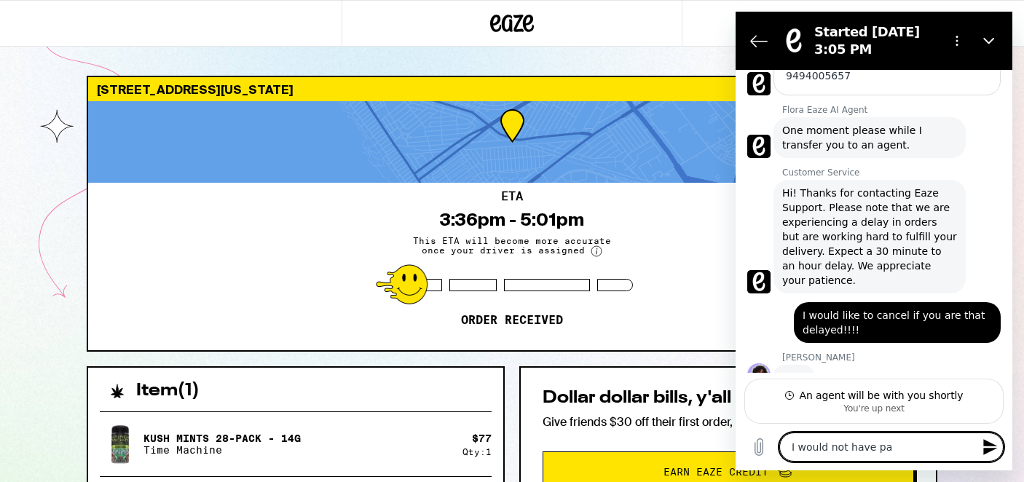
type textarea "x"
type textarea "I would not have pl"
type textarea "x"
type textarea "I would not have pla"
type textarea "x"
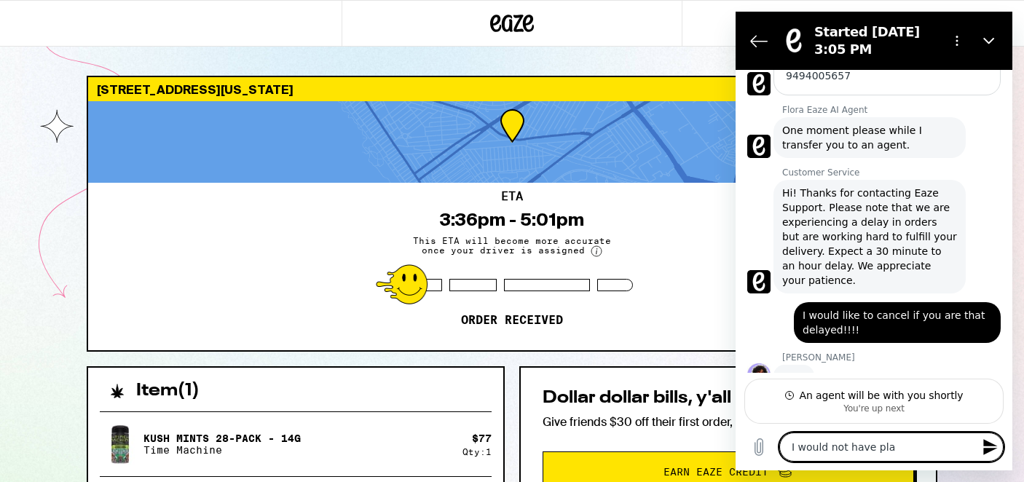
type textarea "I would not have plac"
type textarea "x"
type textarea "I would not have place"
type textarea "x"
type textarea "I would not have placed"
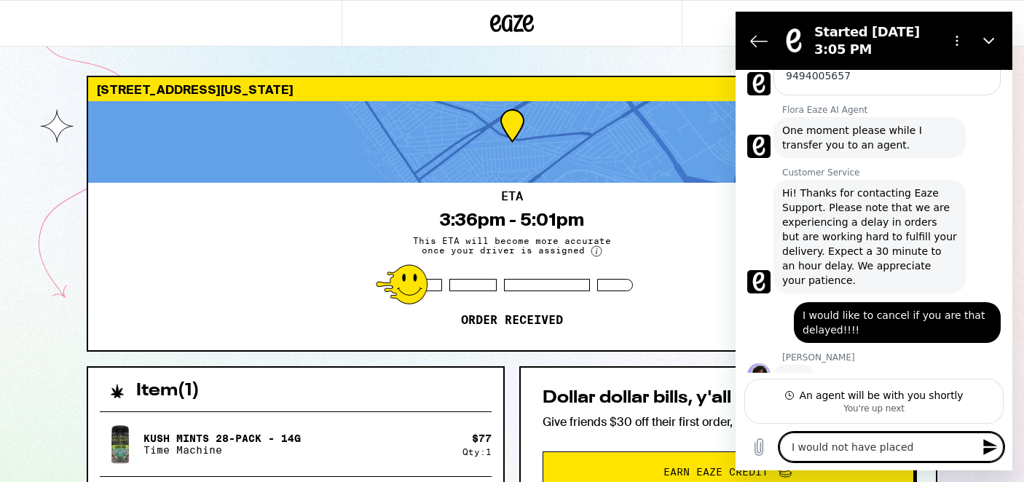
type textarea "x"
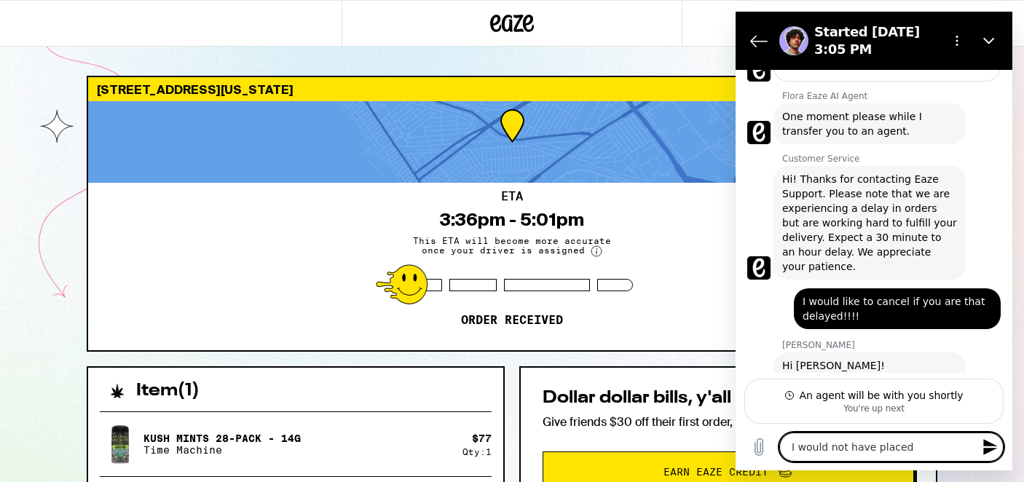
type textarea "I would not have placed"
type textarea "x"
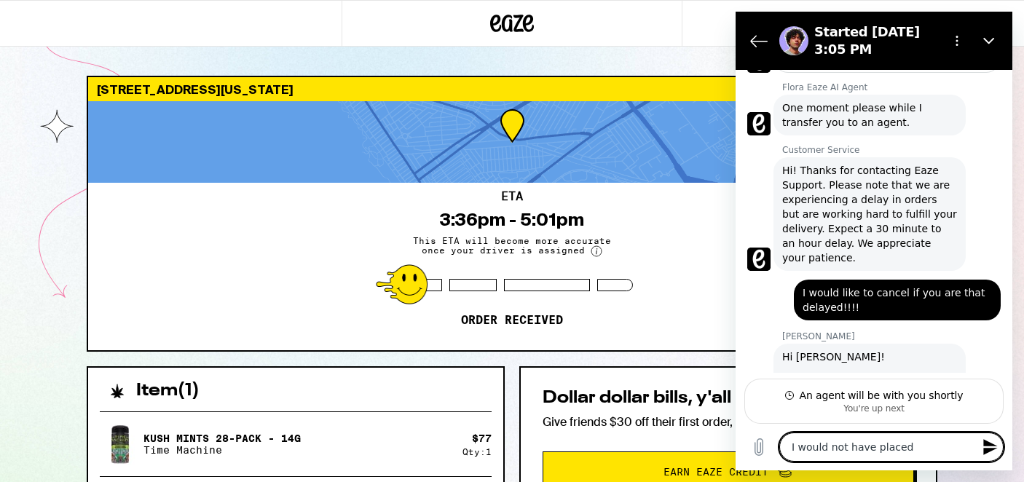
type textarea "I would not have placed t"
type textarea "x"
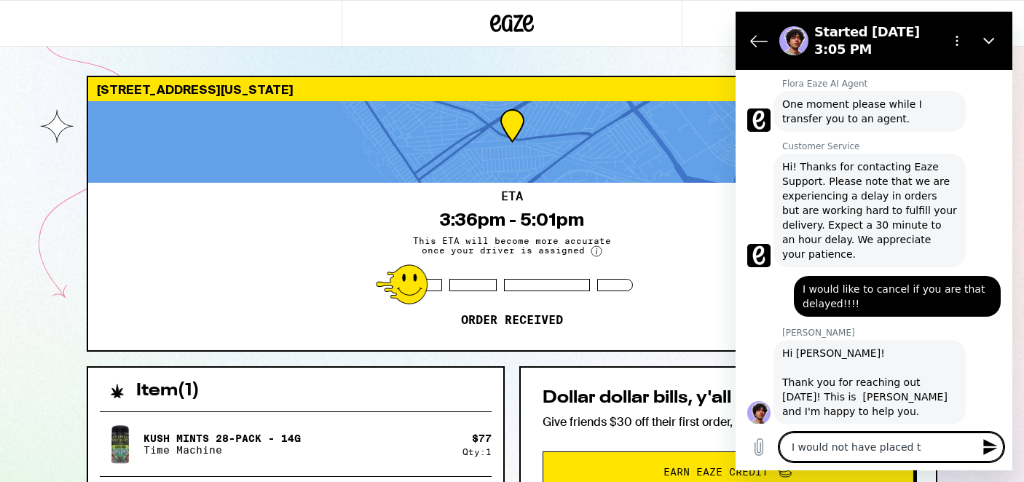
type textarea "I would not have placed th"
type textarea "x"
type textarea "I would not have placed the"
type textarea "x"
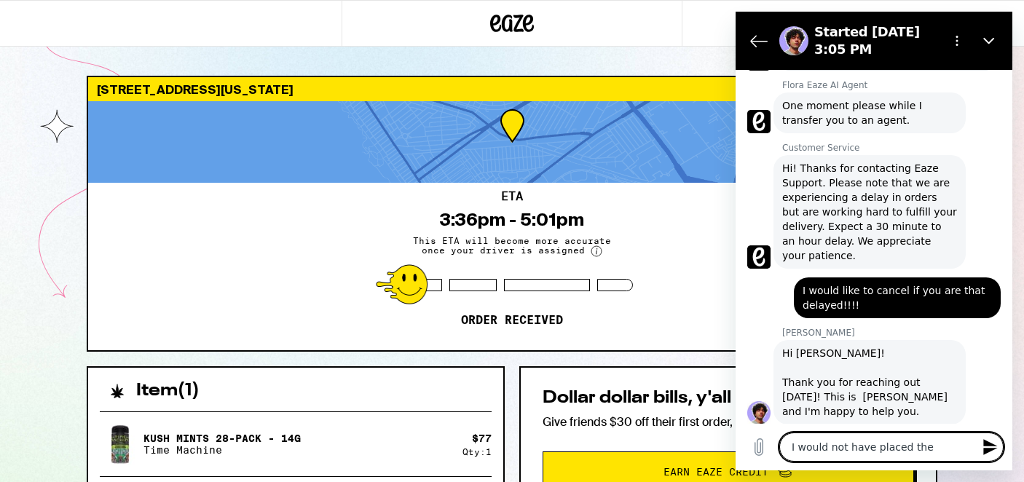
type textarea "I would not have placed theo"
type textarea "x"
type textarea "I would not have placed theor"
type textarea "x"
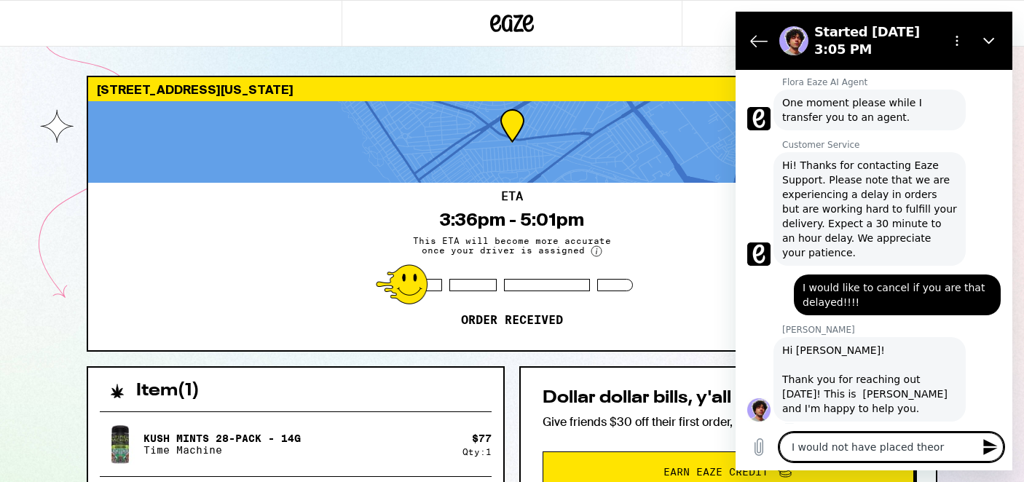
type textarea "I would not have placed theord"
type textarea "x"
type textarea "I would not have placed theorde"
type textarea "x"
type textarea "I would not have placed theorder"
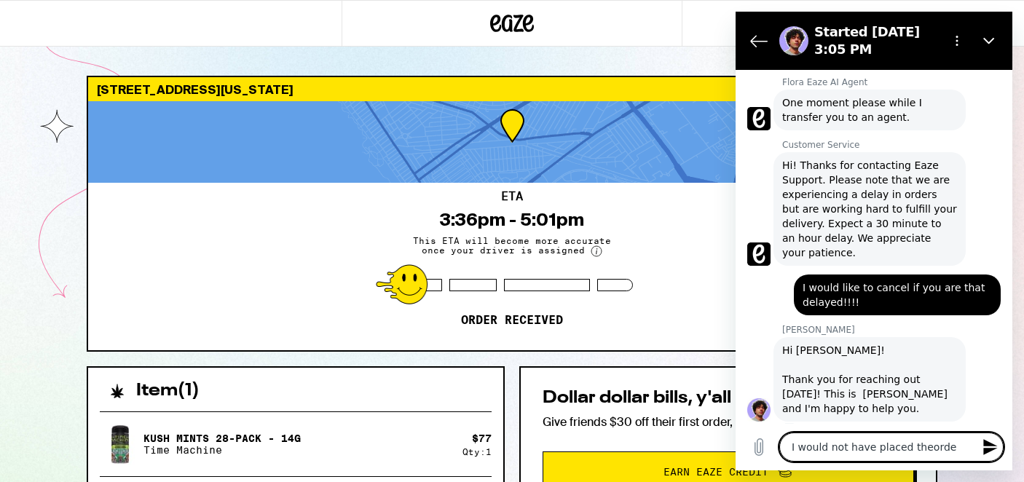
type textarea "x"
type textarea "I would not have placed theorde"
type textarea "x"
type textarea "I would not have placed theord"
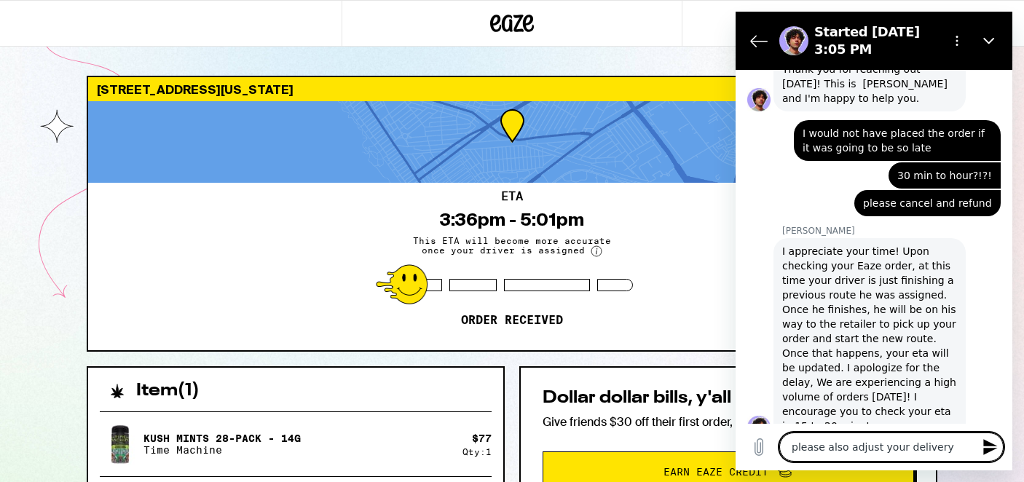
scroll to position [758, 0]
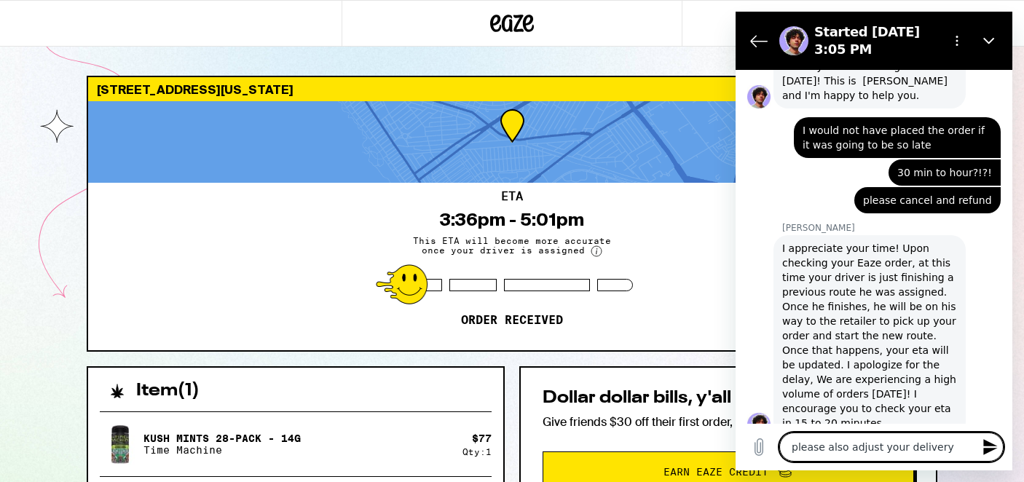
click at [907, 440] on textarea "please also adjust your delivery" at bounding box center [891, 446] width 224 height 29
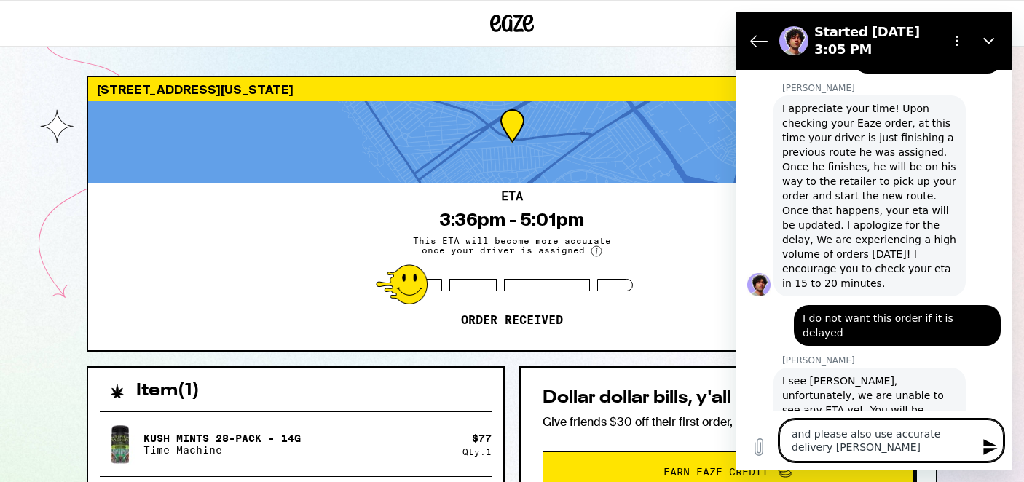
scroll to position [912, 0]
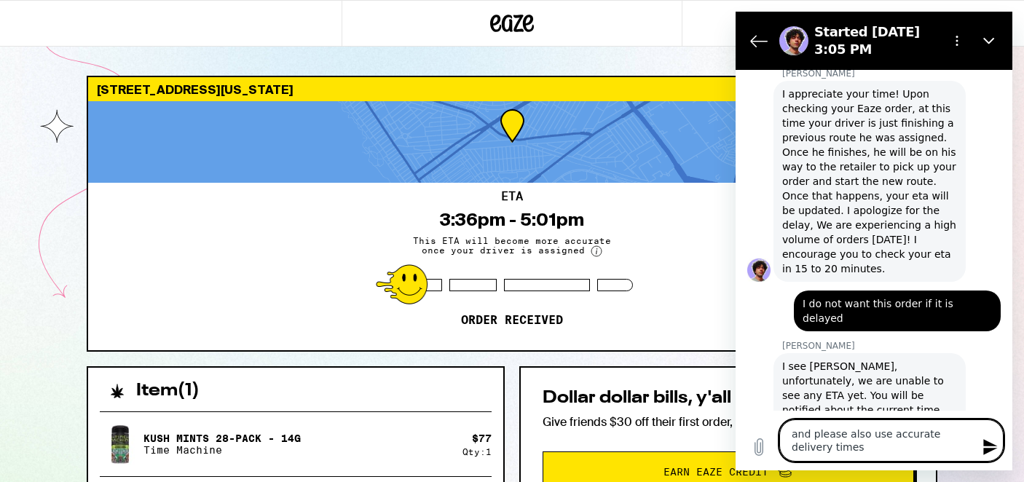
click at [813, 429] on textarea "and please also use accurate delivery times" at bounding box center [891, 440] width 224 height 42
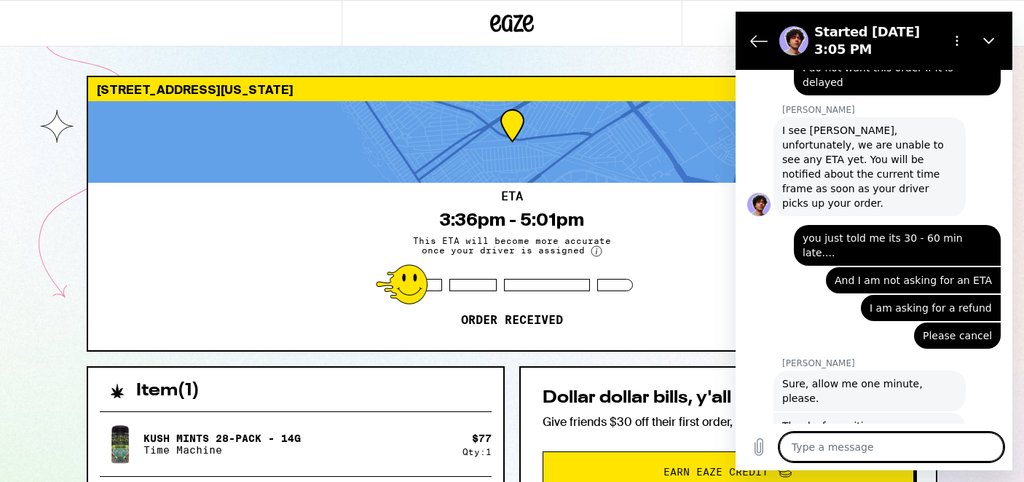
scroll to position [1151, 0]
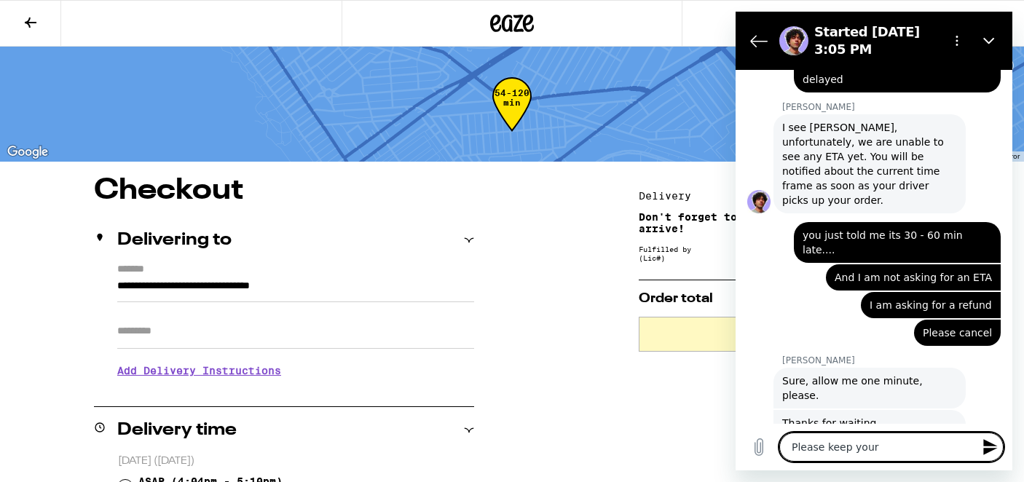
click at [903, 450] on textarea "Please keep your" at bounding box center [891, 446] width 224 height 29
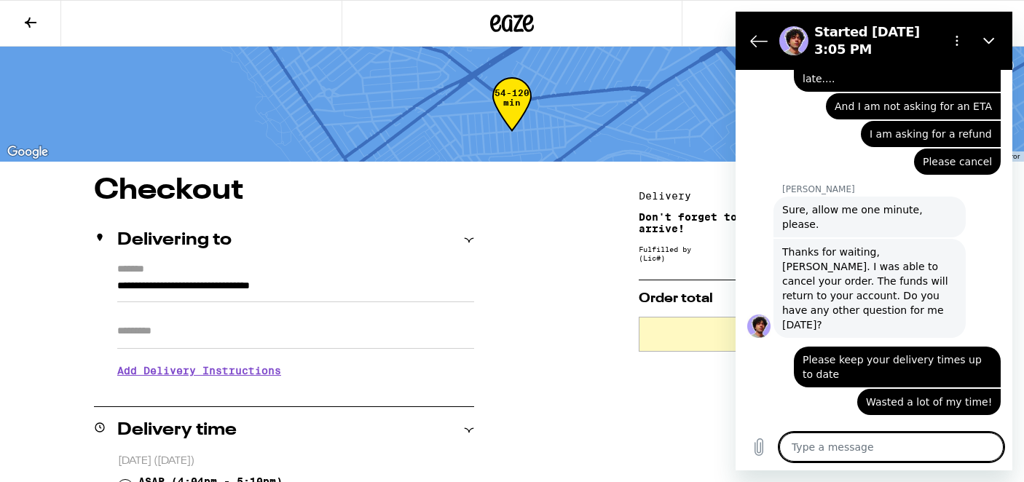
scroll to position [1334, 0]
